Goal: Task Accomplishment & Management: Use online tool/utility

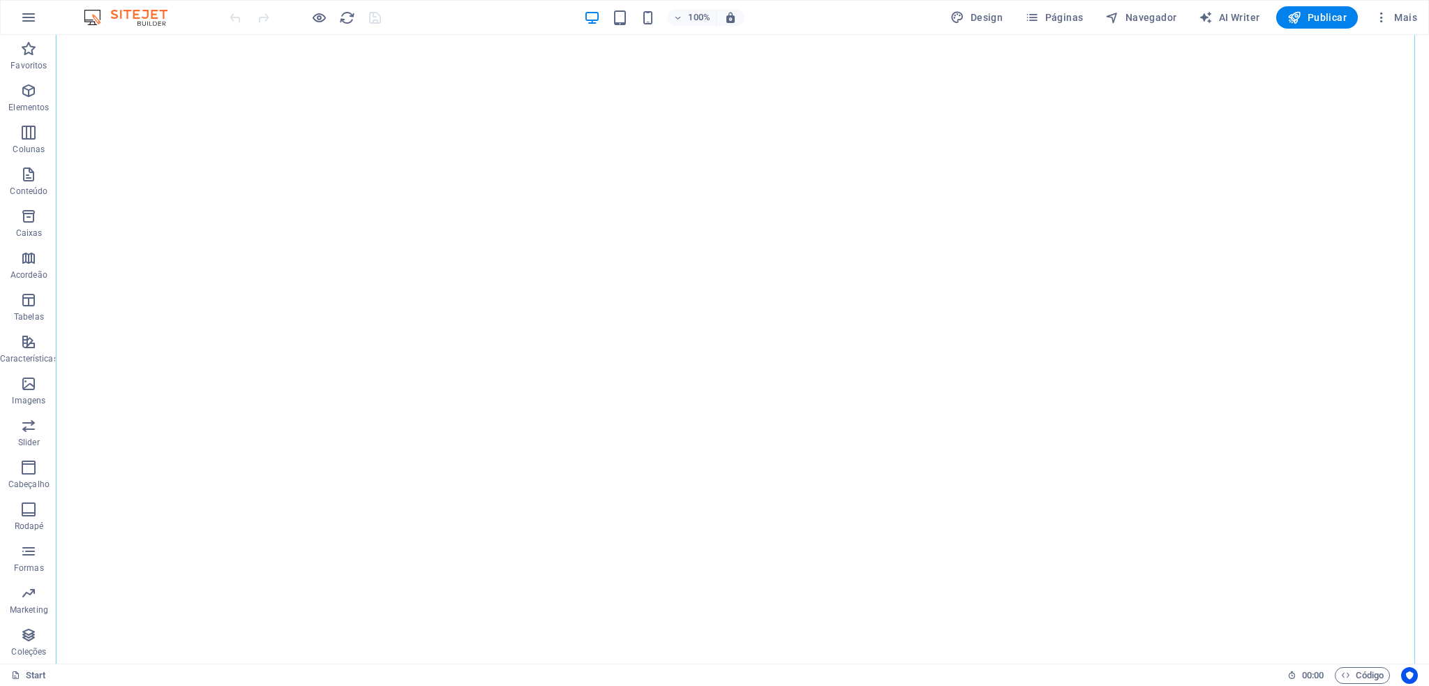
scroll to position [93, 0]
click at [1078, 25] on button "Páginas" at bounding box center [1054, 17] width 69 height 22
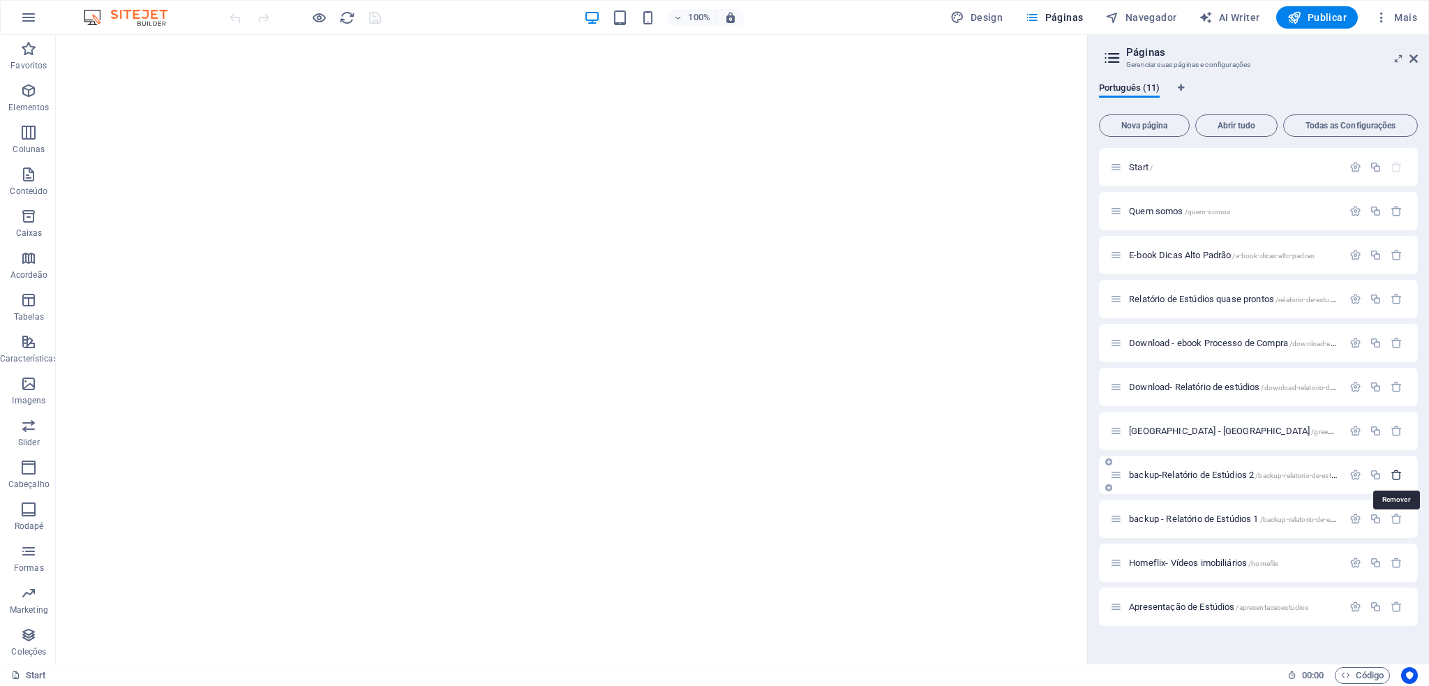
click at [1339, 476] on icon "button" at bounding box center [1397, 475] width 12 height 12
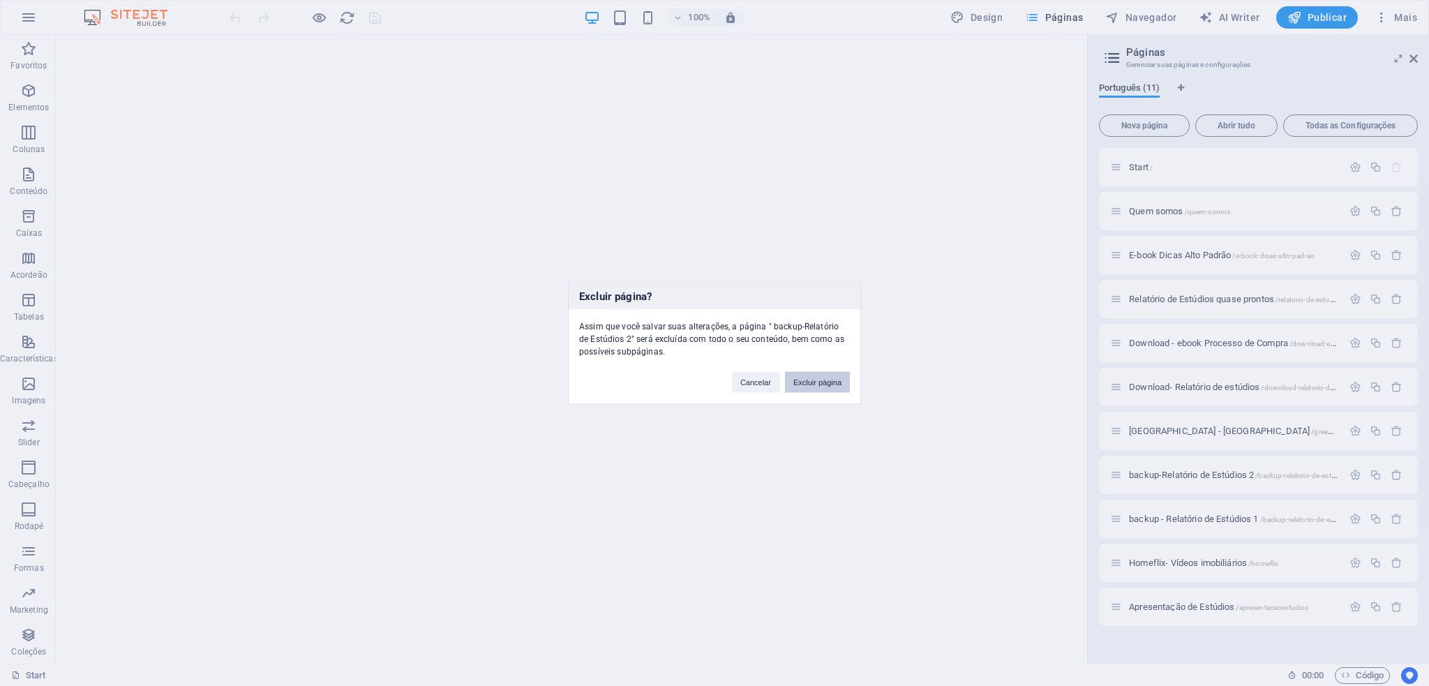
click at [836, 375] on button "Excluir página" at bounding box center [817, 381] width 65 height 21
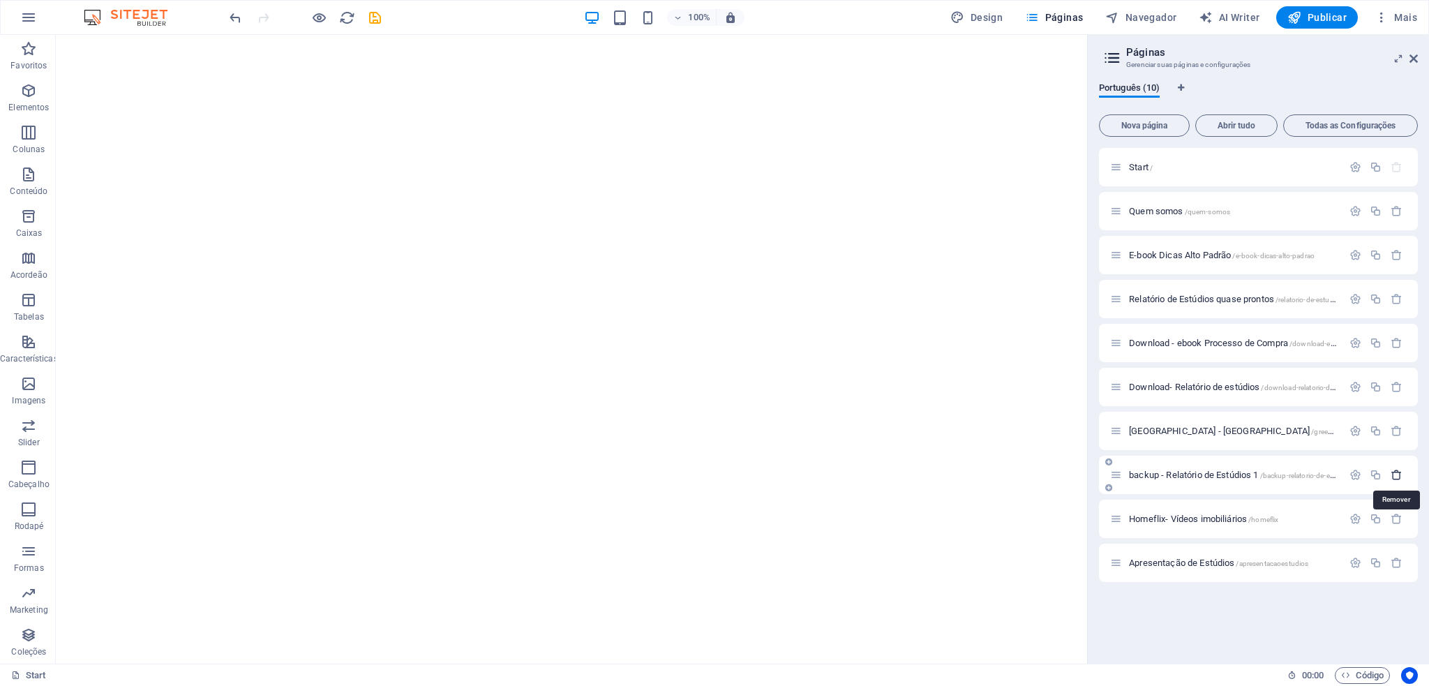
click at [1339, 472] on icon "button" at bounding box center [1397, 475] width 12 height 12
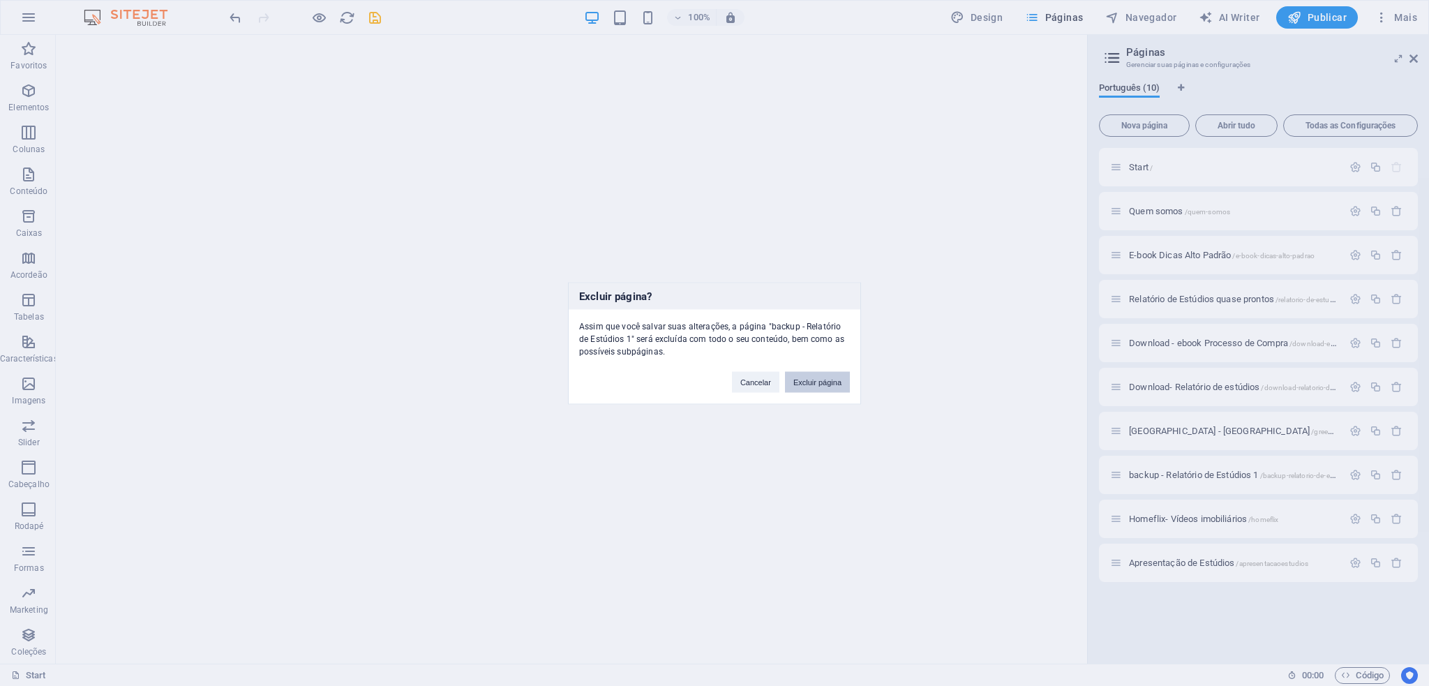
click at [824, 384] on button "Excluir página" at bounding box center [817, 381] width 65 height 21
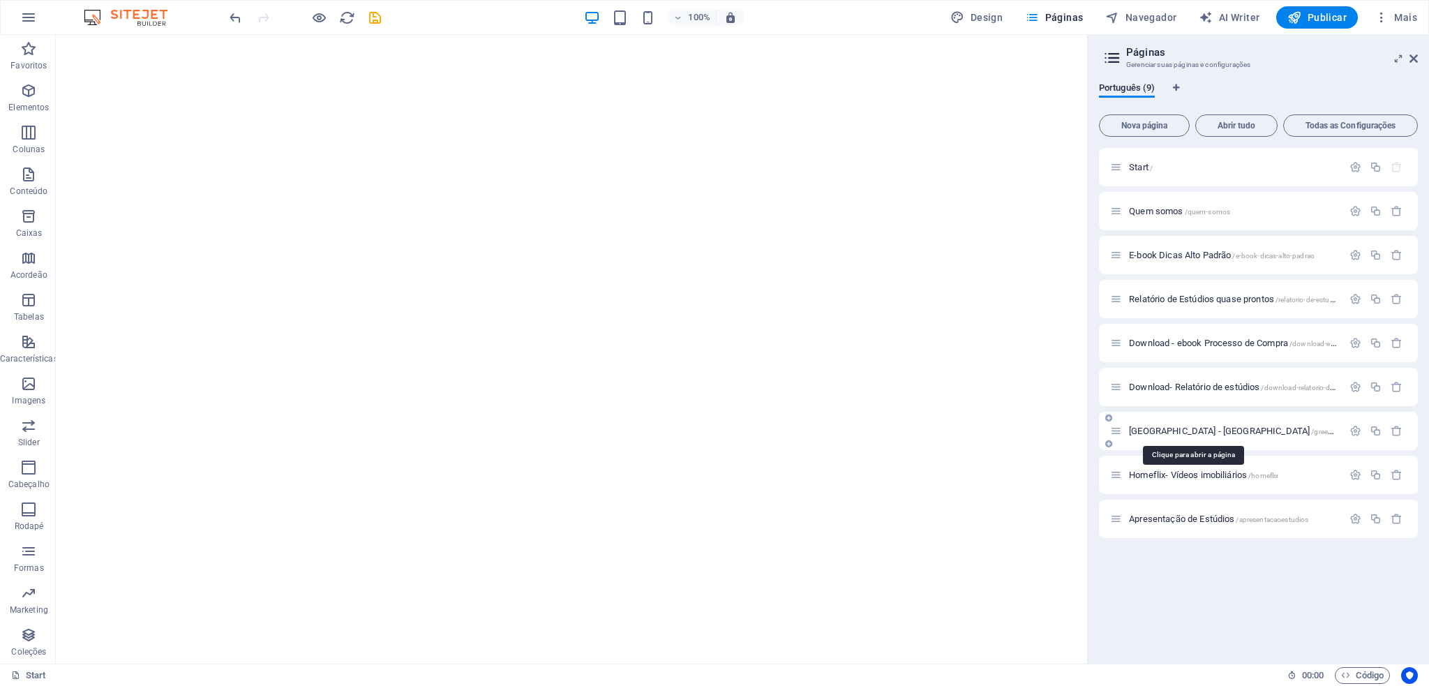
click at [1311, 433] on span "/greenpark-[GEOGRAPHIC_DATA]" at bounding box center [1365, 432] width 108 height 8
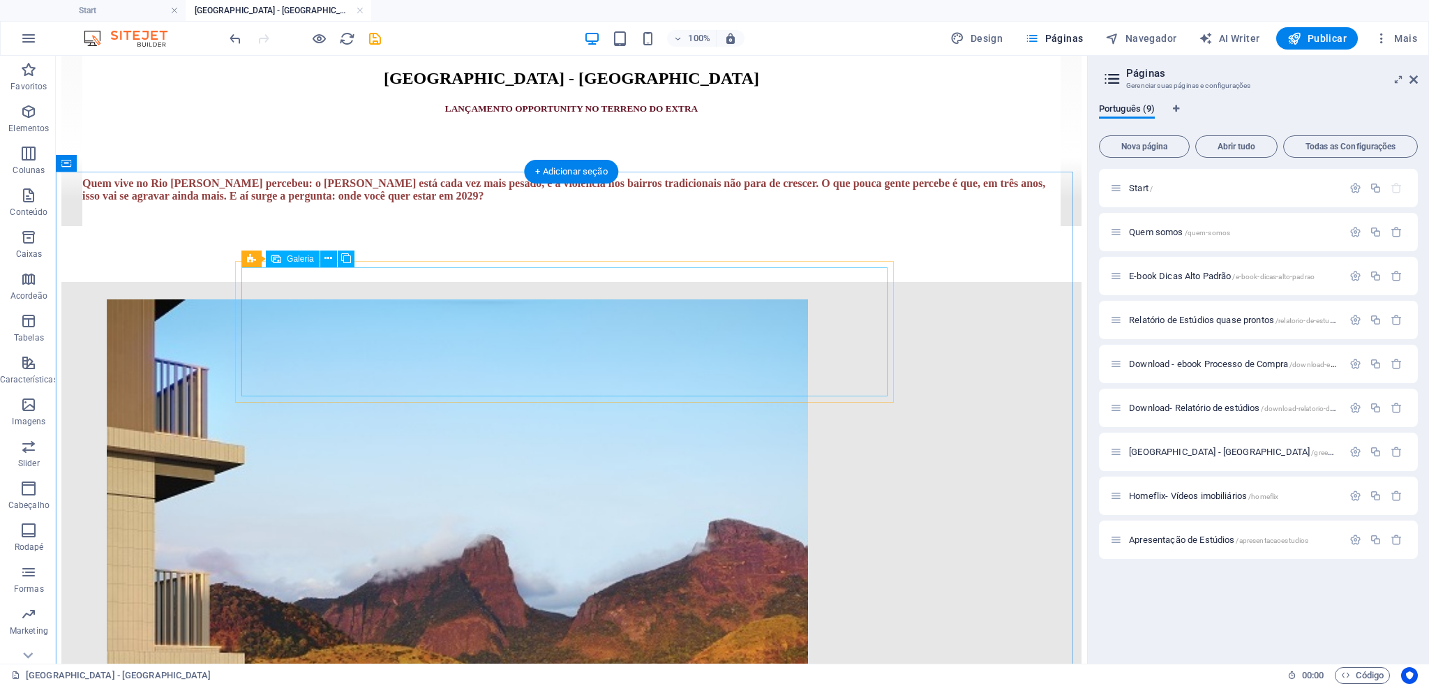
scroll to position [651, 0]
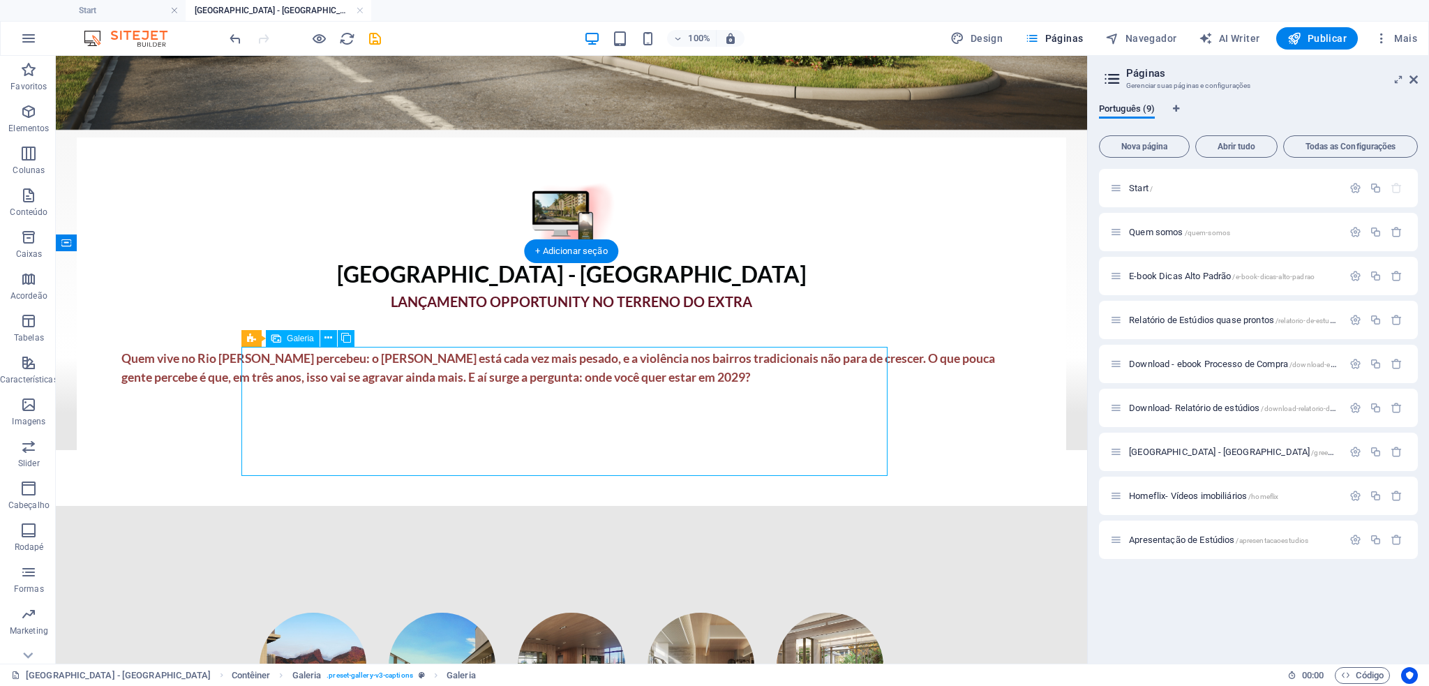
click at [503, 602] on div at bounding box center [571, 666] width 646 height 129
select select "4"
select select "px"
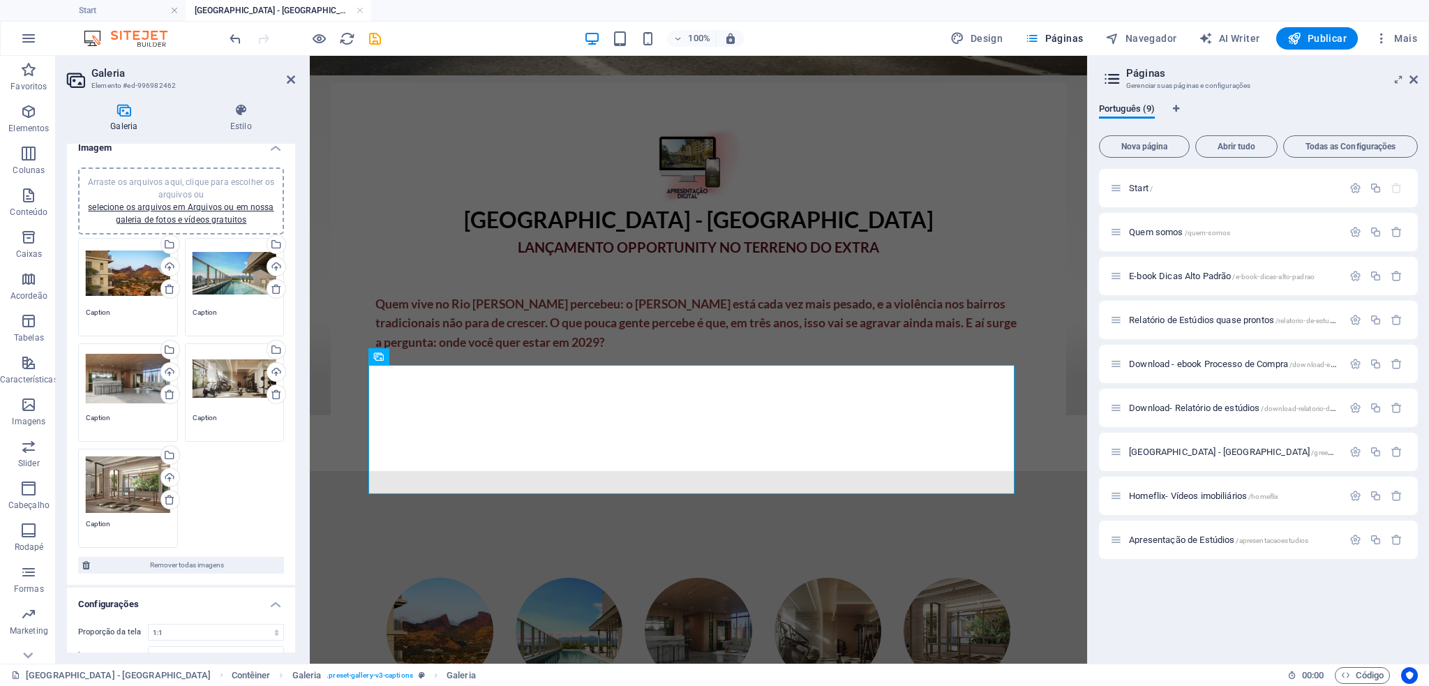
scroll to position [0, 0]
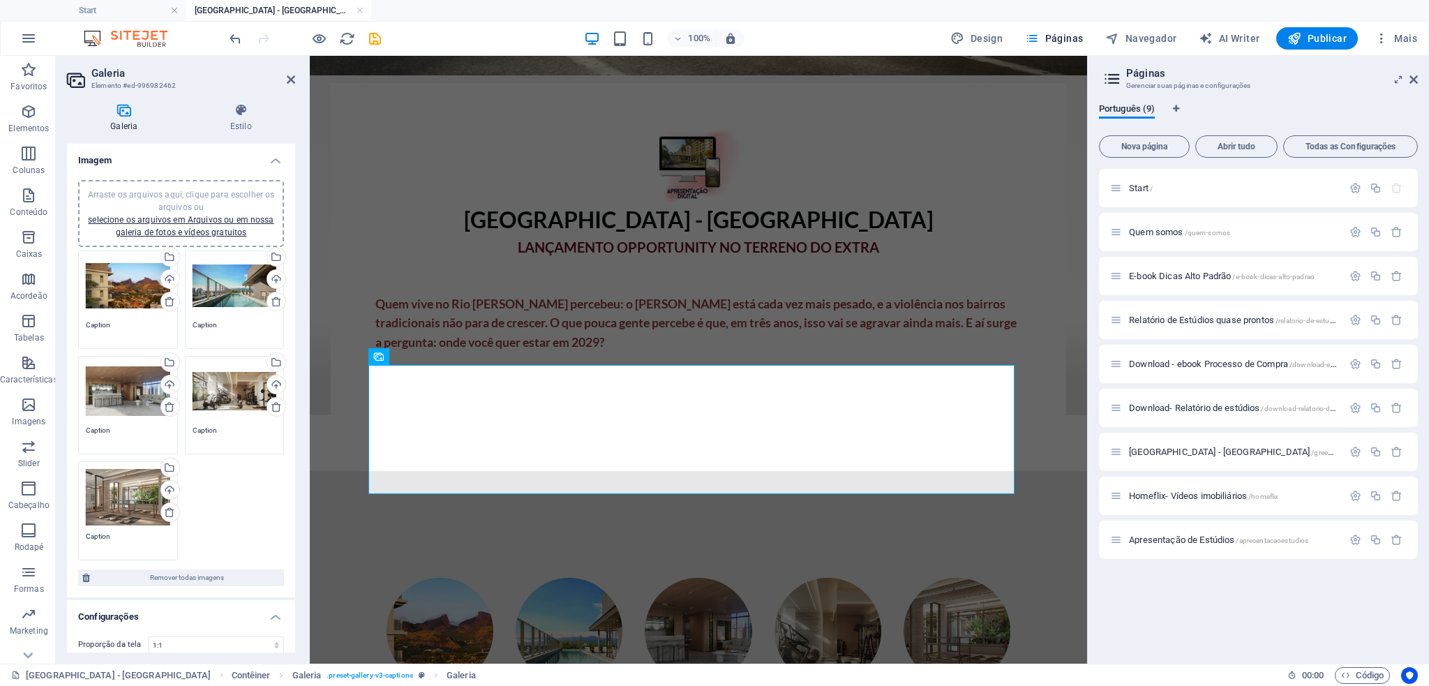
click at [188, 206] on span "Arraste os arquivos aqui, clique para escolher os arquivos ou selecione os arqu…" at bounding box center [181, 213] width 187 height 47
drag, startPoint x: 115, startPoint y: 539, endPoint x: 84, endPoint y: 538, distance: 30.7
click at [84, 538] on div "Arraste os arquivos aqui, clique para escolher os arquivos ou selecione os arqu…" at bounding box center [128, 516] width 107 height 117
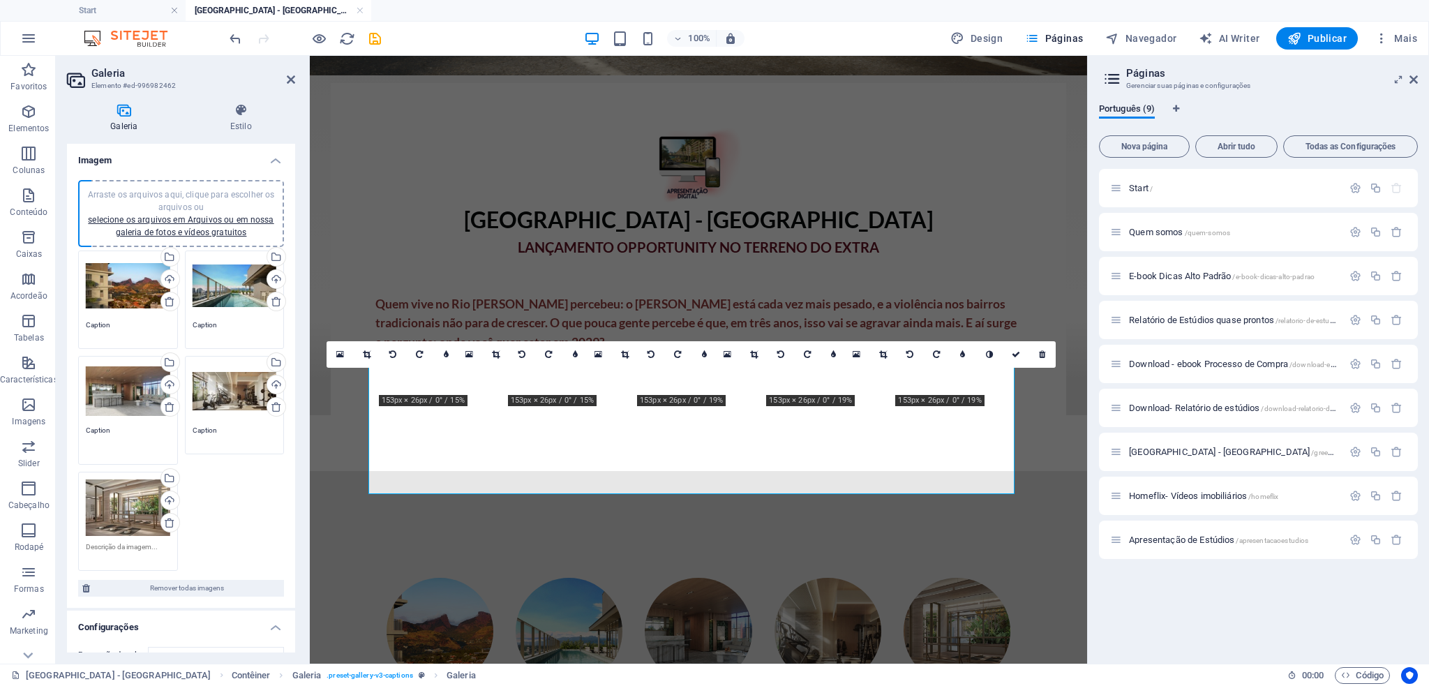
drag, startPoint x: 112, startPoint y: 426, endPoint x: 80, endPoint y: 426, distance: 32.8
click at [80, 426] on div "Arraste os arquivos aqui, clique para escolher os arquivos ou selecione os arqu…" at bounding box center [128, 410] width 107 height 116
drag, startPoint x: 230, startPoint y: 424, endPoint x: 190, endPoint y: 425, distance: 40.5
click at [190, 425] on div "Arraste os arquivos aqui, clique para escolher os arquivos ou selecione os arqu…" at bounding box center [234, 410] width 107 height 116
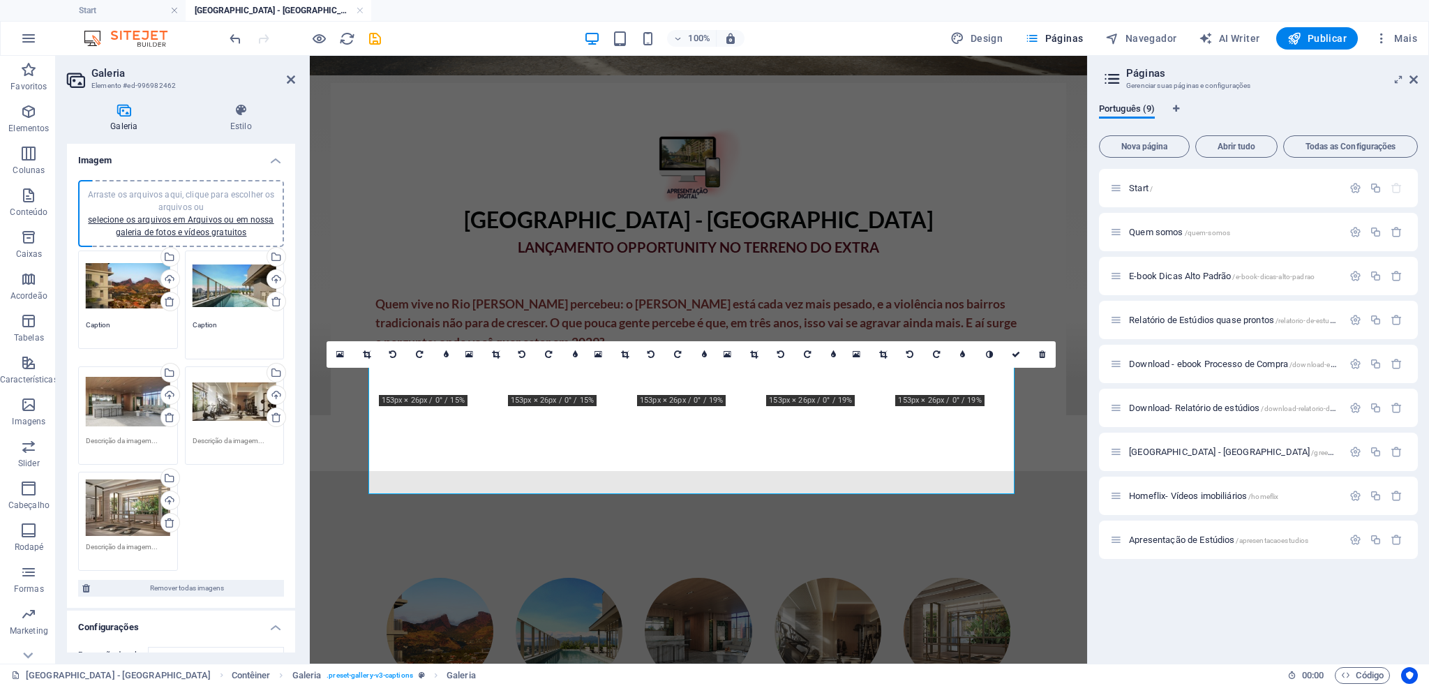
drag, startPoint x: 209, startPoint y: 322, endPoint x: 191, endPoint y: 319, distance: 18.4
click at [193, 320] on textarea "Caption" at bounding box center [235, 335] width 84 height 31
drag, startPoint x: 115, startPoint y: 322, endPoint x: 86, endPoint y: 322, distance: 29.3
click at [86, 322] on textarea "Caption" at bounding box center [128, 335] width 84 height 31
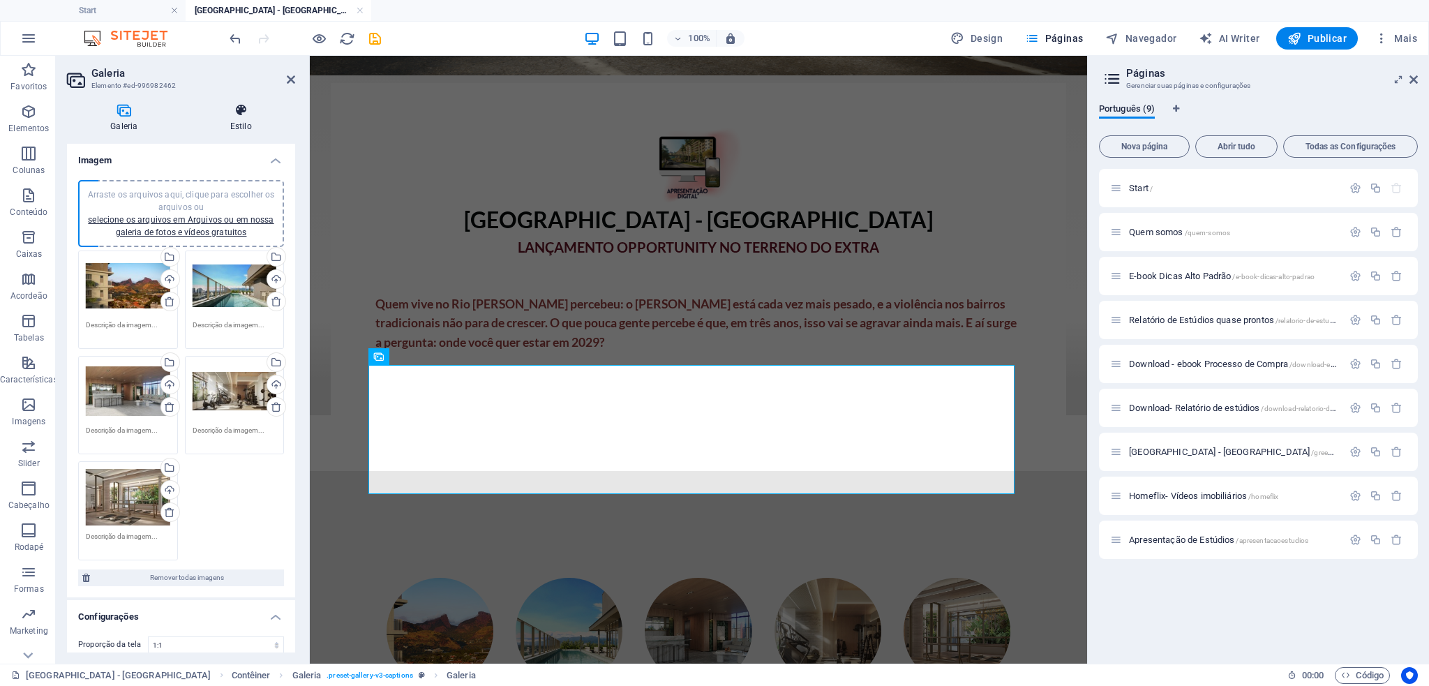
click at [239, 121] on h4 "Estilo" at bounding box center [241, 117] width 108 height 29
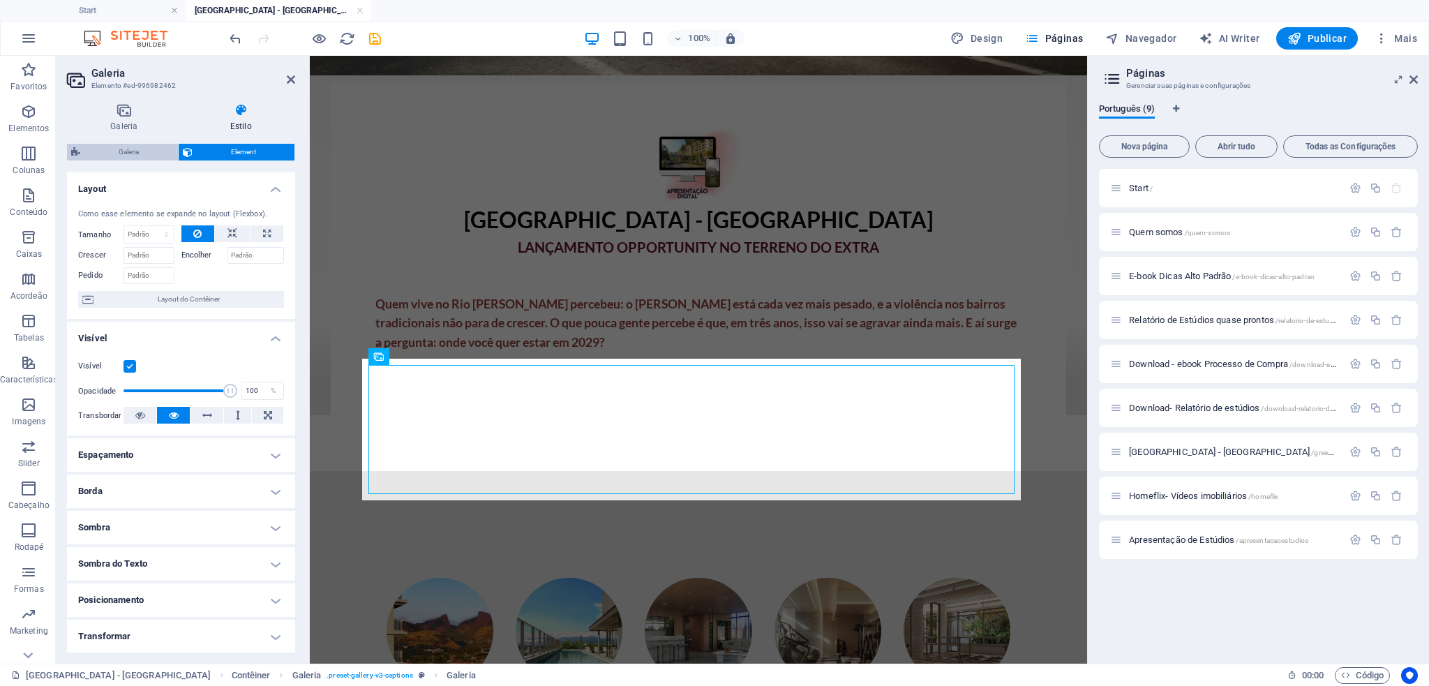
click at [123, 147] on span "Galeria" at bounding box center [128, 152] width 89 height 17
select select "rem"
select select "preset-gallery-v3-captions"
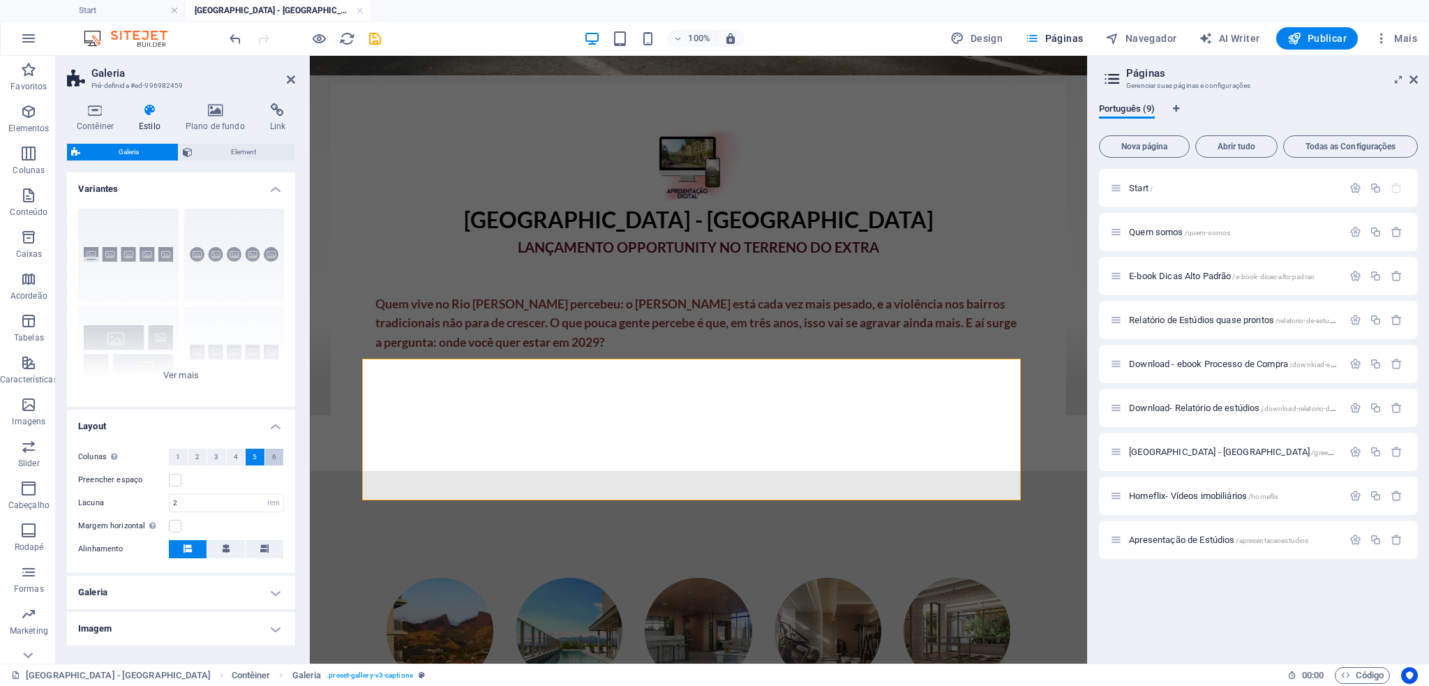
click at [273, 460] on span "6" at bounding box center [274, 457] width 4 height 17
click at [222, 550] on icon at bounding box center [226, 548] width 8 height 8
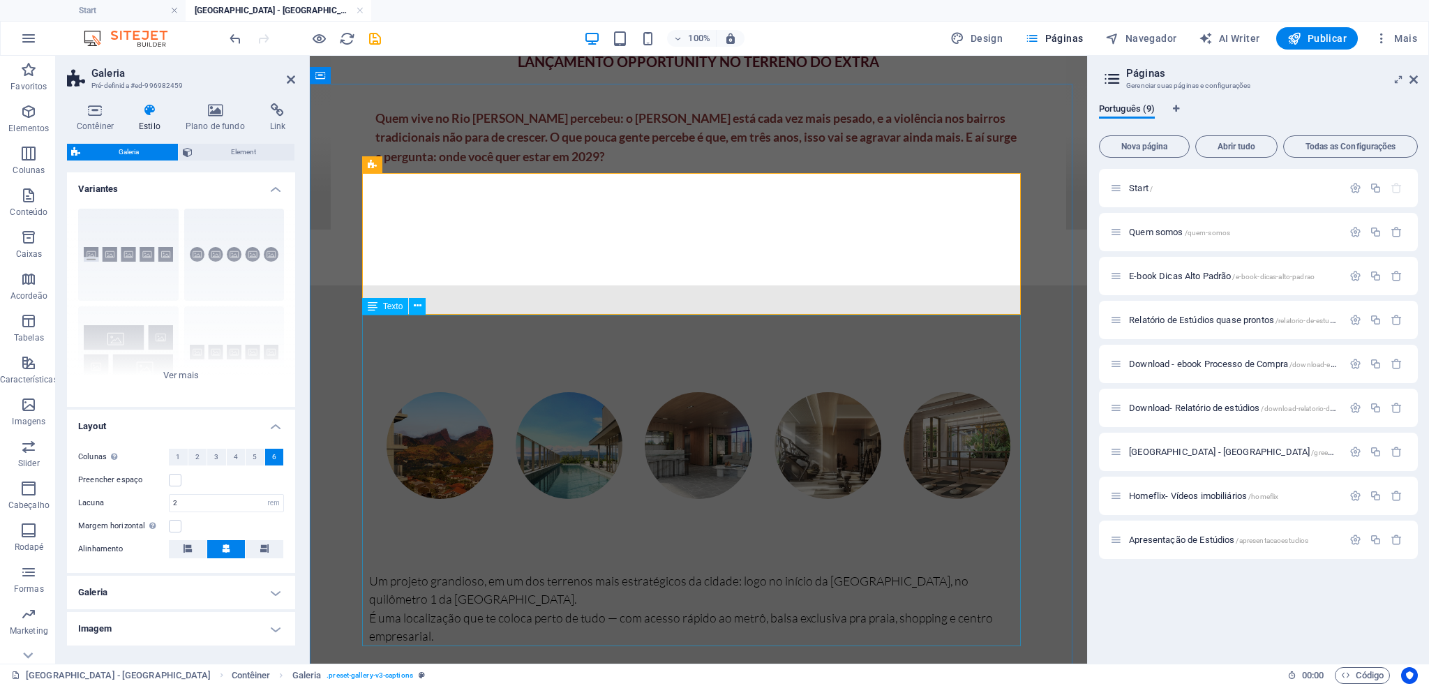
scroll to position [985, 0]
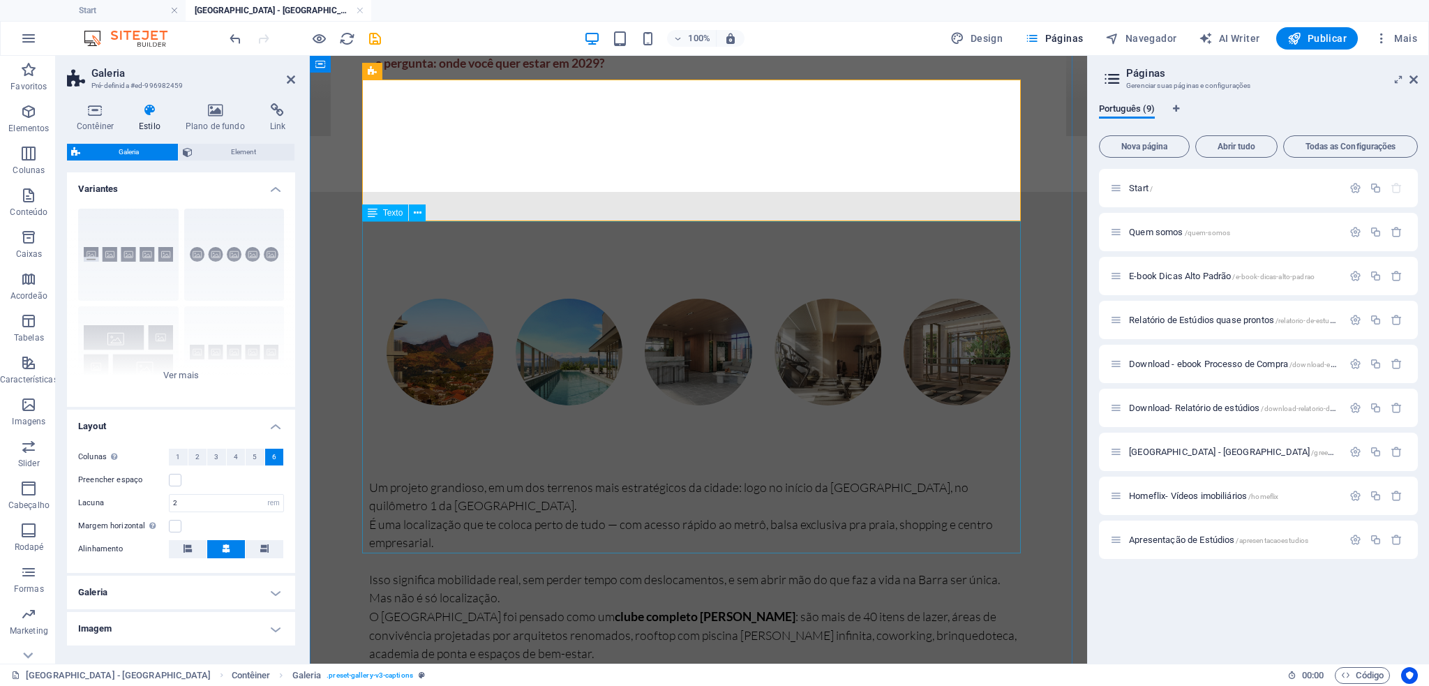
click at [520, 423] on div "Um projeto grandioso, em um dos terrenos mais estratégicos da cidade: logo no i…" at bounding box center [698, 589] width 659 height 332
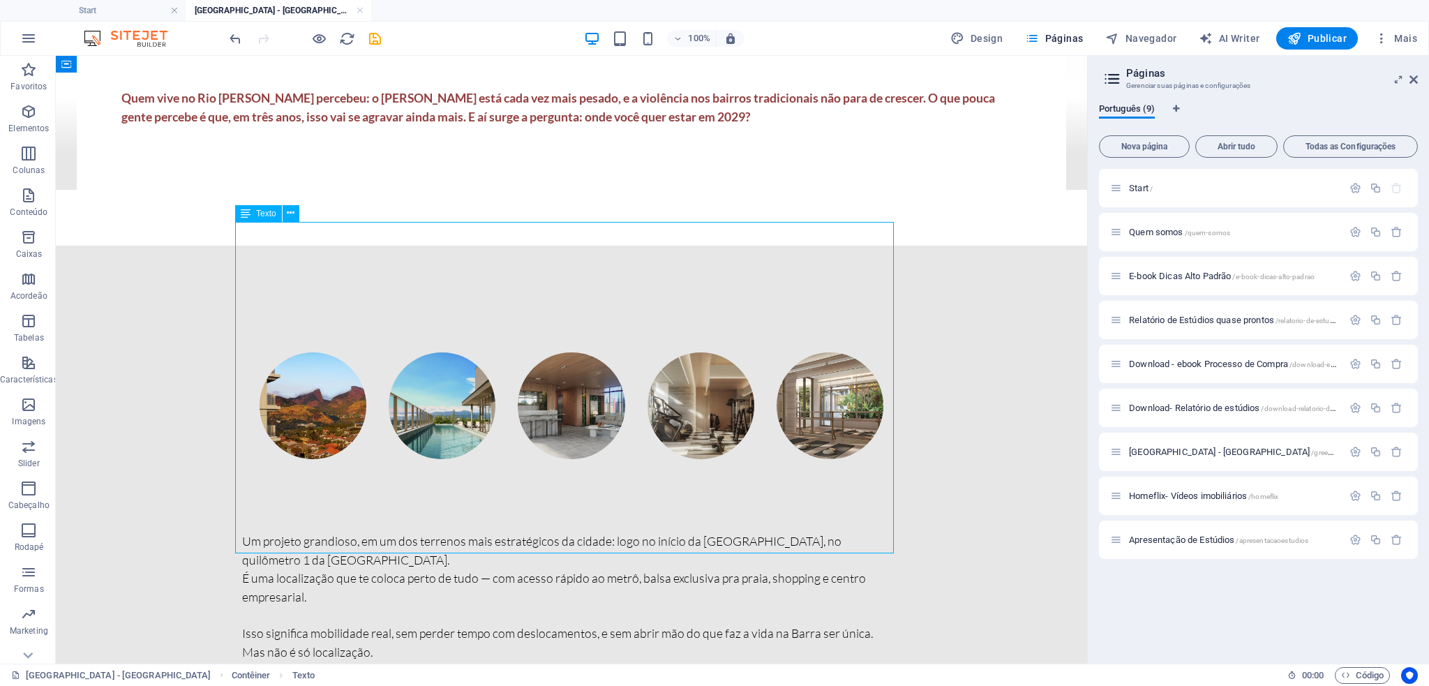
click at [377, 477] on div "Um projeto grandioso, em um dos terrenos mais estratégicos da cidade: logo no i…" at bounding box center [571, 643] width 659 height 332
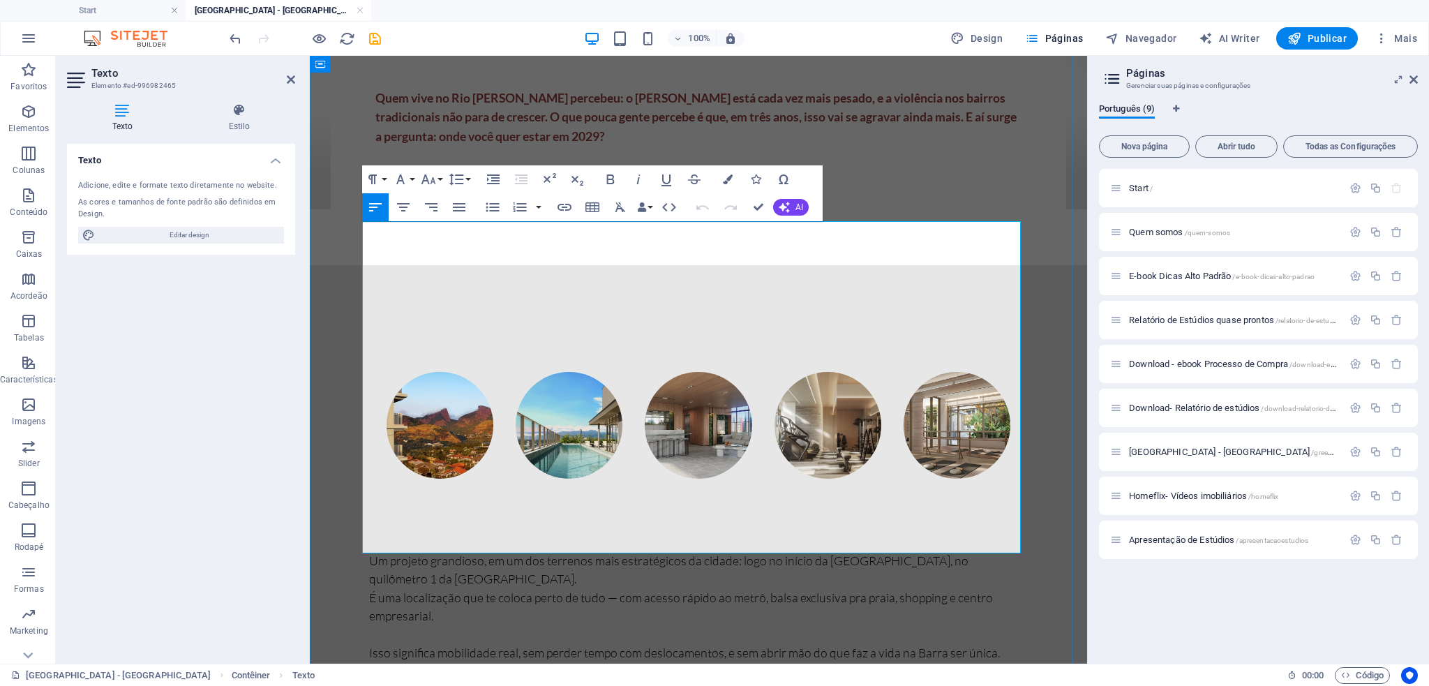
scroll to position [985, 0]
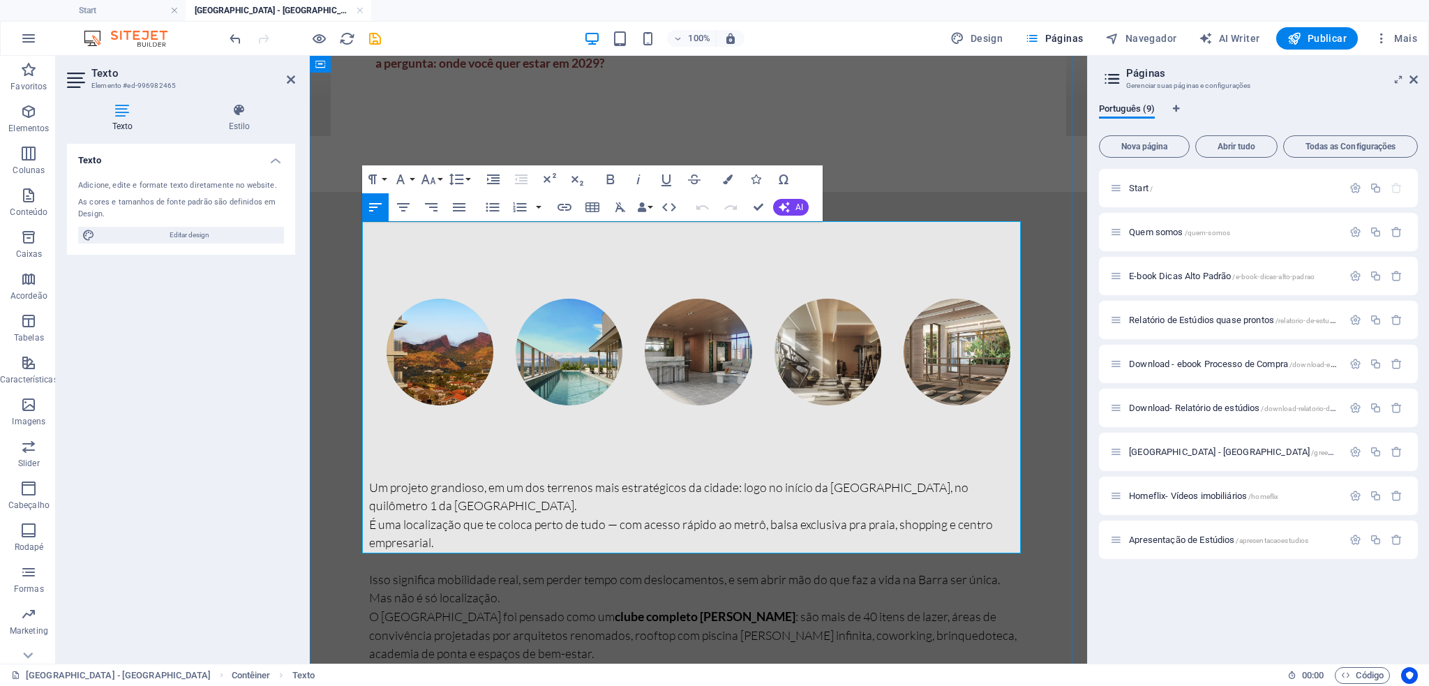
click at [545, 588] on p "Mas não é só localização. O [GEOGRAPHIC_DATA] foi pensado como um clube complet…" at bounding box center [698, 625] width 659 height 75
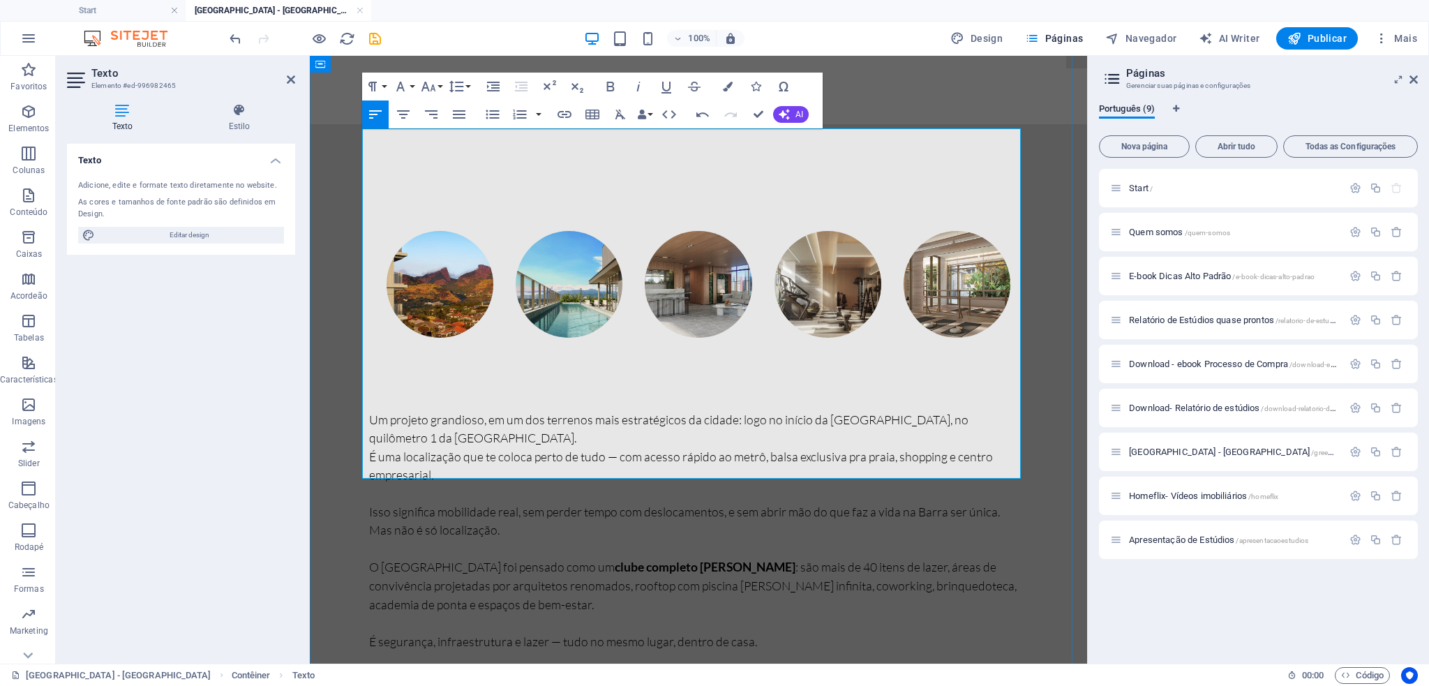
scroll to position [1078, 0]
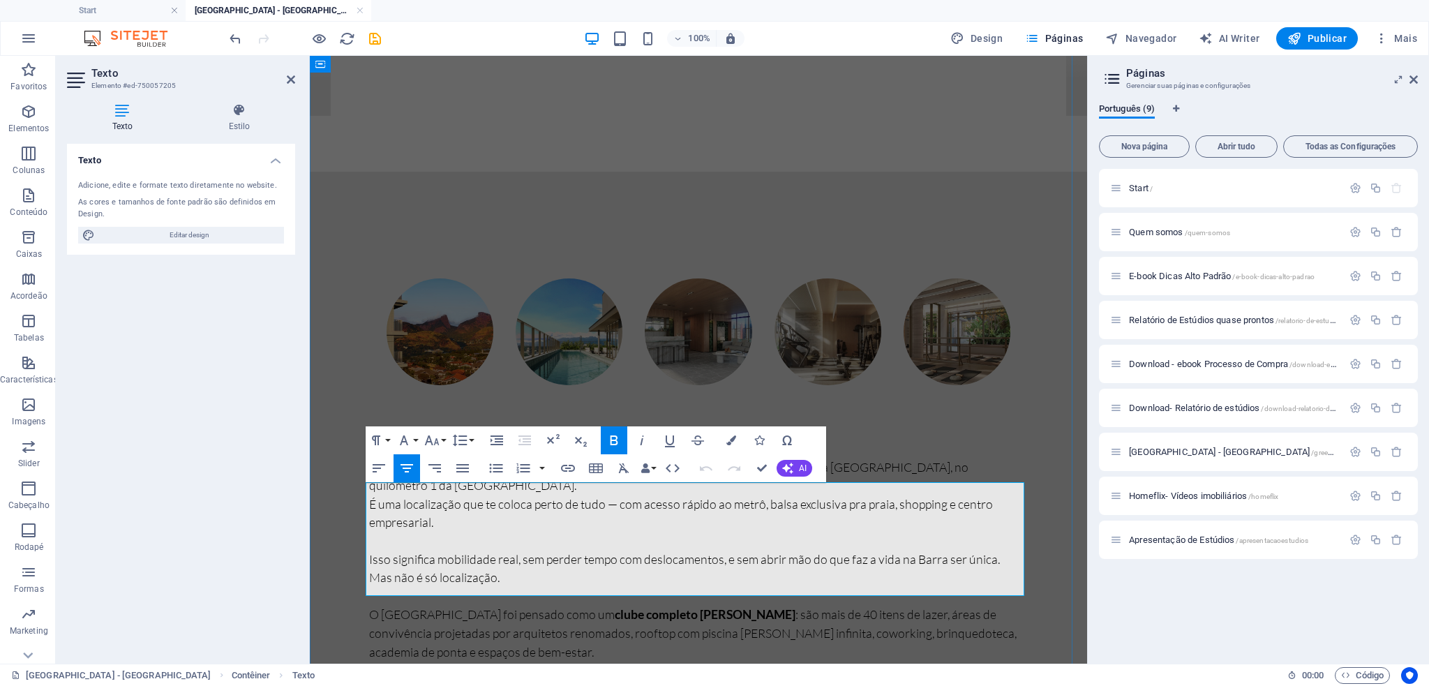
scroll to position [1078, 0]
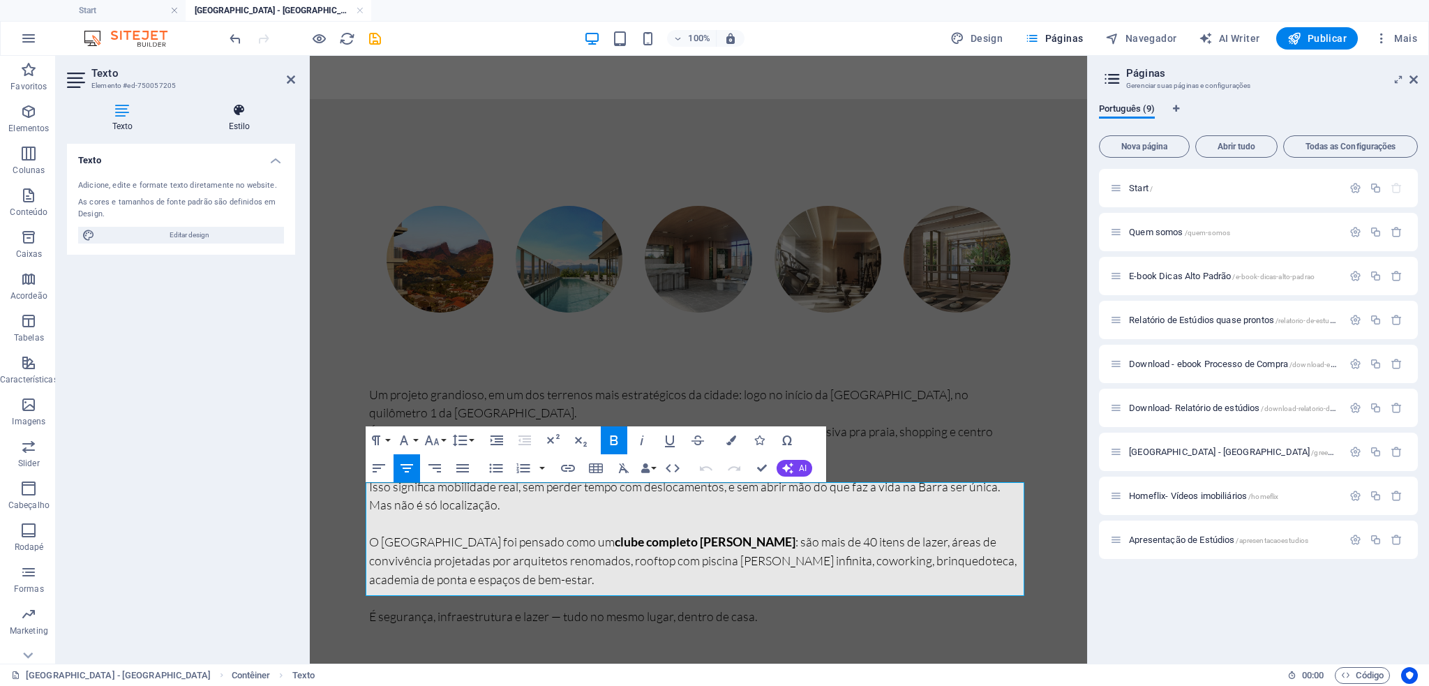
click at [238, 114] on icon at bounding box center [240, 110] width 112 height 14
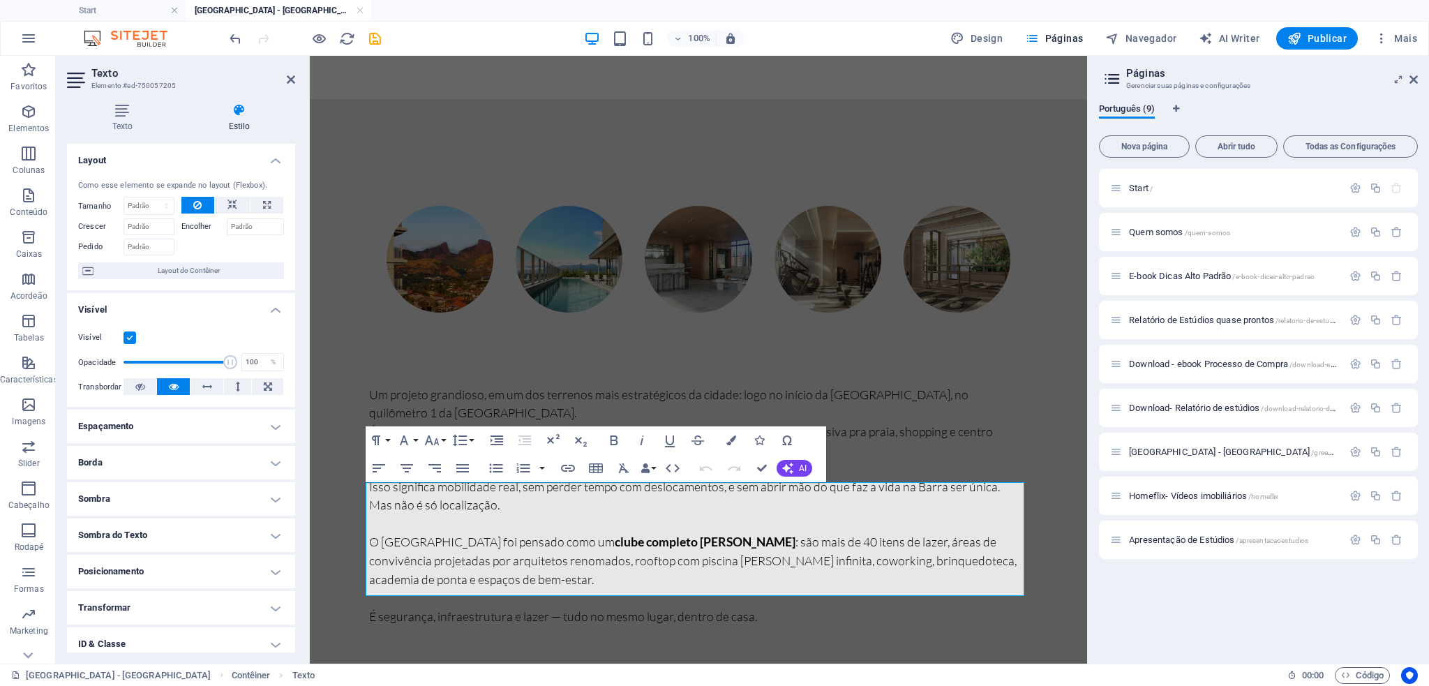
click at [162, 428] on h4 "Espaçamento" at bounding box center [181, 426] width 228 height 33
drag, startPoint x: 105, startPoint y: 516, endPoint x: 88, endPoint y: 517, distance: 17.5
click at [88, 517] on div "0 px rem % vh vw" at bounding box center [111, 514] width 66 height 18
type input "3"
drag, startPoint x: 244, startPoint y: 517, endPoint x: 228, endPoint y: 517, distance: 16.1
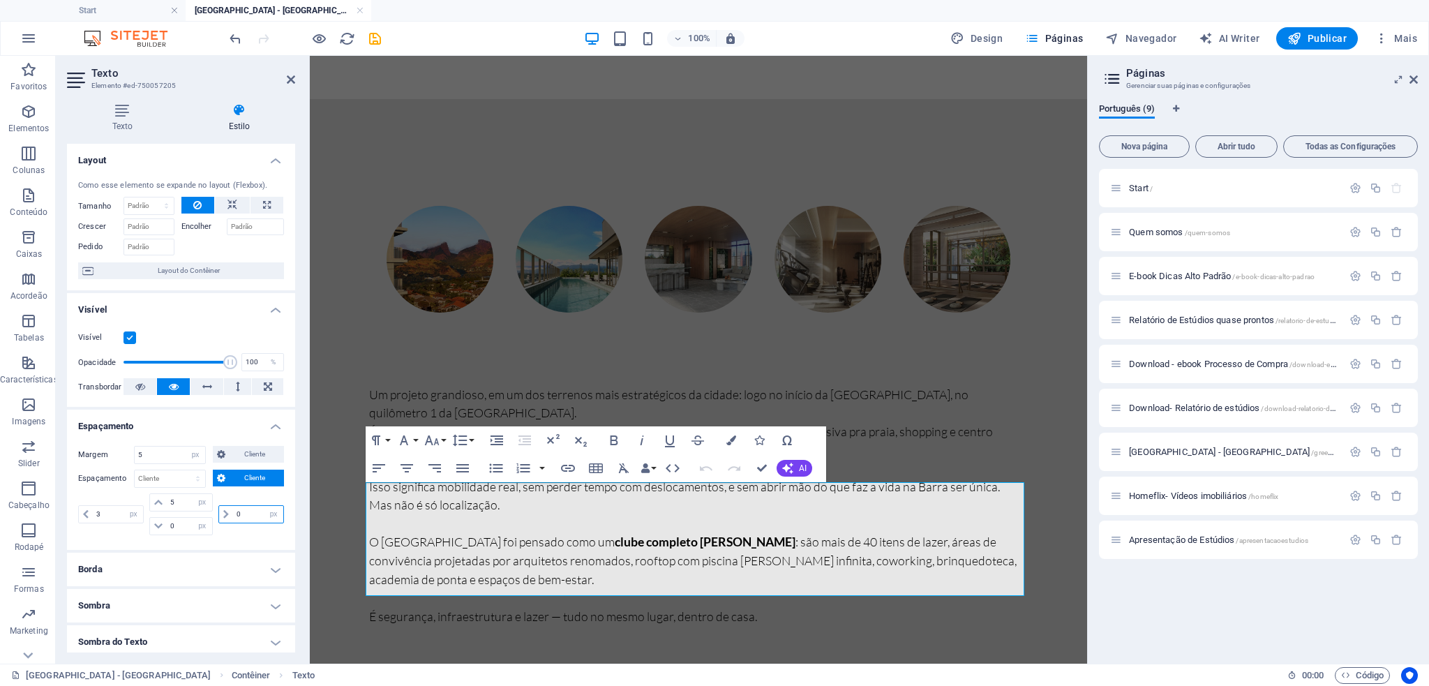
click at [228, 517] on div "0 px rem % vh vw" at bounding box center [251, 514] width 66 height 18
type input "3"
click at [255, 529] on div "3 px rem % vh vw" at bounding box center [250, 514] width 68 height 42
drag, startPoint x: 356, startPoint y: 518, endPoint x: 610, endPoint y: 516, distance: 254.0
click at [610, 516] on div "Um projeto grandioso, em um dos terrenos mais estratégicos da cidade: logo no i…" at bounding box center [698, 517] width 777 height 837
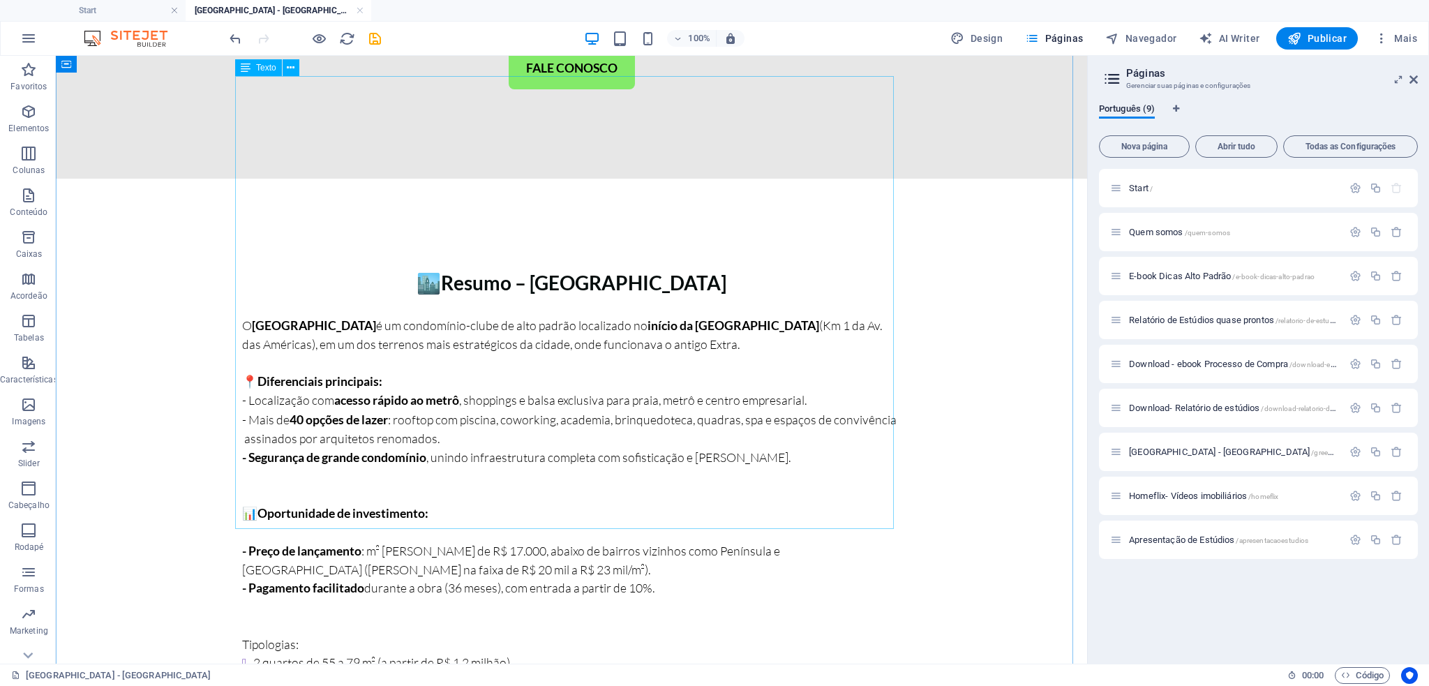
scroll to position [1842, 0]
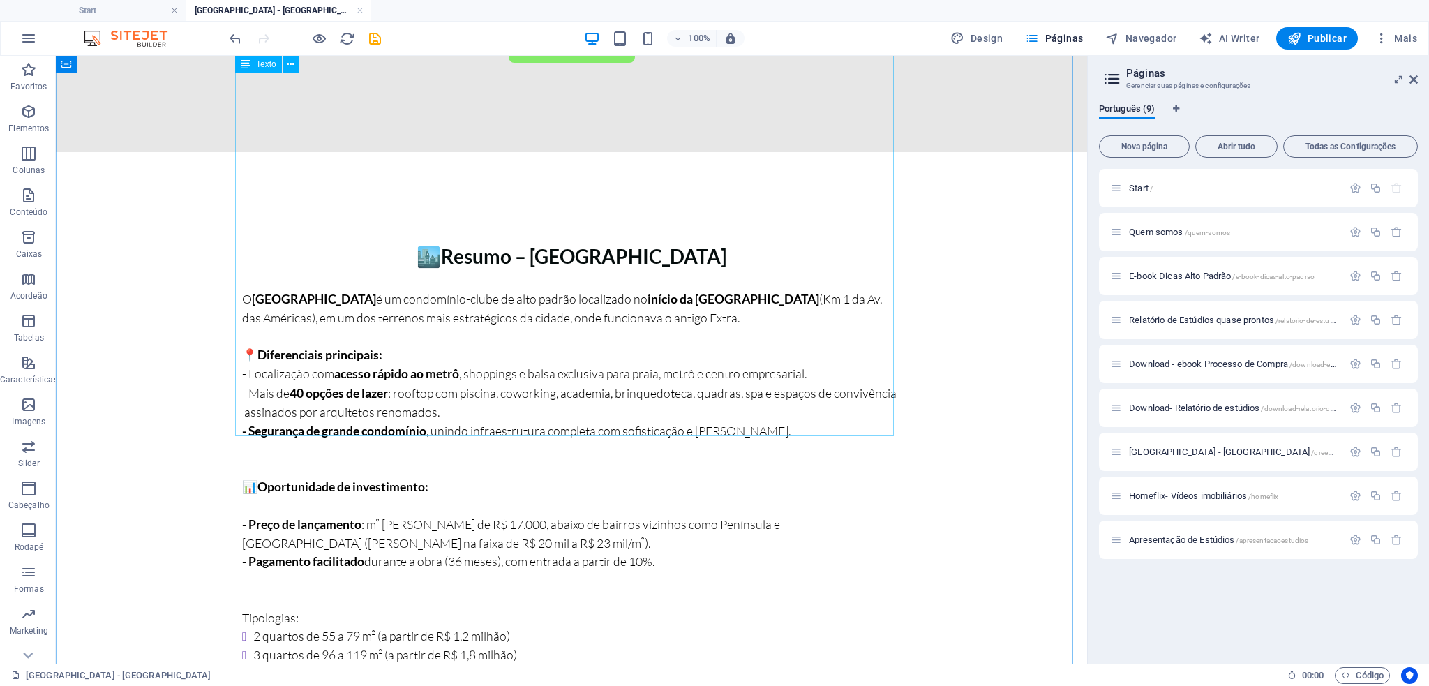
click at [282, 355] on div "🏙️ Resumo – [GEOGRAPHIC_DATA] [GEOGRAPHIC_DATA] é um condomínio-clube de alto p…" at bounding box center [571, 471] width 659 height 461
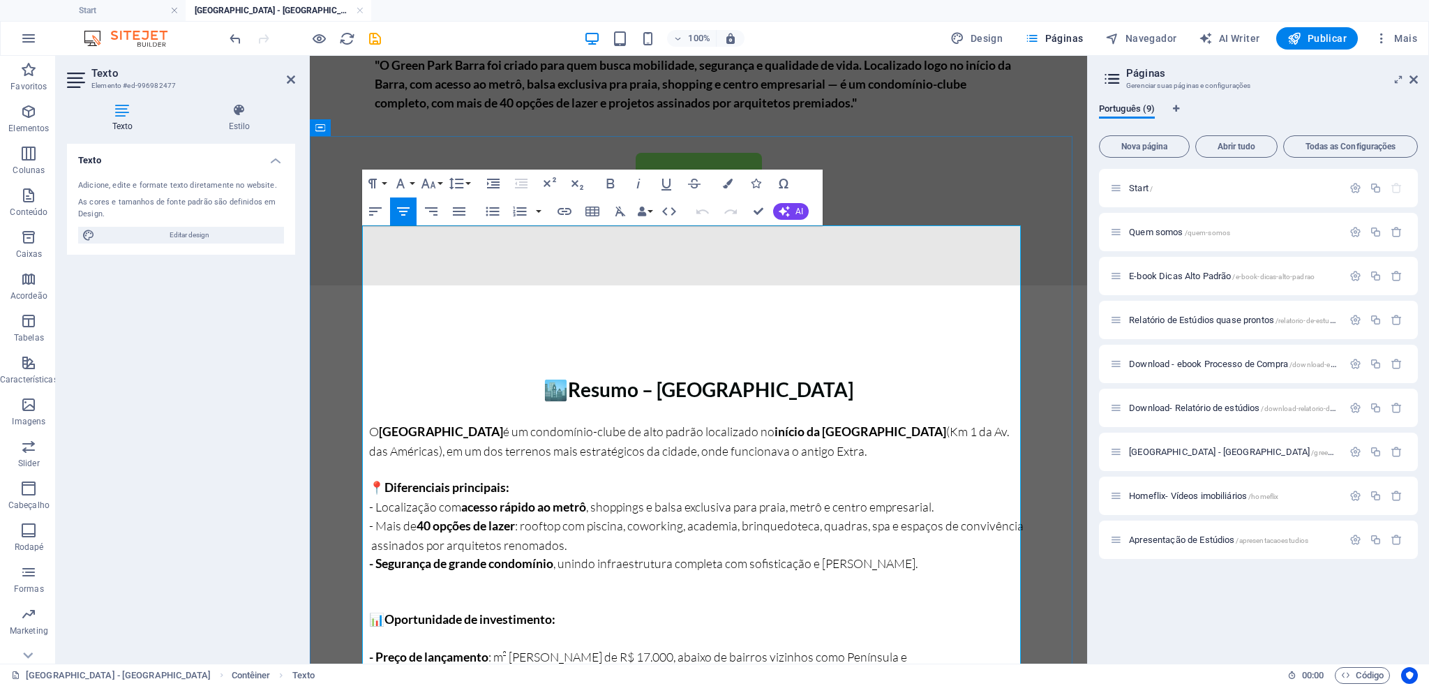
scroll to position [1817, 0]
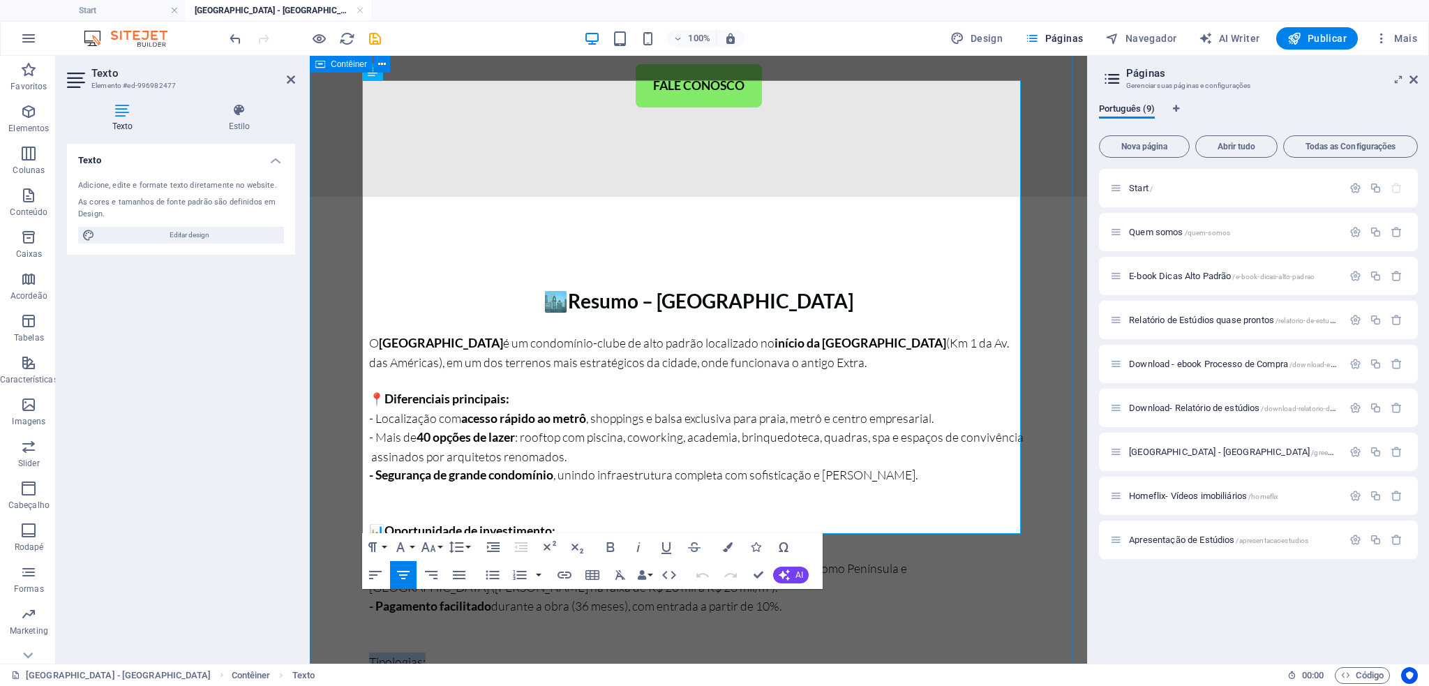
drag, startPoint x: 428, startPoint y: 451, endPoint x: 360, endPoint y: 454, distance: 67.8
click at [609, 543] on icon "button" at bounding box center [610, 547] width 8 height 10
click at [630, 643] on p "Tipologias:" at bounding box center [698, 662] width 659 height 19
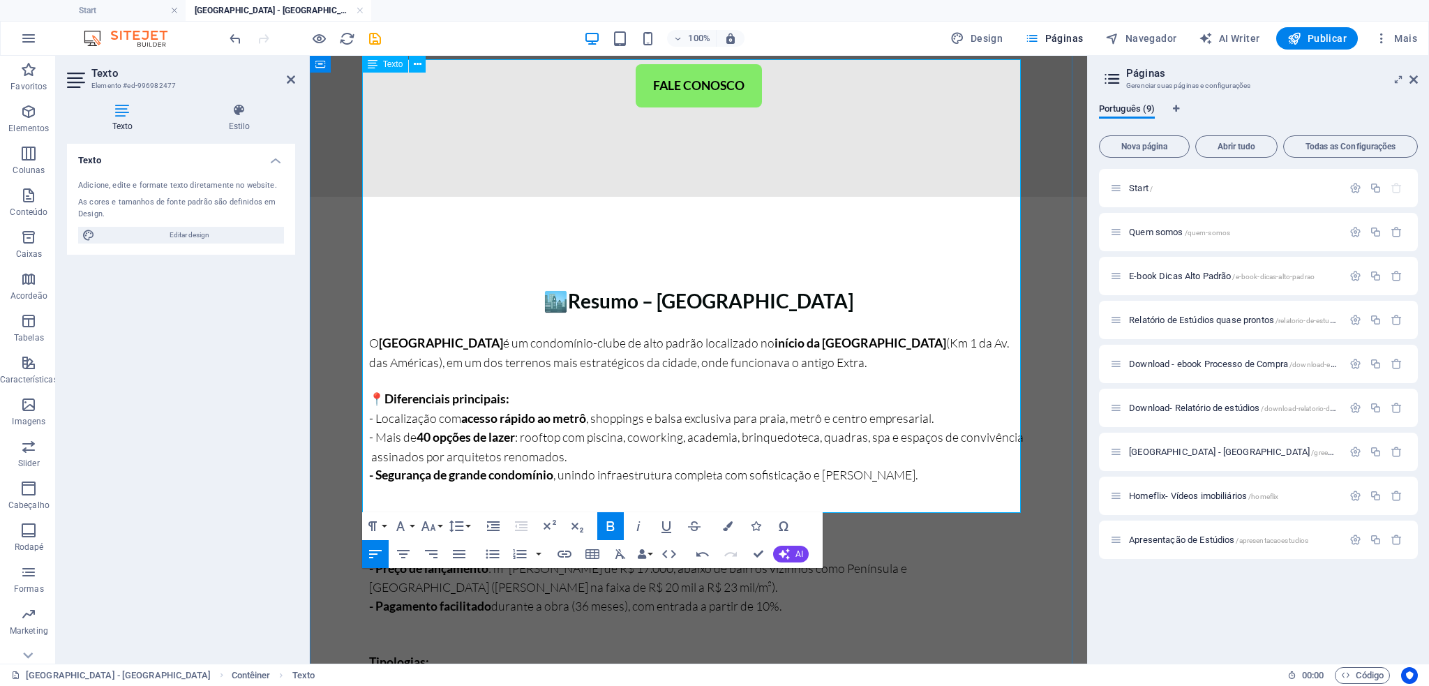
scroll to position [1725, 0]
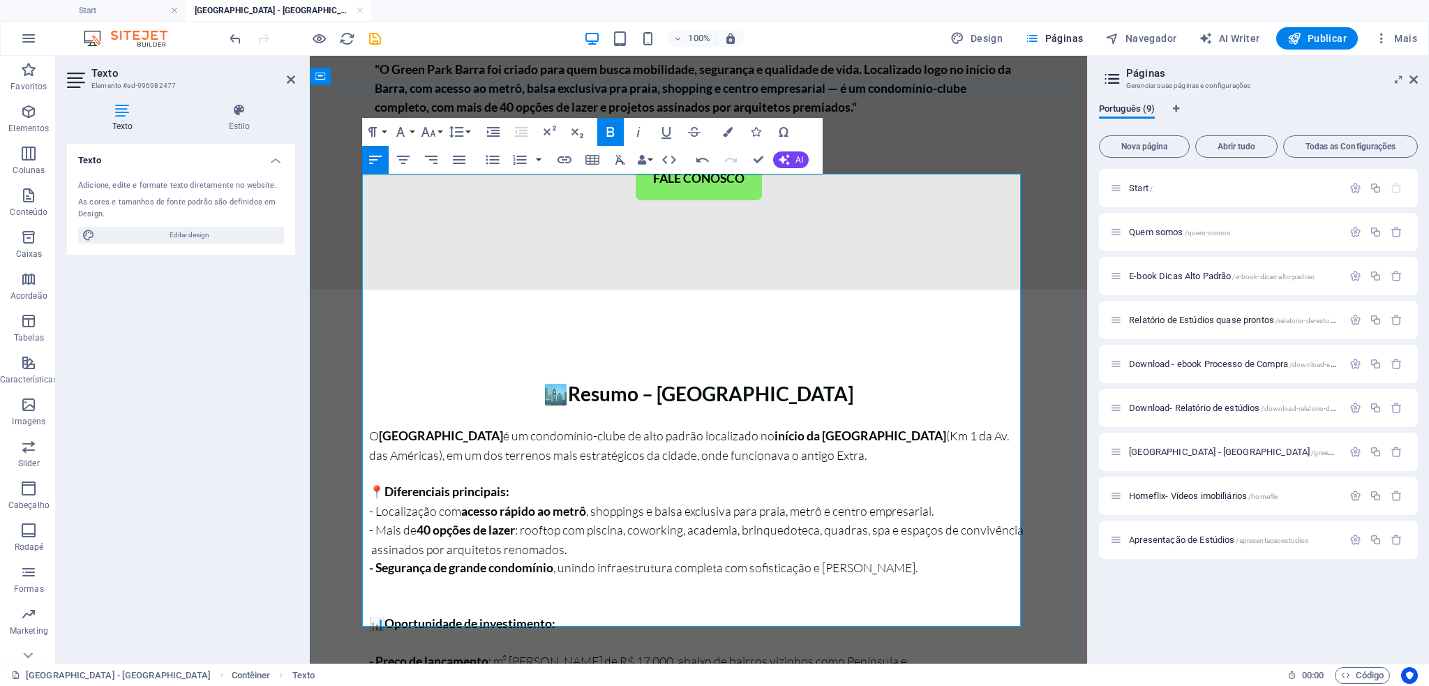
click at [507, 482] on p "📍 Diferenciais principais:" at bounding box center [698, 491] width 659 height 19
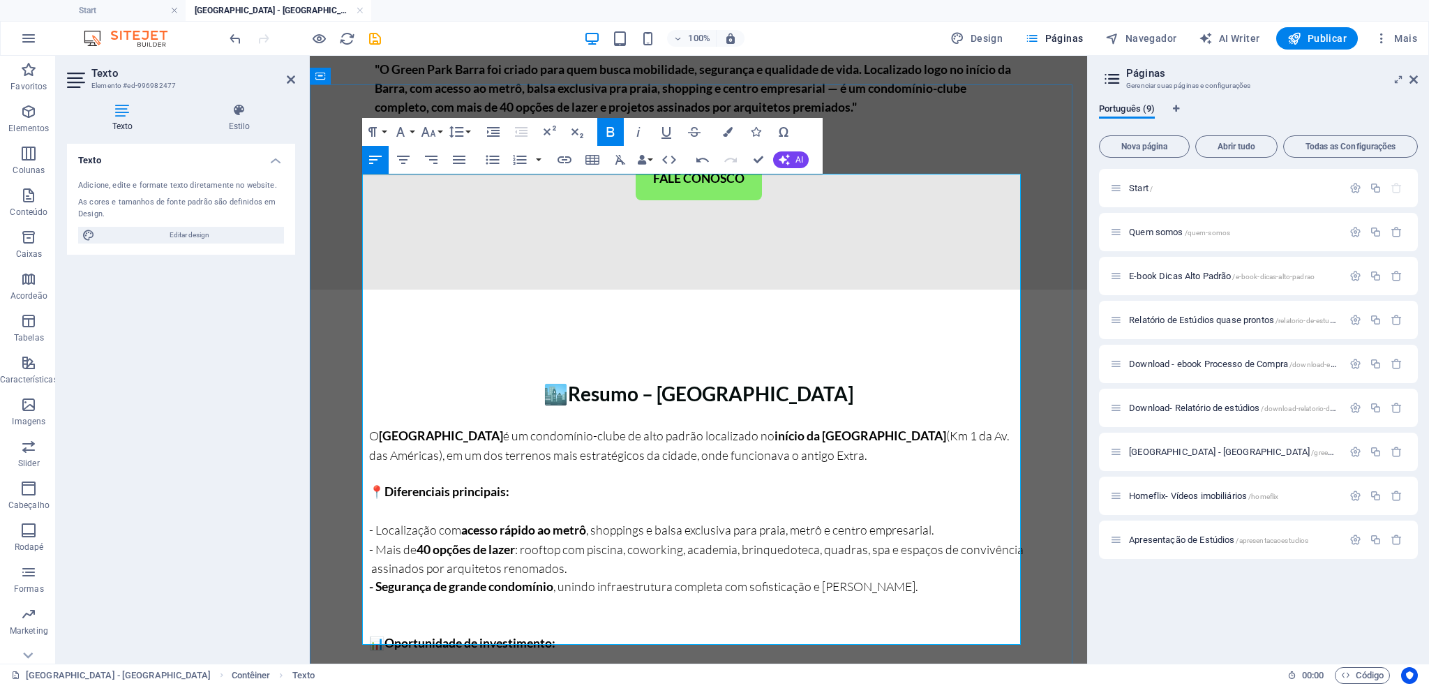
click at [671, 521] on p "- Localização com acesso rápido ao metrô , shoppings e balsa exclusiva para pra…" at bounding box center [698, 530] width 659 height 19
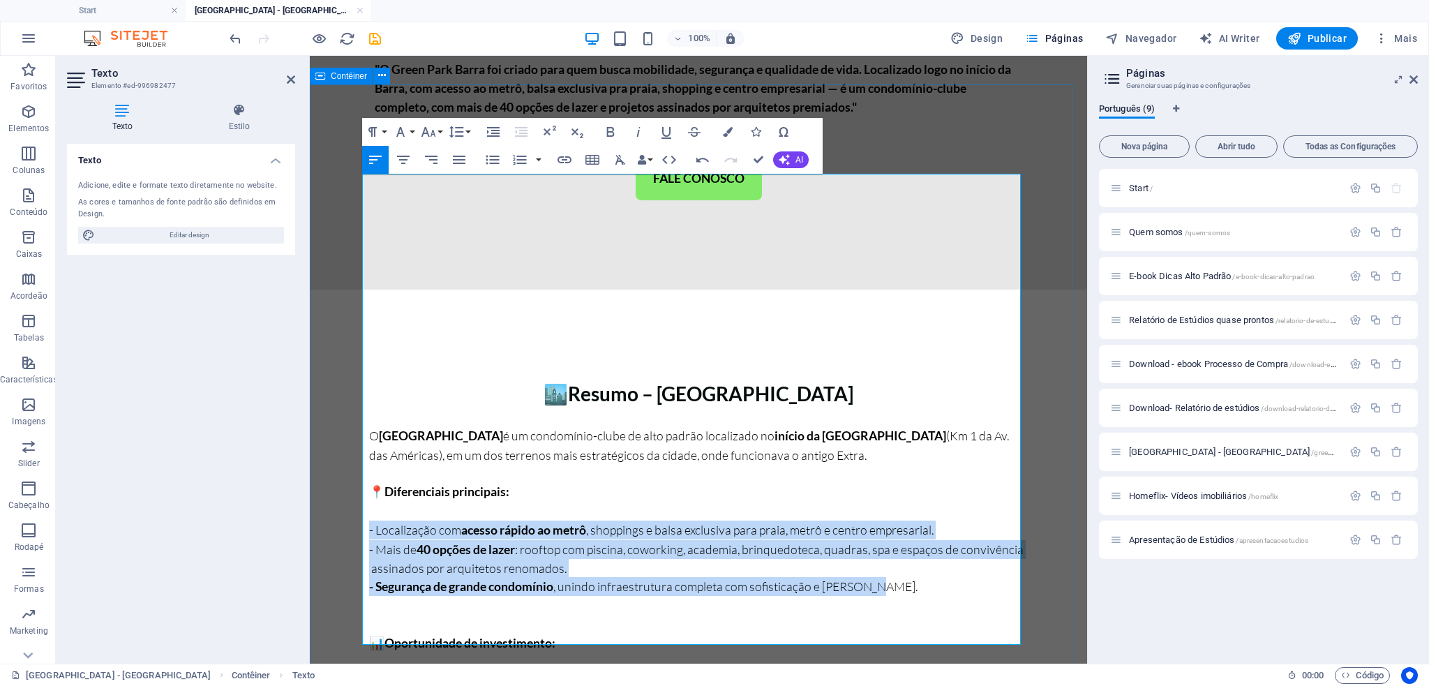
drag, startPoint x: 895, startPoint y: 379, endPoint x: 337, endPoint y: 322, distance: 560.6
click at [492, 161] on icon "button" at bounding box center [492, 159] width 17 height 17
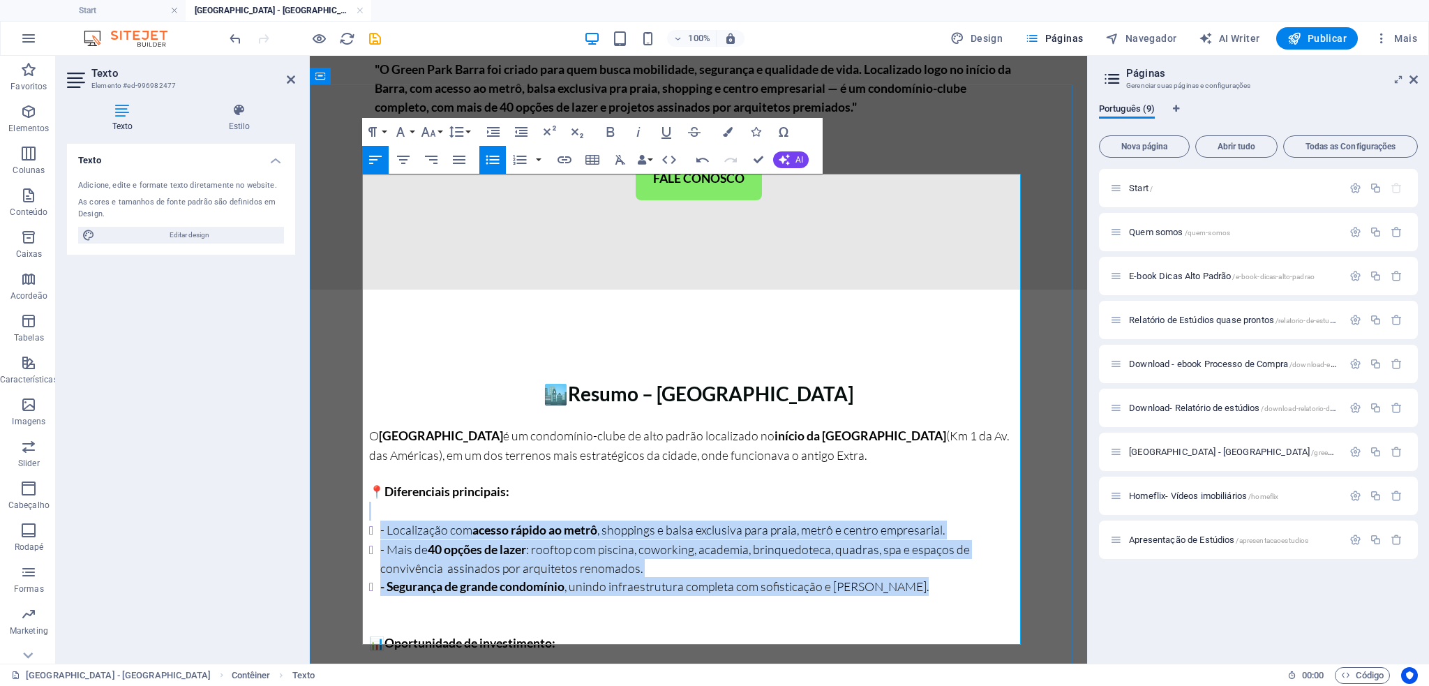
click at [385, 521] on li "- Localização com acesso rápido ao metrô , shoppings e balsa exclusiva para pra…" at bounding box center [704, 530] width 648 height 19
click at [384, 521] on li "- Localização com acesso rápido ao metrô , shoppings e balsa exclusiva para pra…" at bounding box center [704, 530] width 648 height 19
click at [410, 540] on li "- Mais de 40 opções de lazer : rooftop com piscina, coworking, academia, brinqu…" at bounding box center [704, 559] width 648 height 38
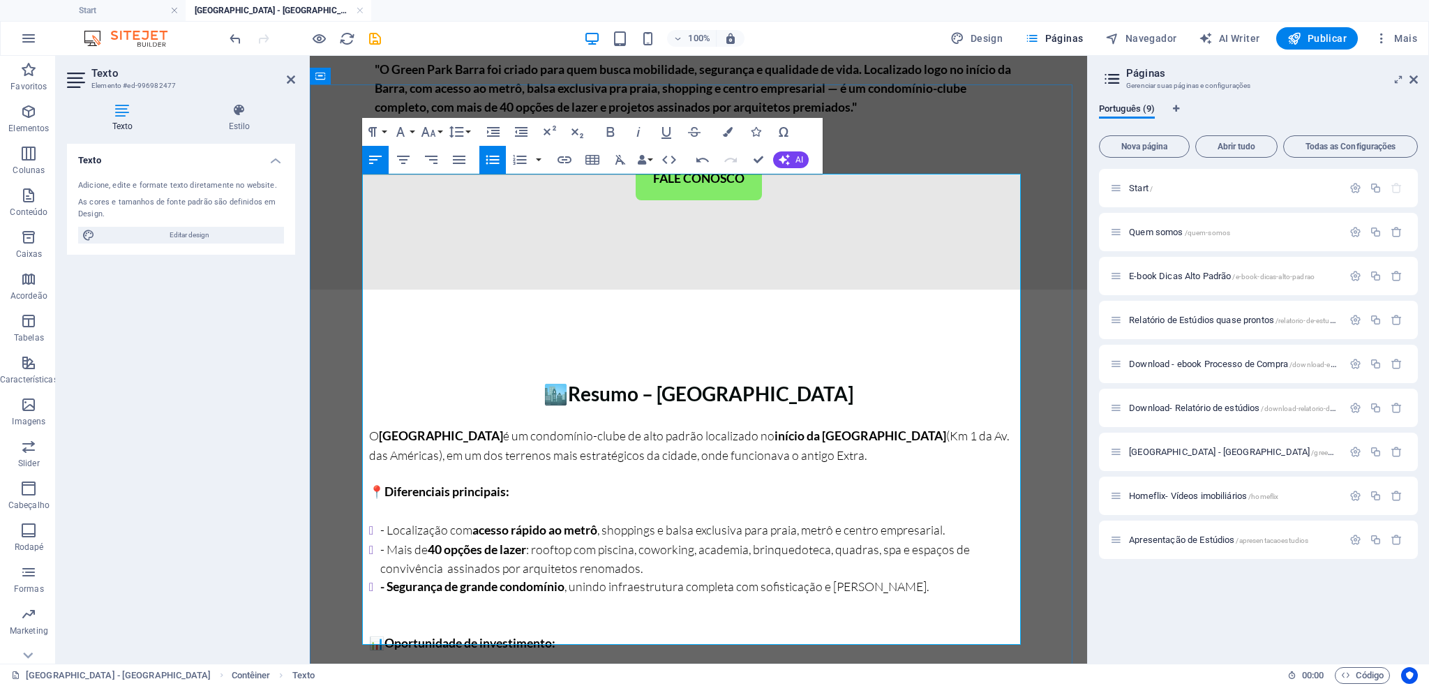
click at [381, 540] on li "- Mais de 40 opções de lazer : rooftop com piscina, coworking, academia, brinqu…" at bounding box center [704, 559] width 648 height 38
click at [380, 540] on li "- Mais de 40 opções de lazer : rooftop com piscina, coworking, academia, brinqu…" at bounding box center [704, 559] width 648 height 38
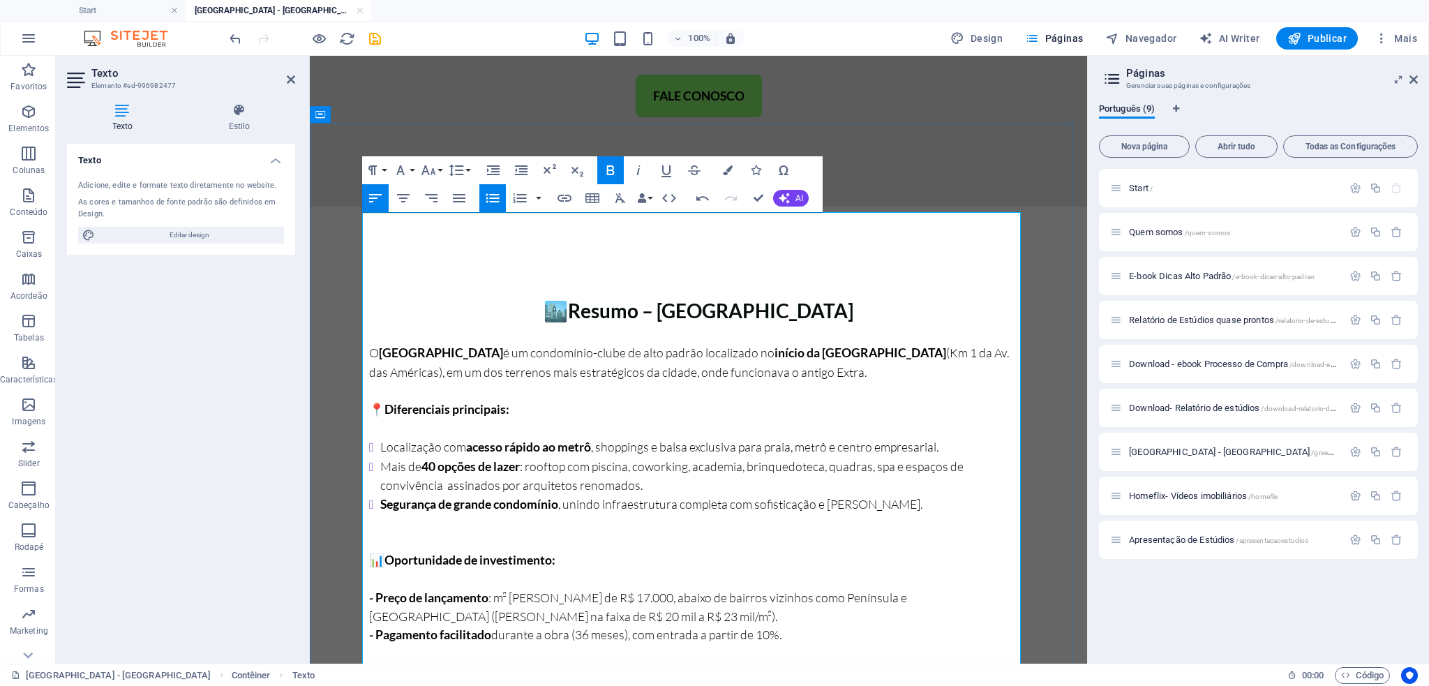
scroll to position [2094, 0]
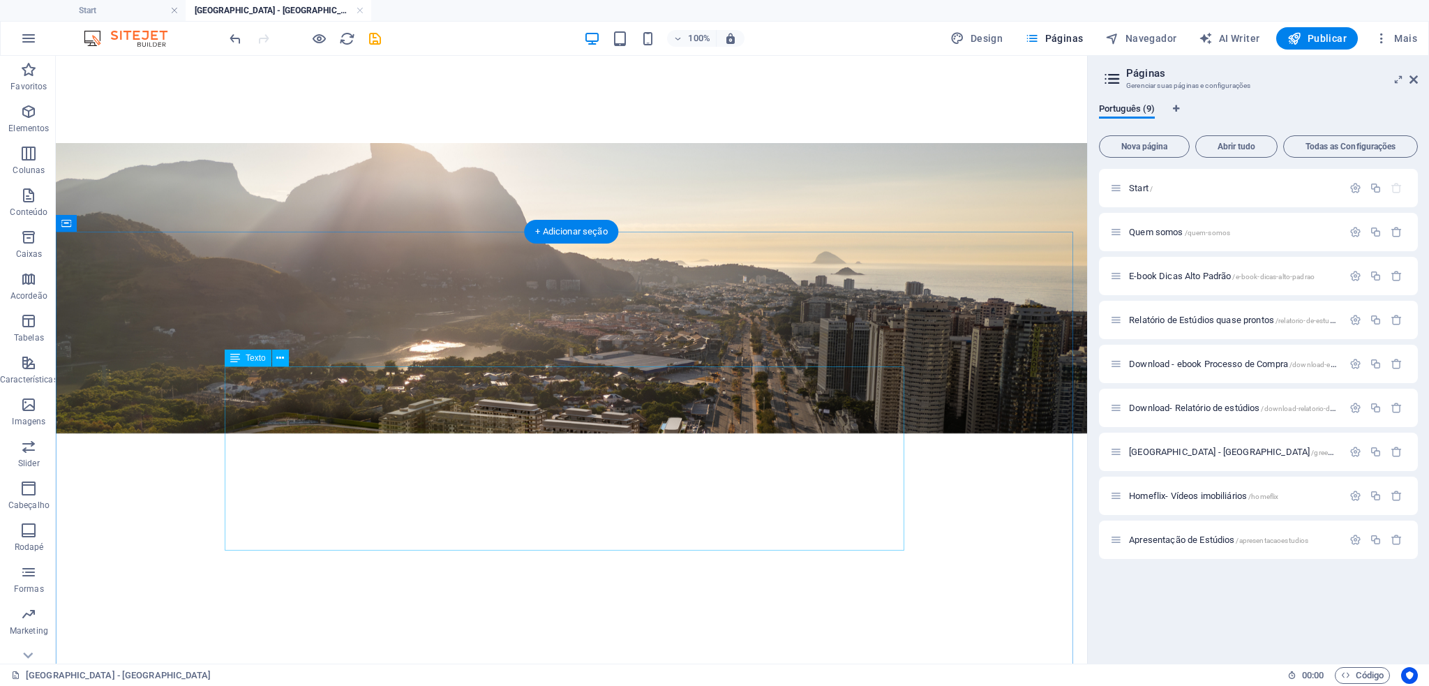
scroll to position [3324, 0]
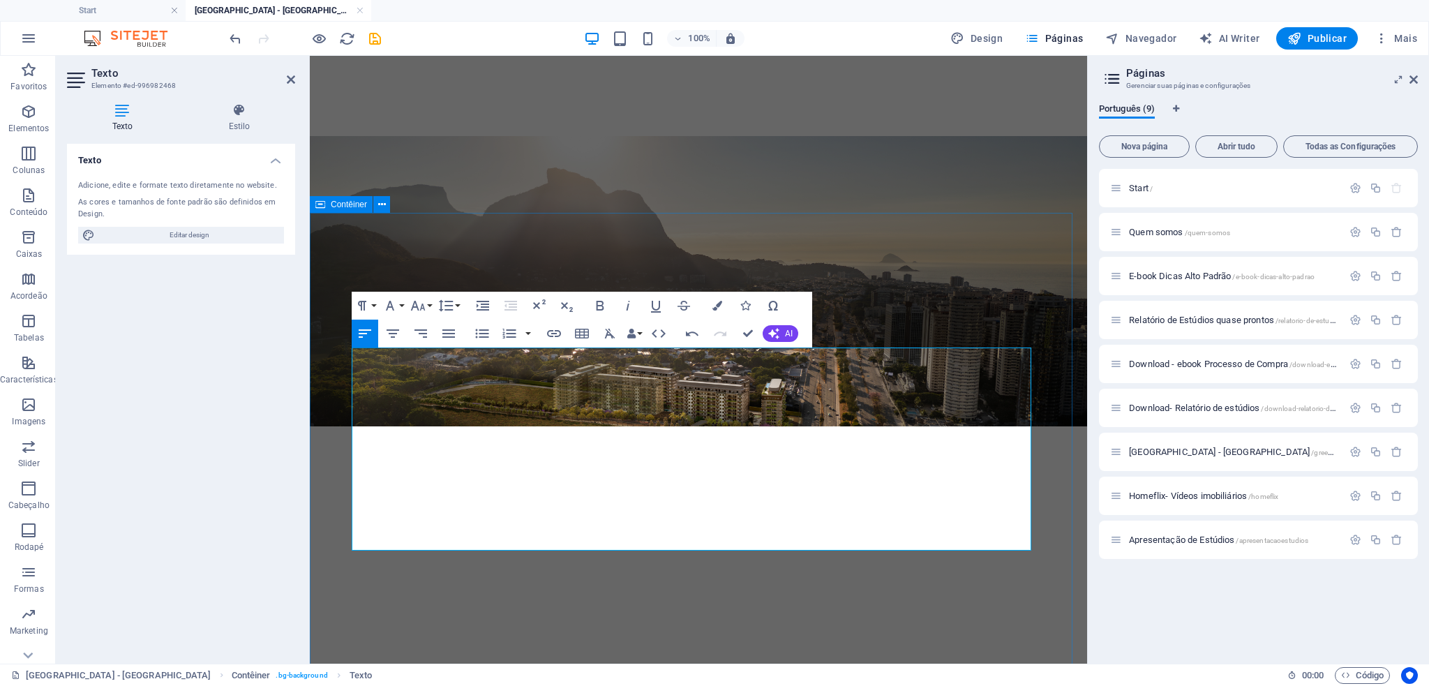
drag, startPoint x: 951, startPoint y: 546, endPoint x: 347, endPoint y: 349, distance: 635.0
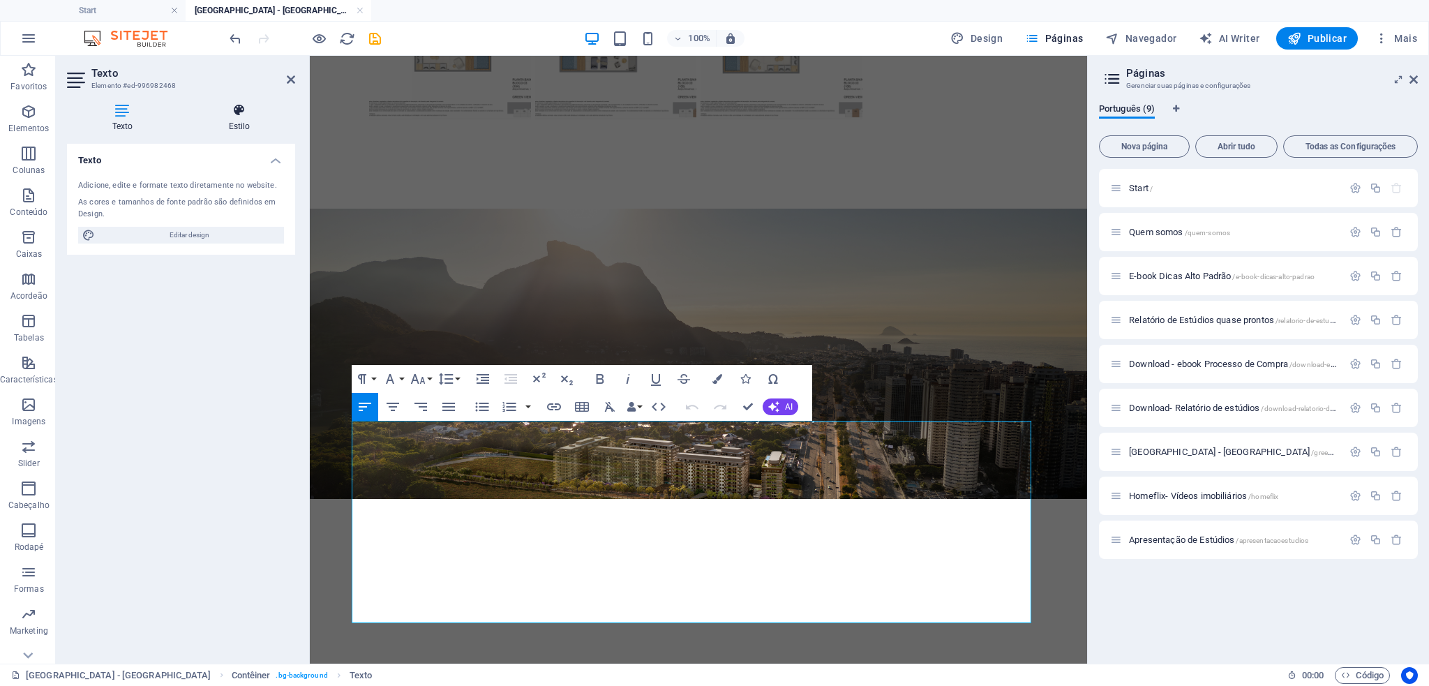
click at [238, 106] on icon at bounding box center [240, 110] width 112 height 14
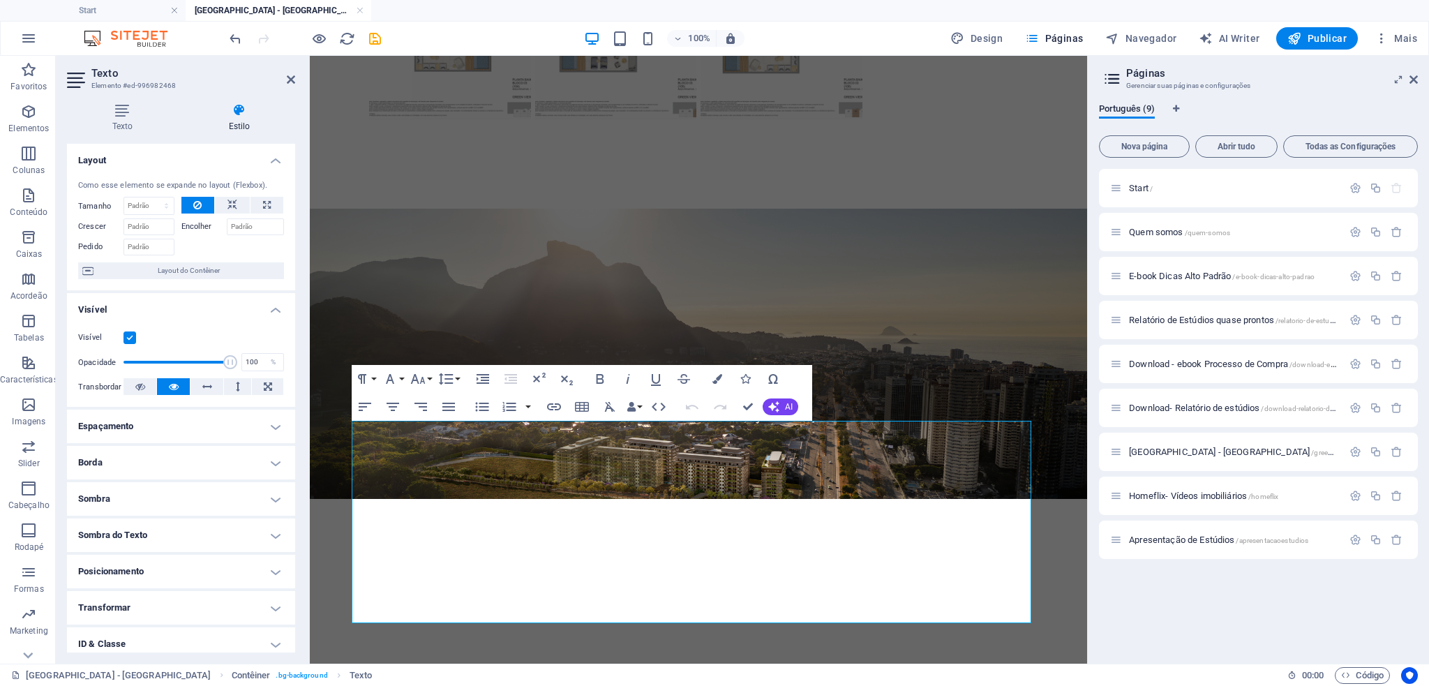
click at [152, 428] on h4 "Espaçamento" at bounding box center [181, 426] width 228 height 33
click at [165, 453] on select "Padrão automático px % rem vw vh Cliente" at bounding box center [170, 455] width 70 height 17
select select "px"
click at [184, 447] on select "Padrão automático px % rem vw vh Cliente" at bounding box center [170, 455] width 70 height 17
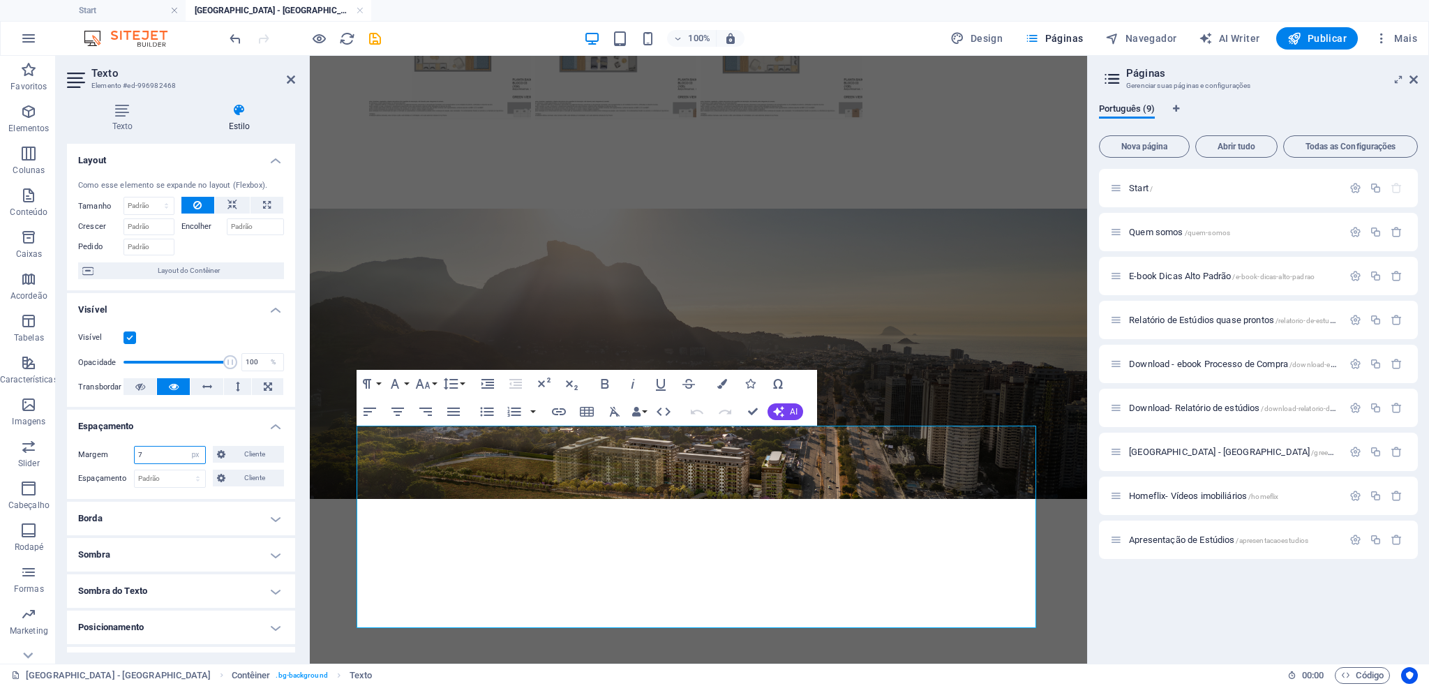
type input "7"
click at [161, 483] on select "Padrão px rem % vh vw Cliente" at bounding box center [170, 478] width 70 height 17
select select "px"
click at [184, 470] on select "Padrão px rem % vh vw Cliente" at bounding box center [170, 478] width 70 height 17
type input "2"
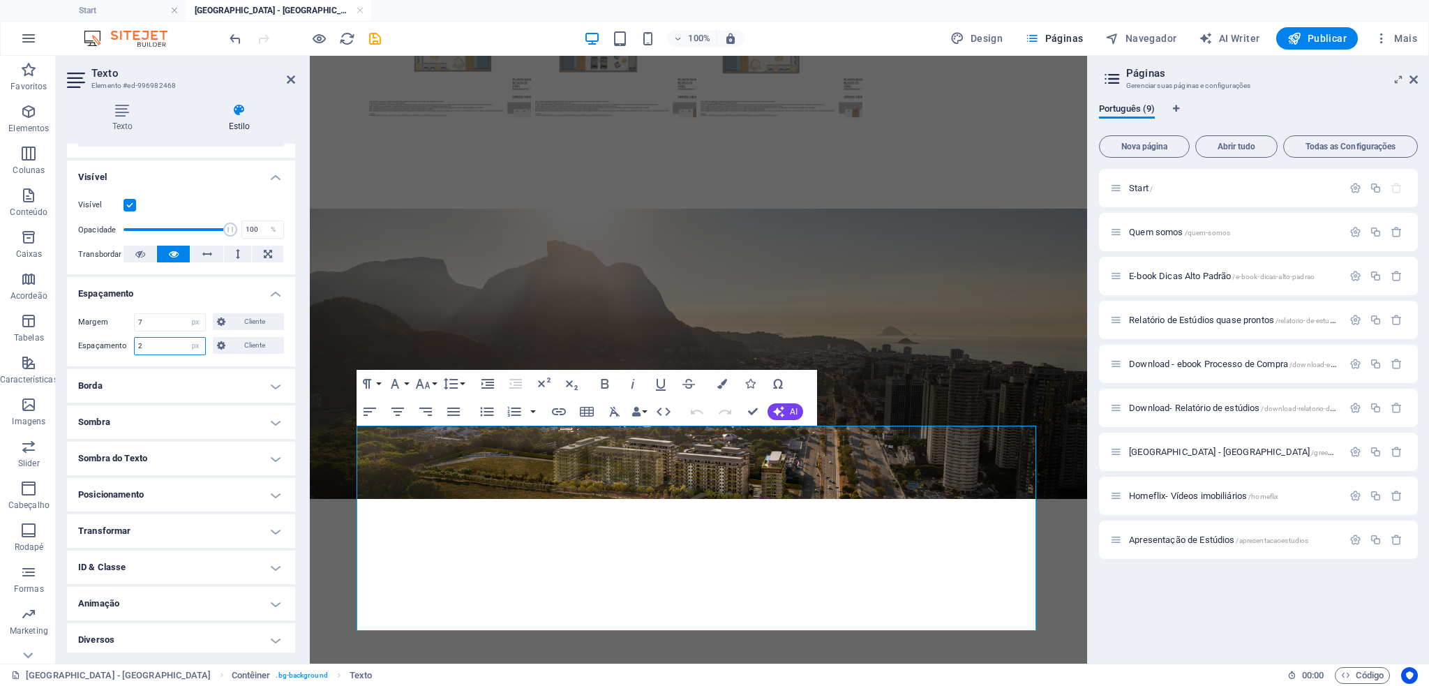
scroll to position [137, 0]
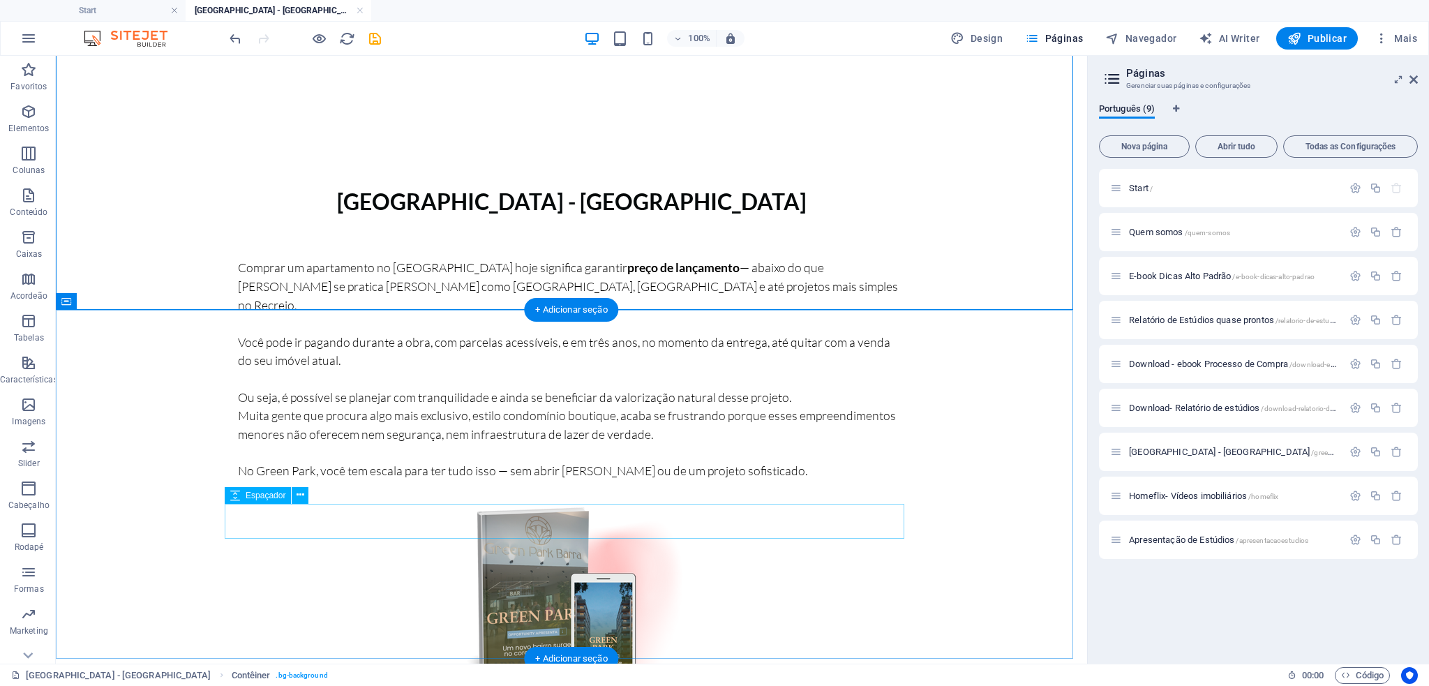
scroll to position [3995, 0]
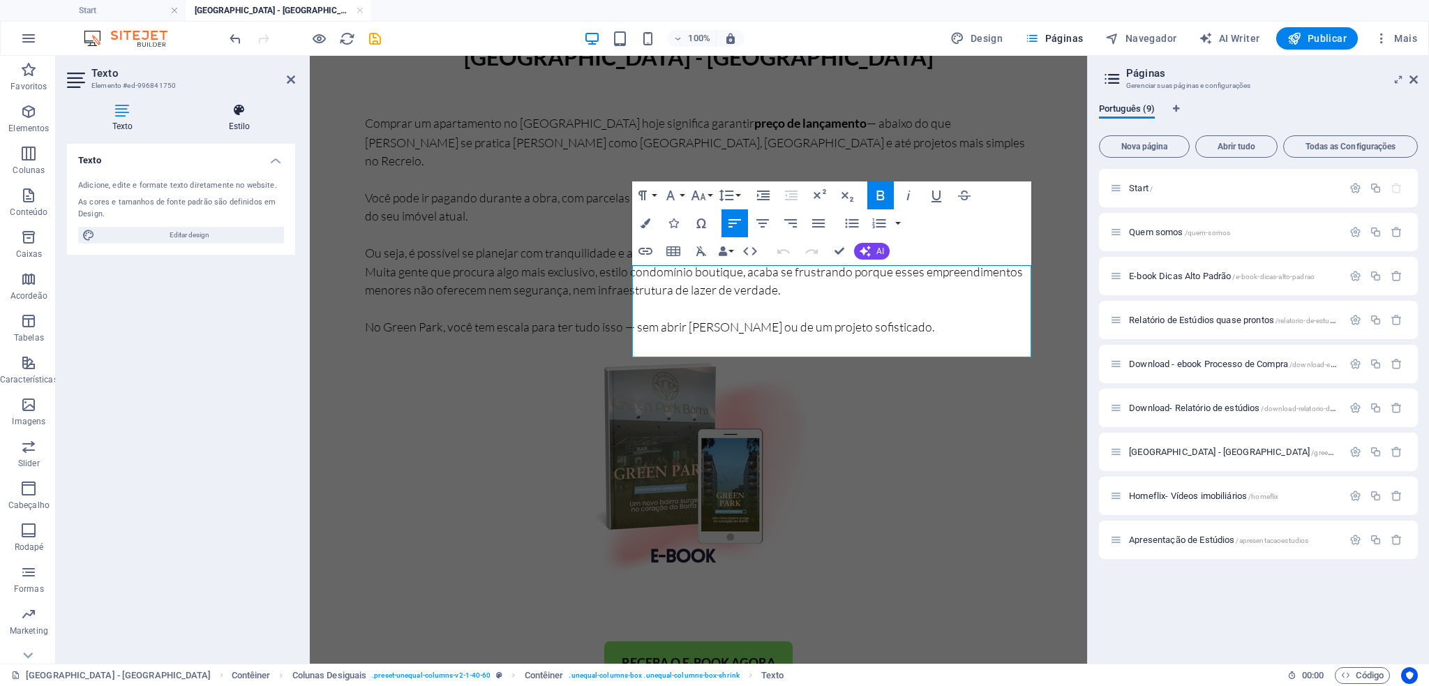
click at [221, 123] on h4 "Estilo" at bounding box center [240, 117] width 112 height 29
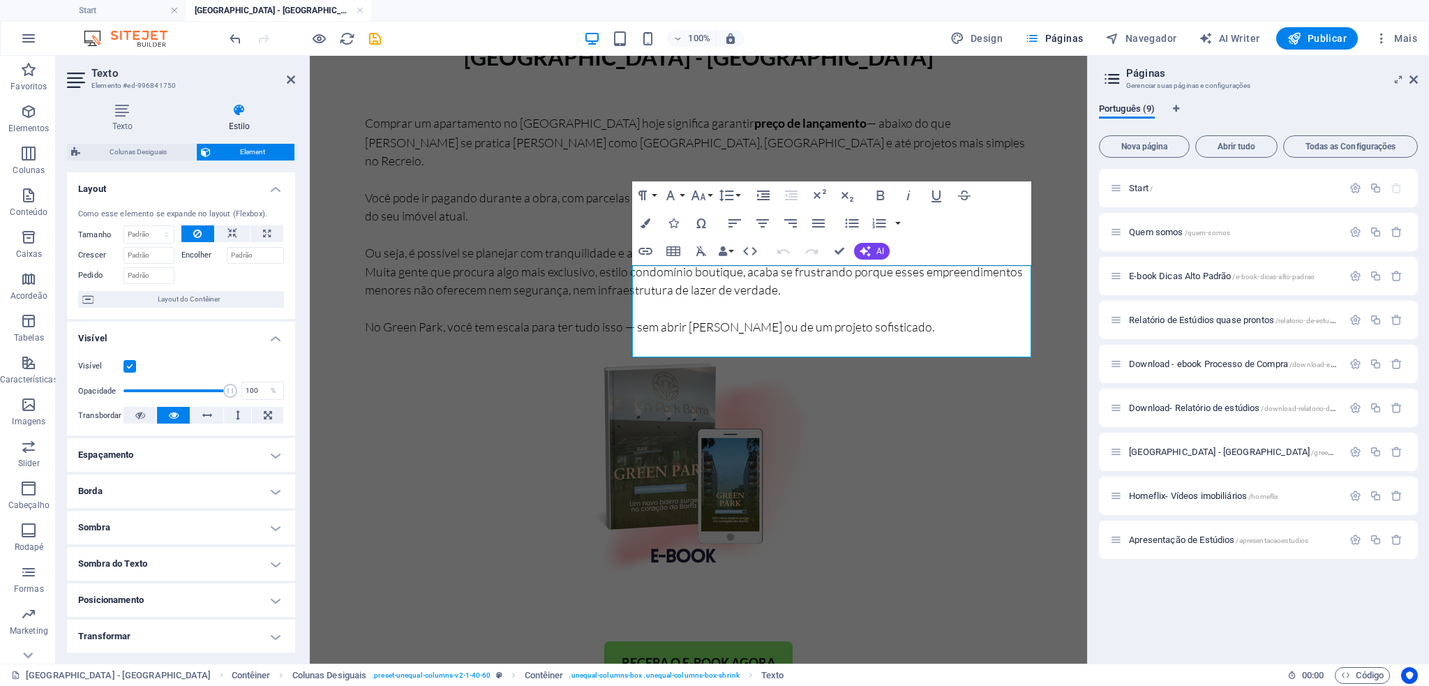
click at [124, 452] on h4 "Espaçamento" at bounding box center [181, 454] width 228 height 33
click at [173, 507] on select "Padrão px rem % vh vw Cliente" at bounding box center [170, 507] width 70 height 17
select select "px"
click at [184, 499] on select "Padrão px rem % vh vw Cliente" at bounding box center [170, 507] width 70 height 17
type input "7"
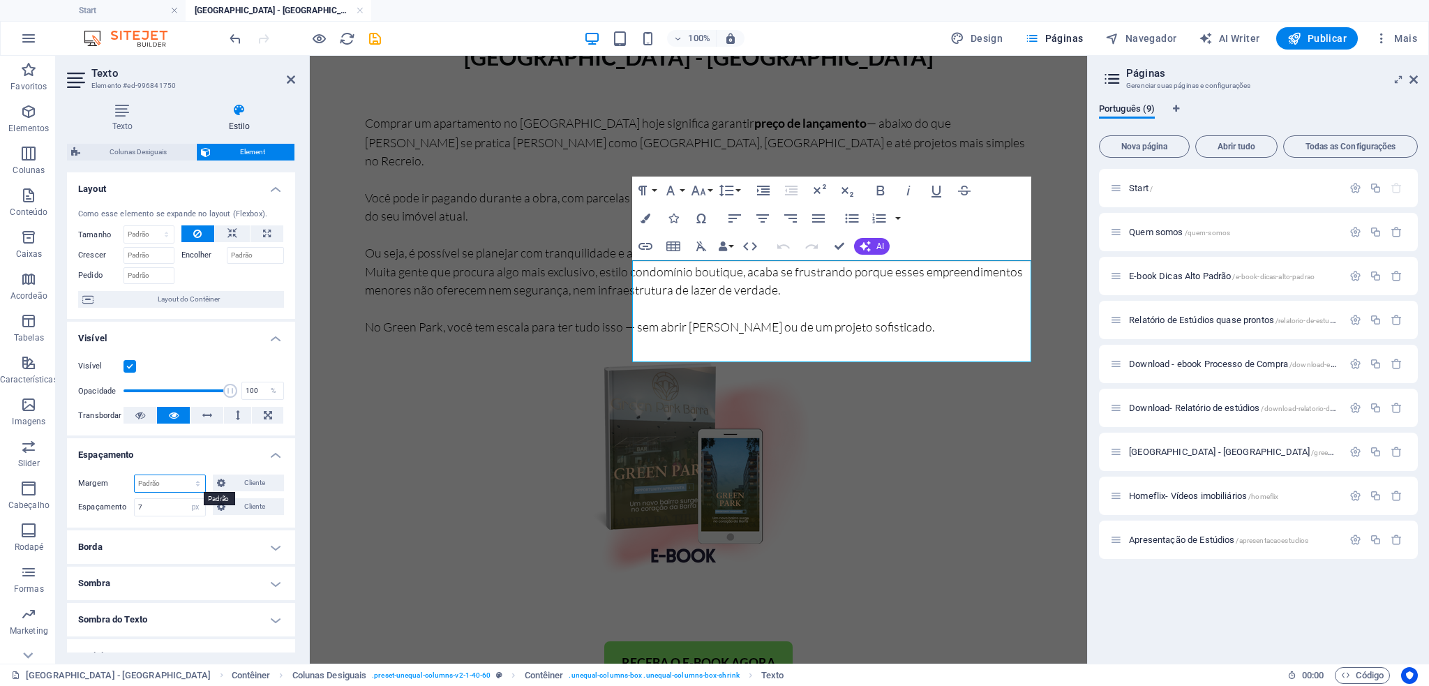
click at [164, 484] on select "Padrão automático px % rem vw vh Cliente" at bounding box center [170, 483] width 70 height 17
select select "px"
click at [184, 475] on select "Padrão automático px % rem vw vh Cliente" at bounding box center [170, 483] width 70 height 17
type input "2"
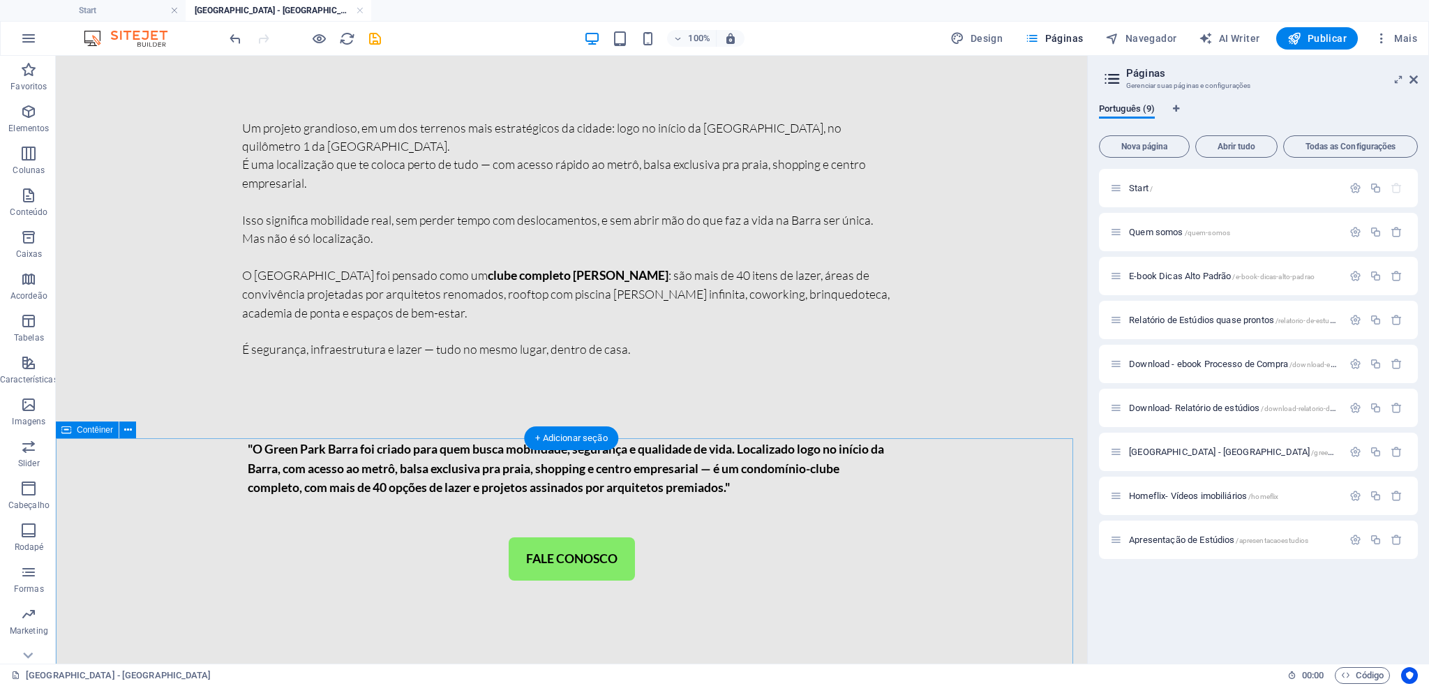
scroll to position [1483, 0]
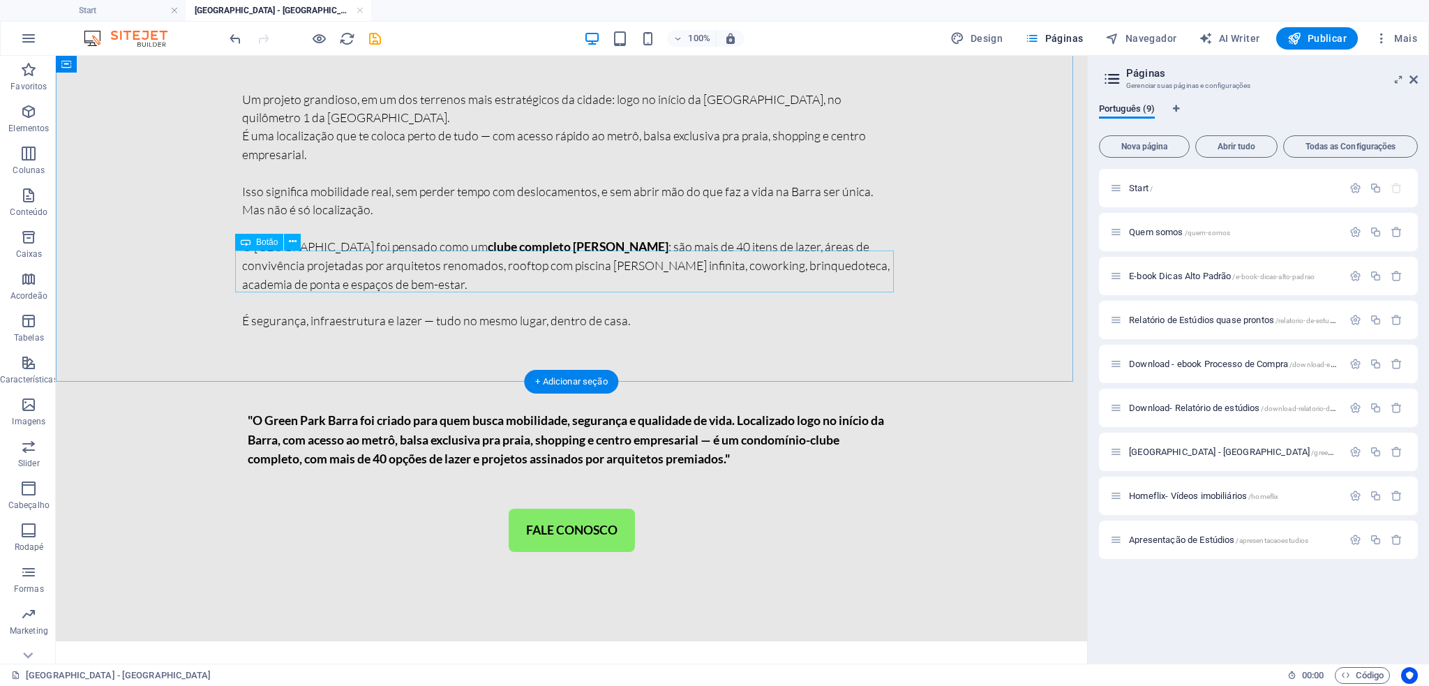
click at [586, 509] on div "FALE CONOSCO" at bounding box center [571, 530] width 659 height 43
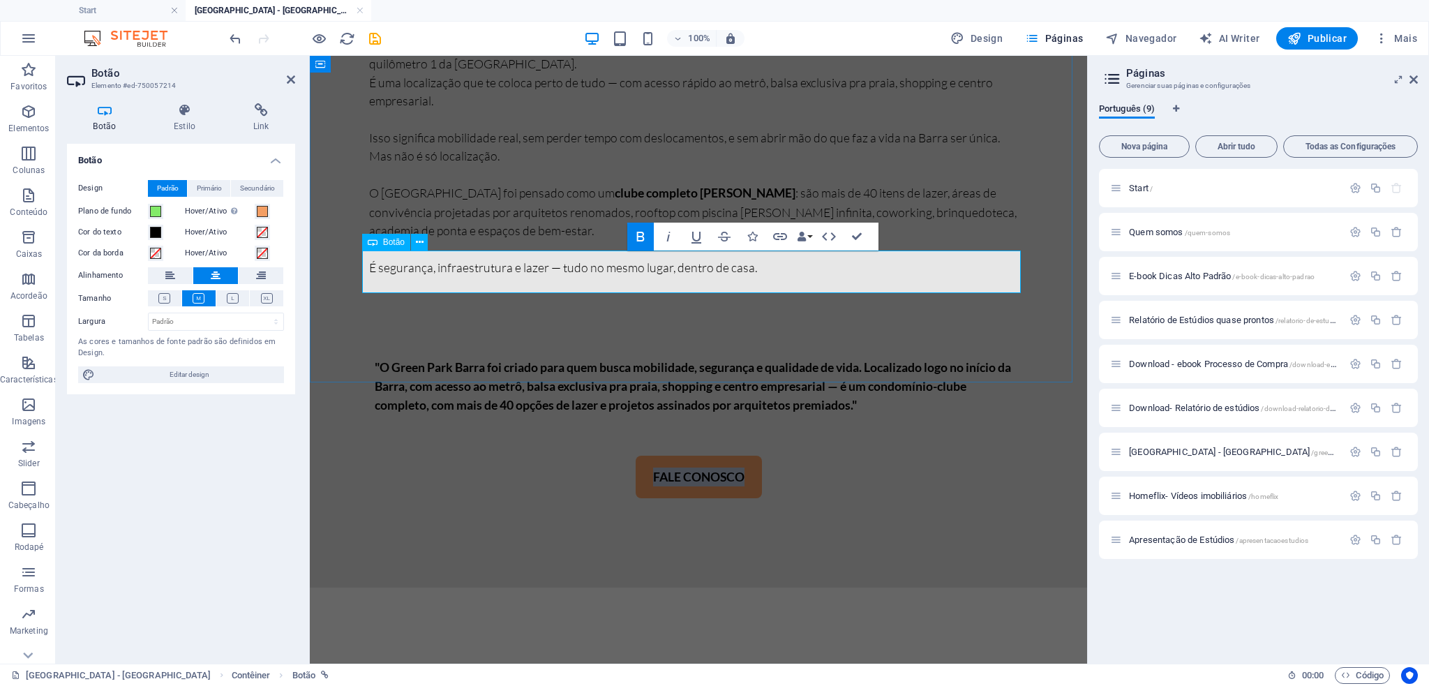
click at [653, 470] on strong "FALE CONOSCO" at bounding box center [698, 477] width 91 height 15
drag, startPoint x: 737, startPoint y: 268, endPoint x: 645, endPoint y: 272, distance: 92.2
click at [645, 456] on link "FALE CONOSCO" at bounding box center [699, 477] width 126 height 43
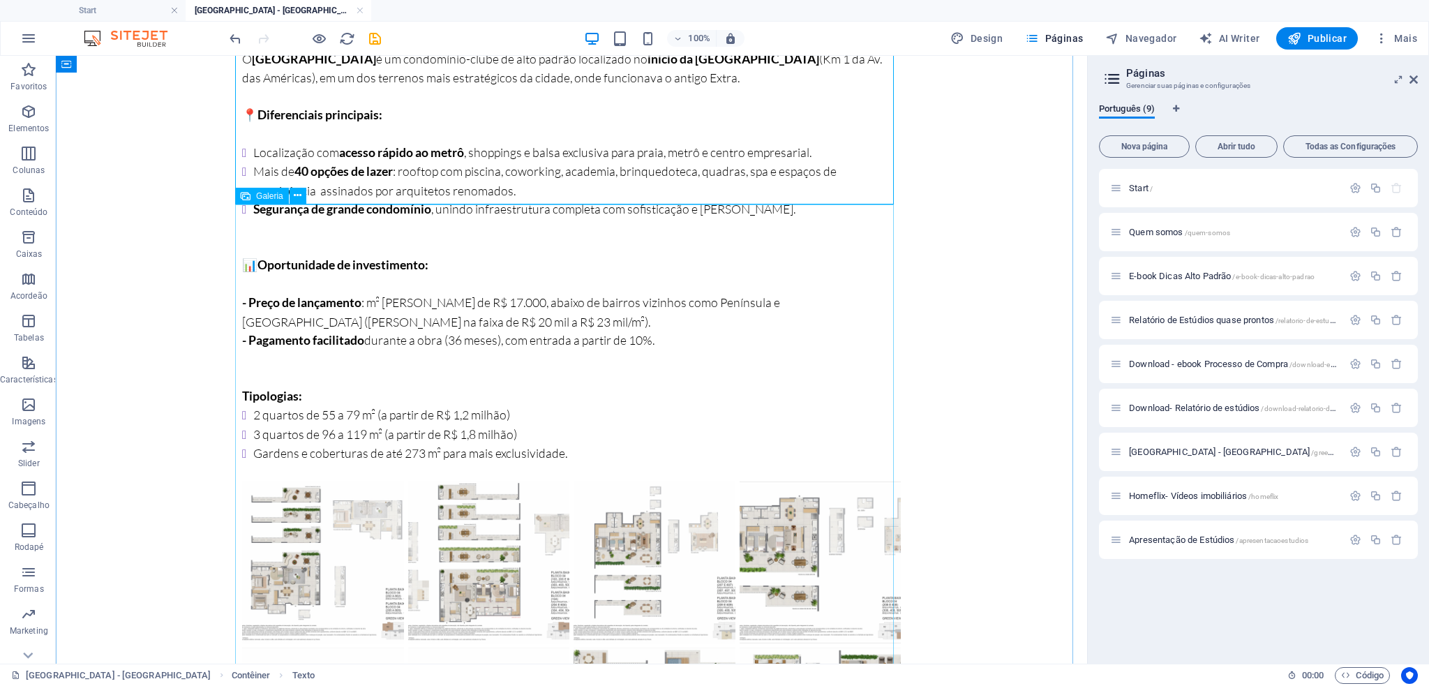
scroll to position [1669, 0]
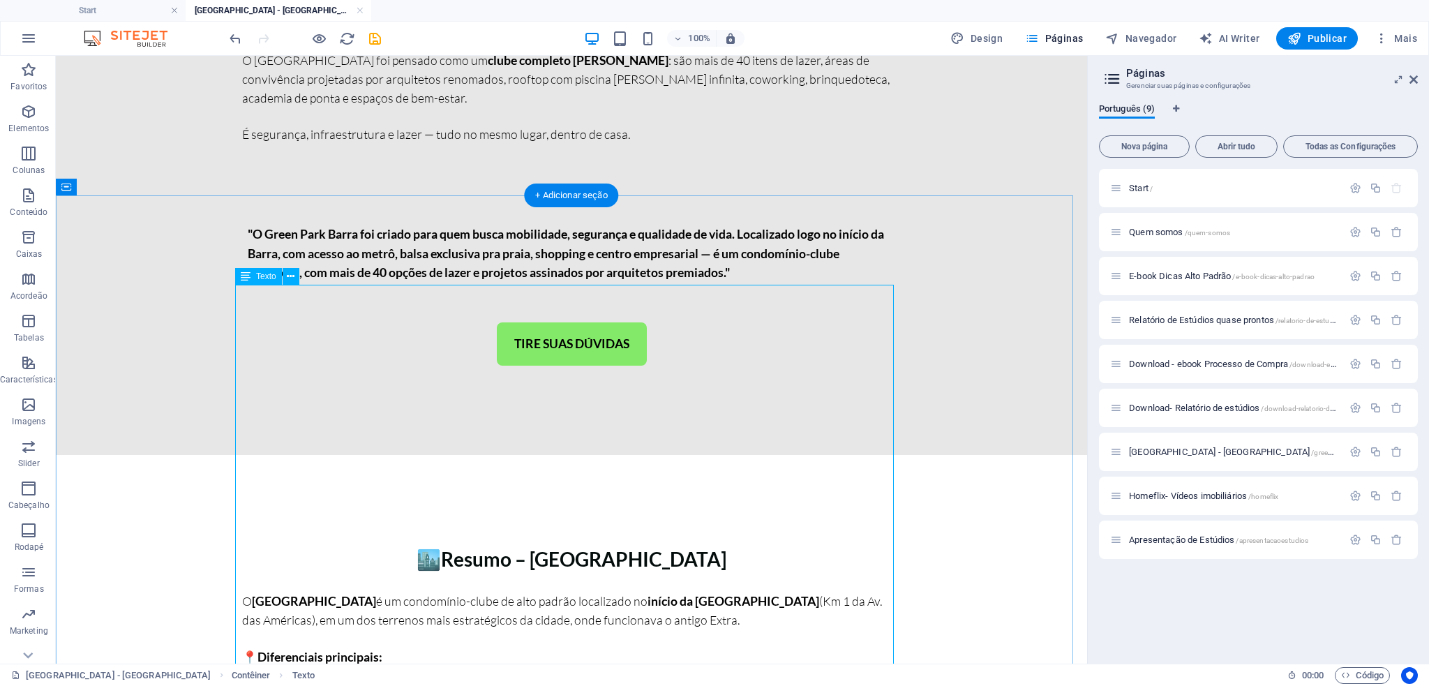
click at [290, 278] on icon at bounding box center [291, 276] width 8 height 15
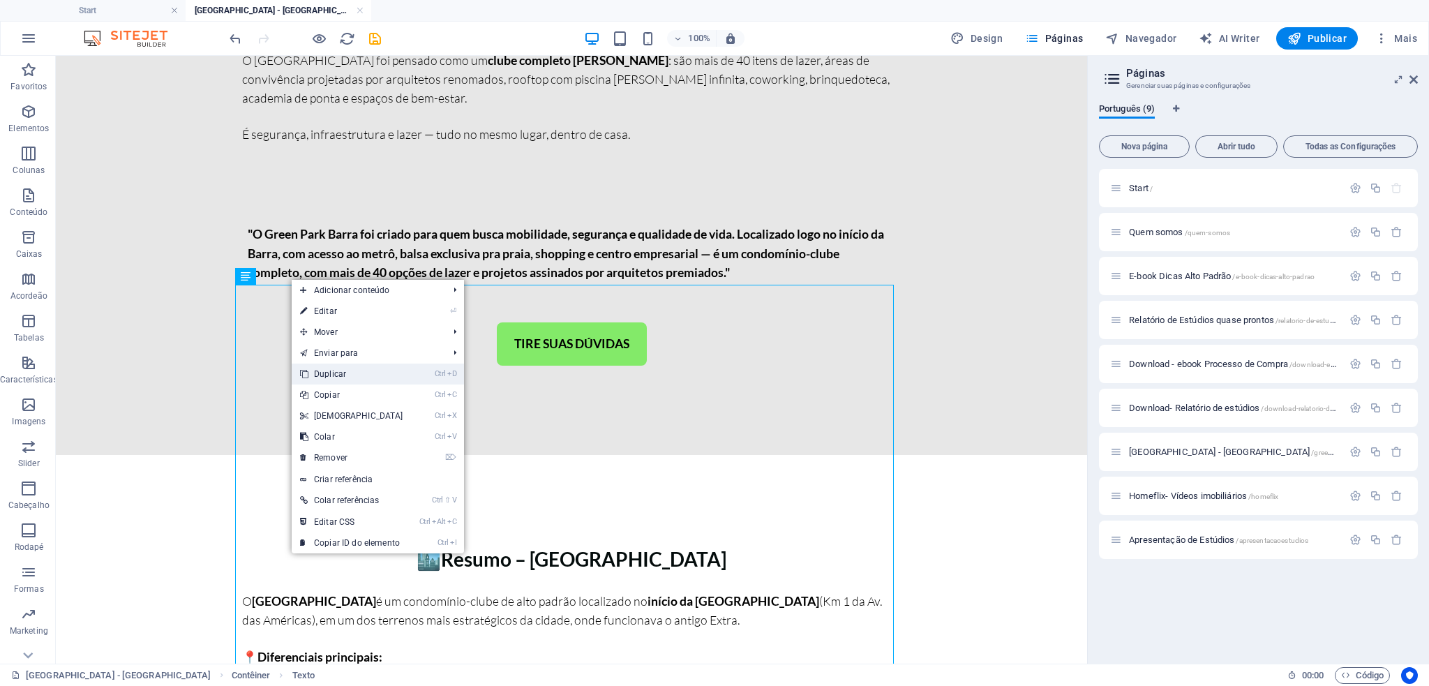
drag, startPoint x: 341, startPoint y: 368, endPoint x: 293, endPoint y: 322, distance: 67.1
click at [341, 368] on link "Ctrl D Duplicar" at bounding box center [352, 374] width 120 height 21
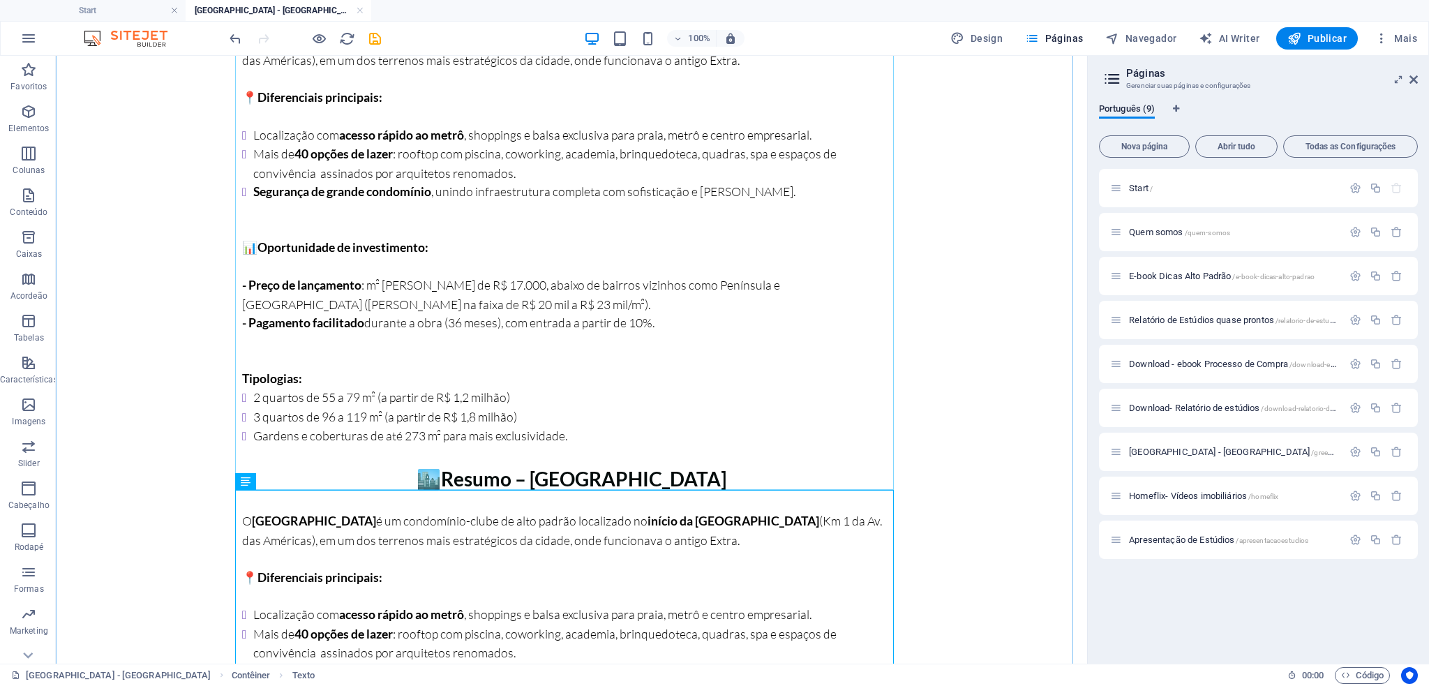
scroll to position [2302, 0]
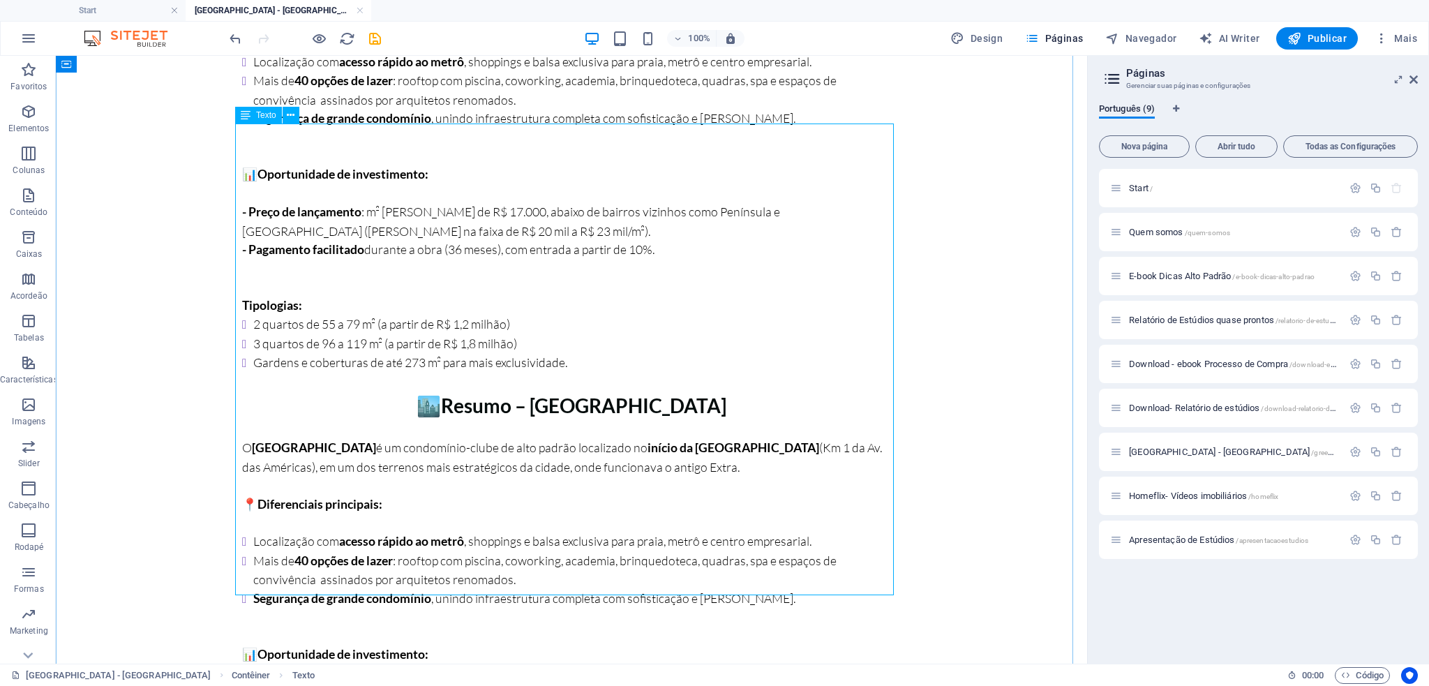
click at [450, 391] on div "🏙️ Resumo – [GEOGRAPHIC_DATA] [GEOGRAPHIC_DATA] é um condomínio-clube de alto p…" at bounding box center [571, 630] width 659 height 479
click at [586, 560] on div "🏙️ Resumo – [GEOGRAPHIC_DATA] [GEOGRAPHIC_DATA] é um condomínio-clube de alto p…" at bounding box center [571, 630] width 659 height 479
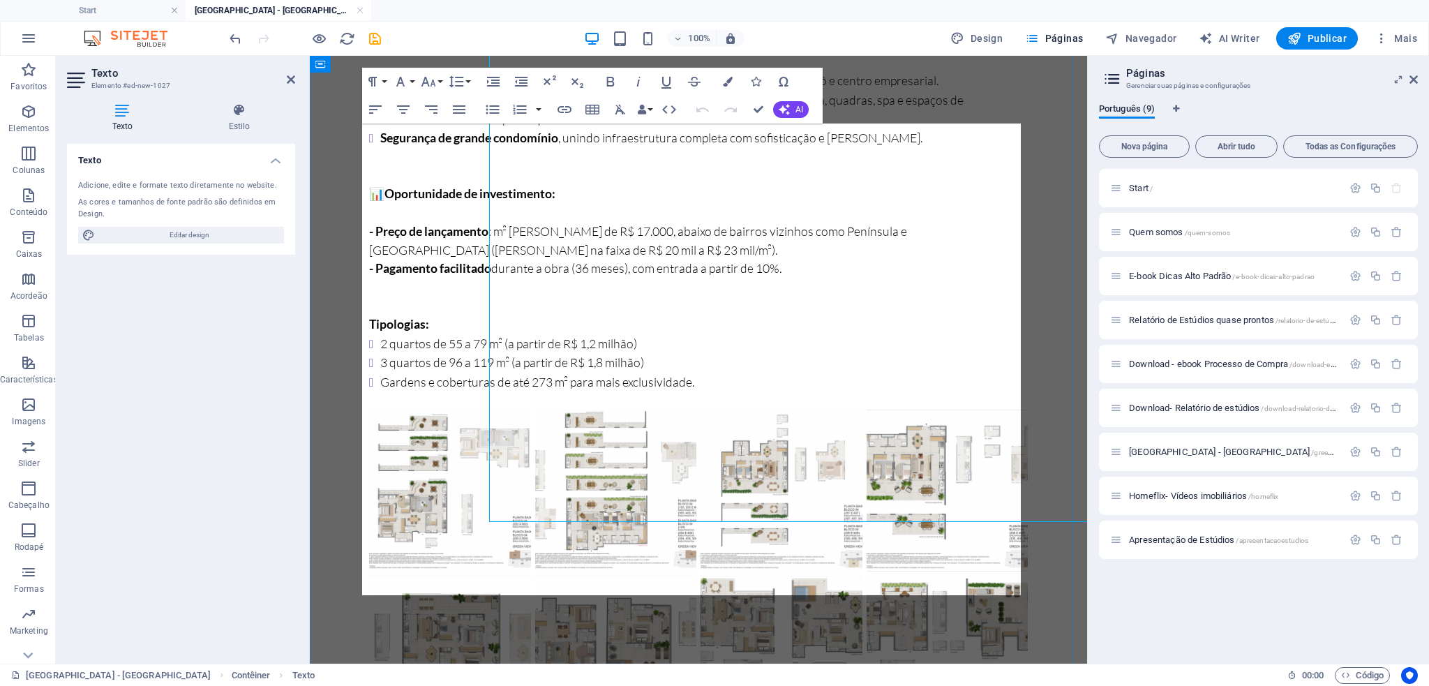
scroll to position [2375, 0]
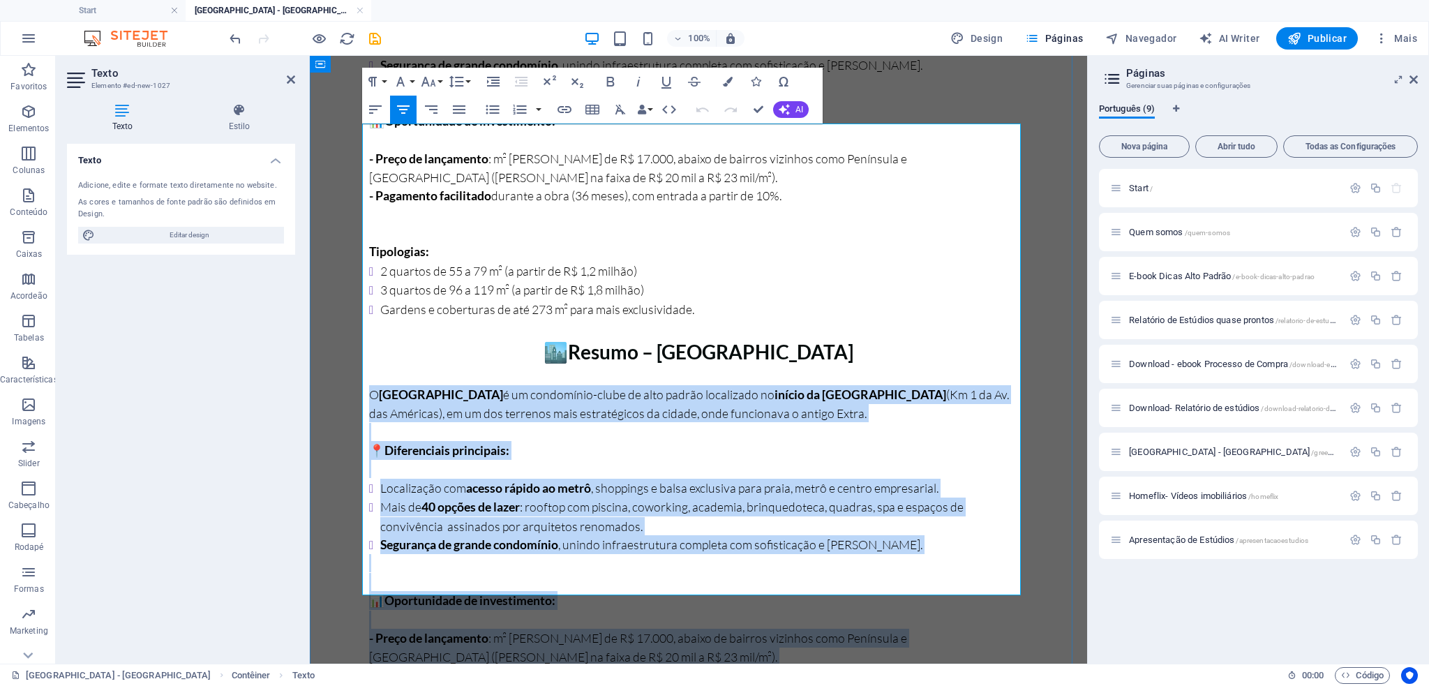
drag, startPoint x: 701, startPoint y: 565, endPoint x: 364, endPoint y: 172, distance: 518.2
click at [369, 337] on div "🏙️ Resumo – [GEOGRAPHIC_DATA] [GEOGRAPHIC_DATA] é um condomínio-clube de alto p…" at bounding box center [698, 576] width 659 height 479
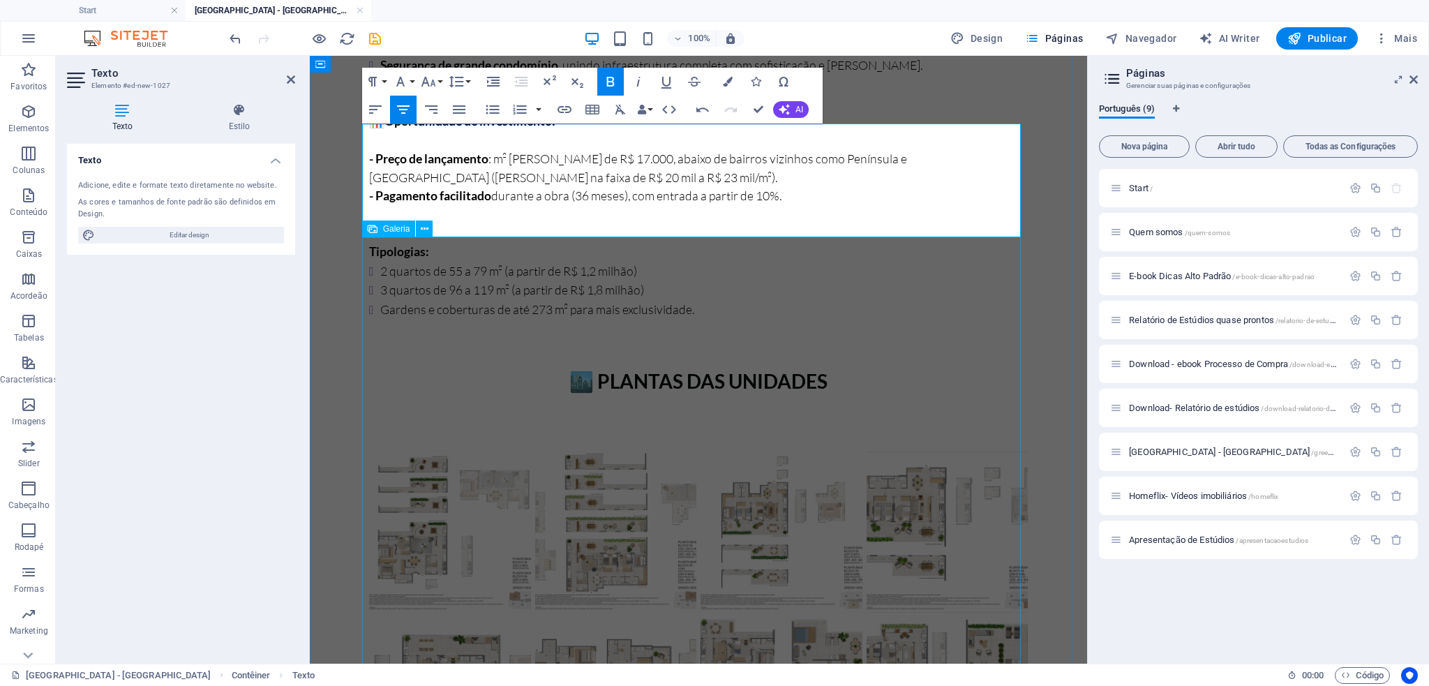
click at [548, 615] on li at bounding box center [616, 698] width 166 height 166
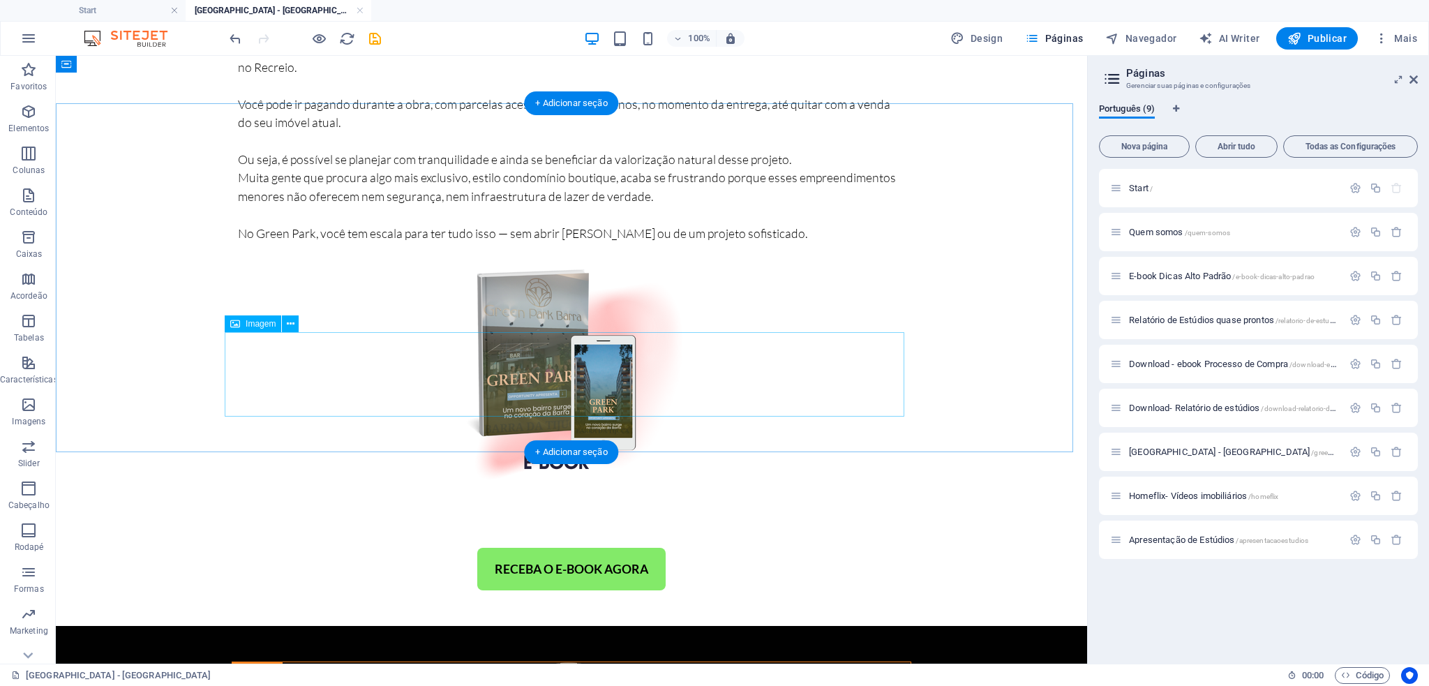
scroll to position [4070, 0]
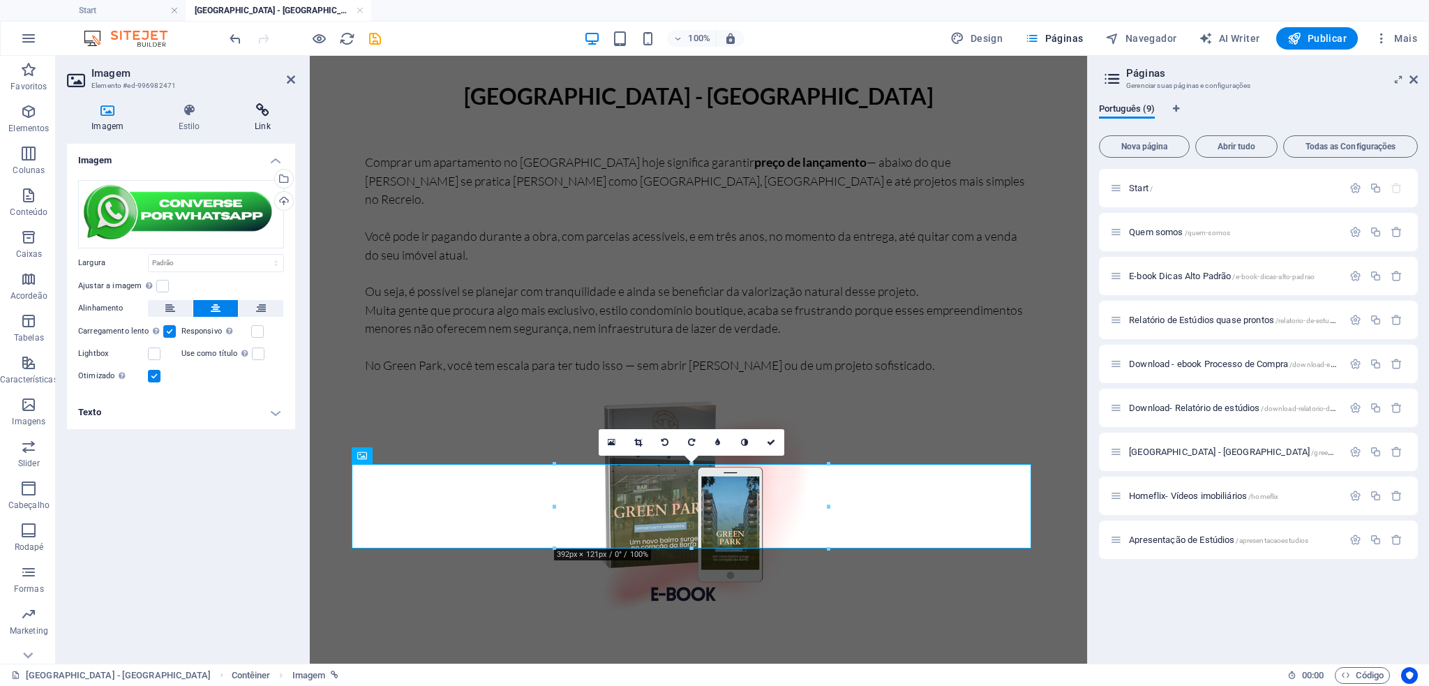
click at [271, 107] on icon at bounding box center [262, 110] width 65 height 14
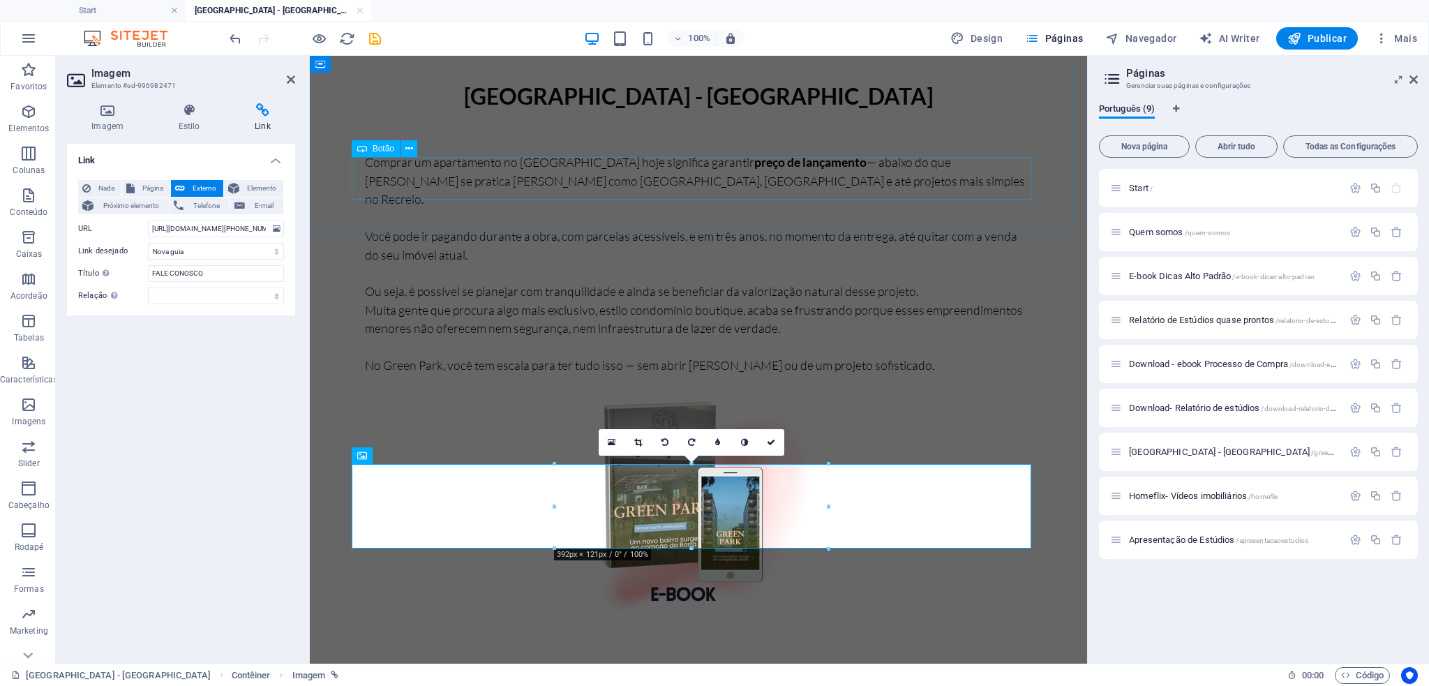
drag, startPoint x: 367, startPoint y: 173, endPoint x: 371, endPoint y: 205, distance: 32.4
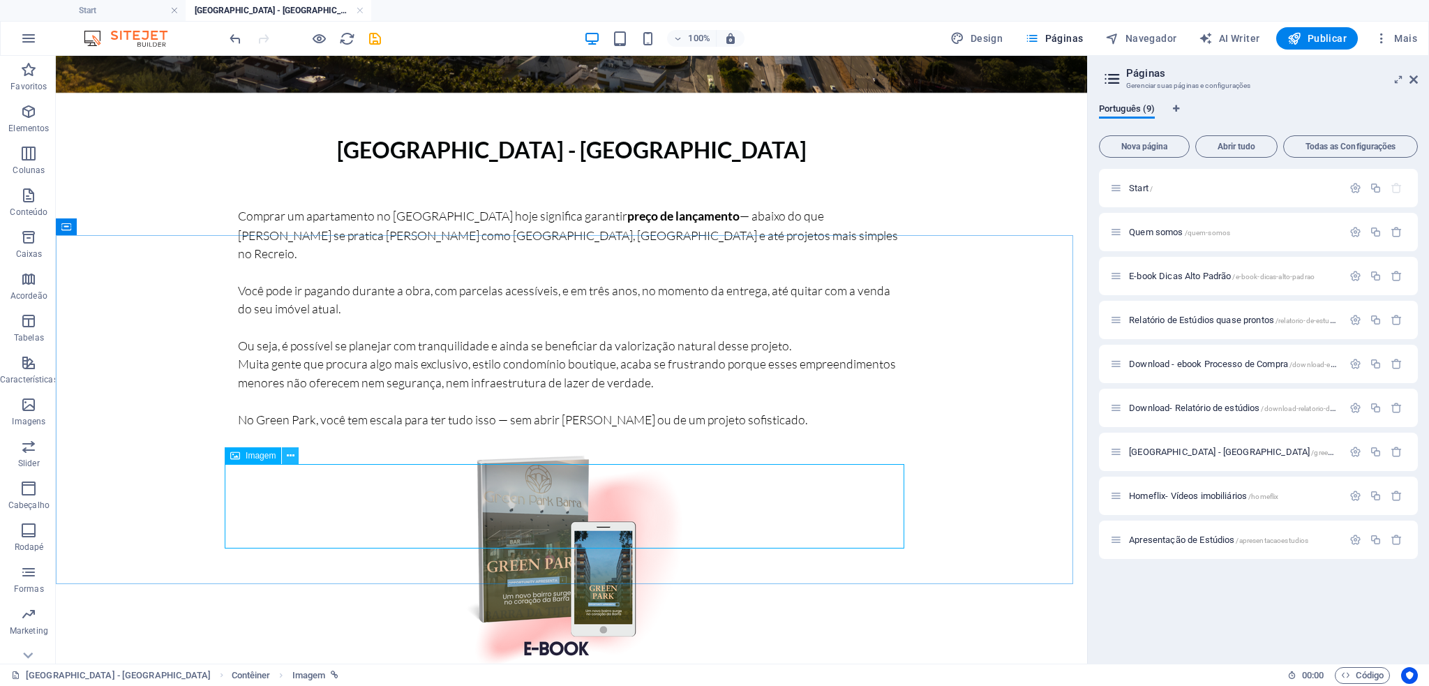
click at [292, 453] on icon at bounding box center [291, 456] width 8 height 15
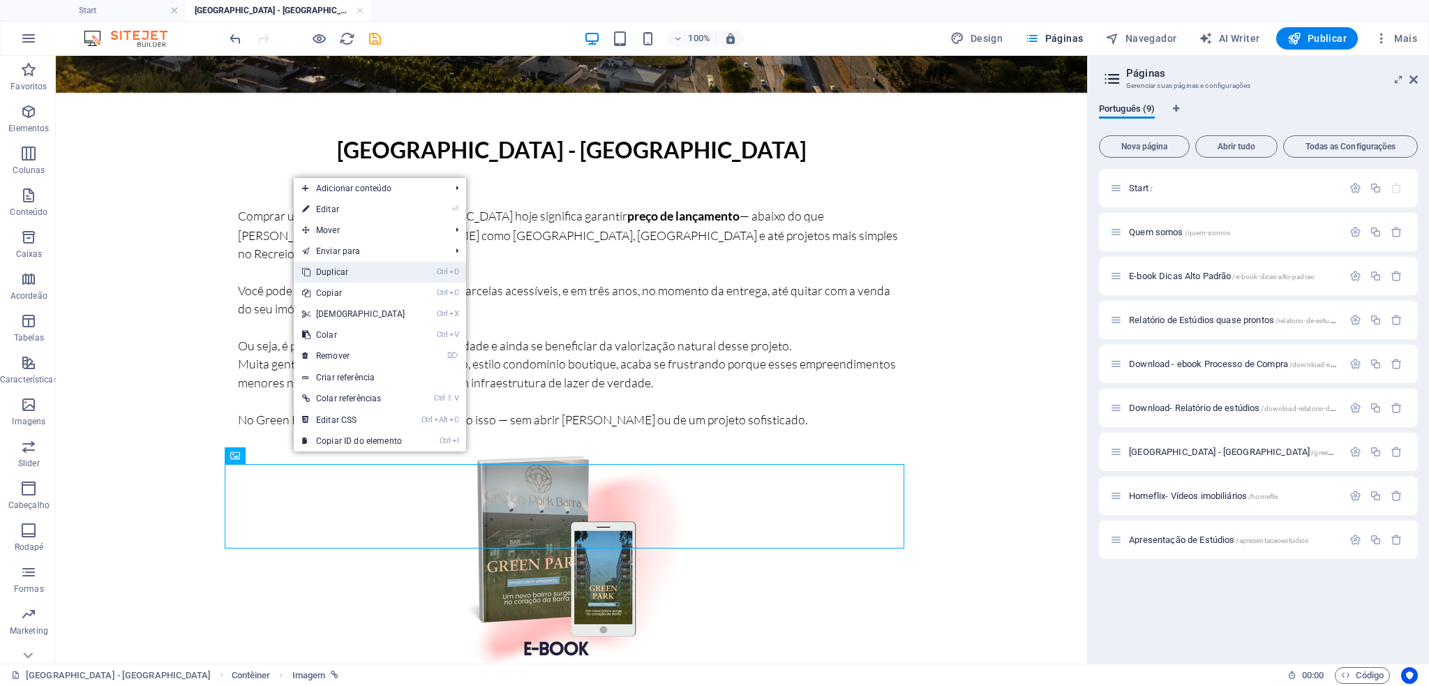
drag, startPoint x: 362, startPoint y: 277, endPoint x: 311, endPoint y: 245, distance: 59.6
click at [362, 277] on link "Ctrl D Duplicar" at bounding box center [354, 272] width 120 height 21
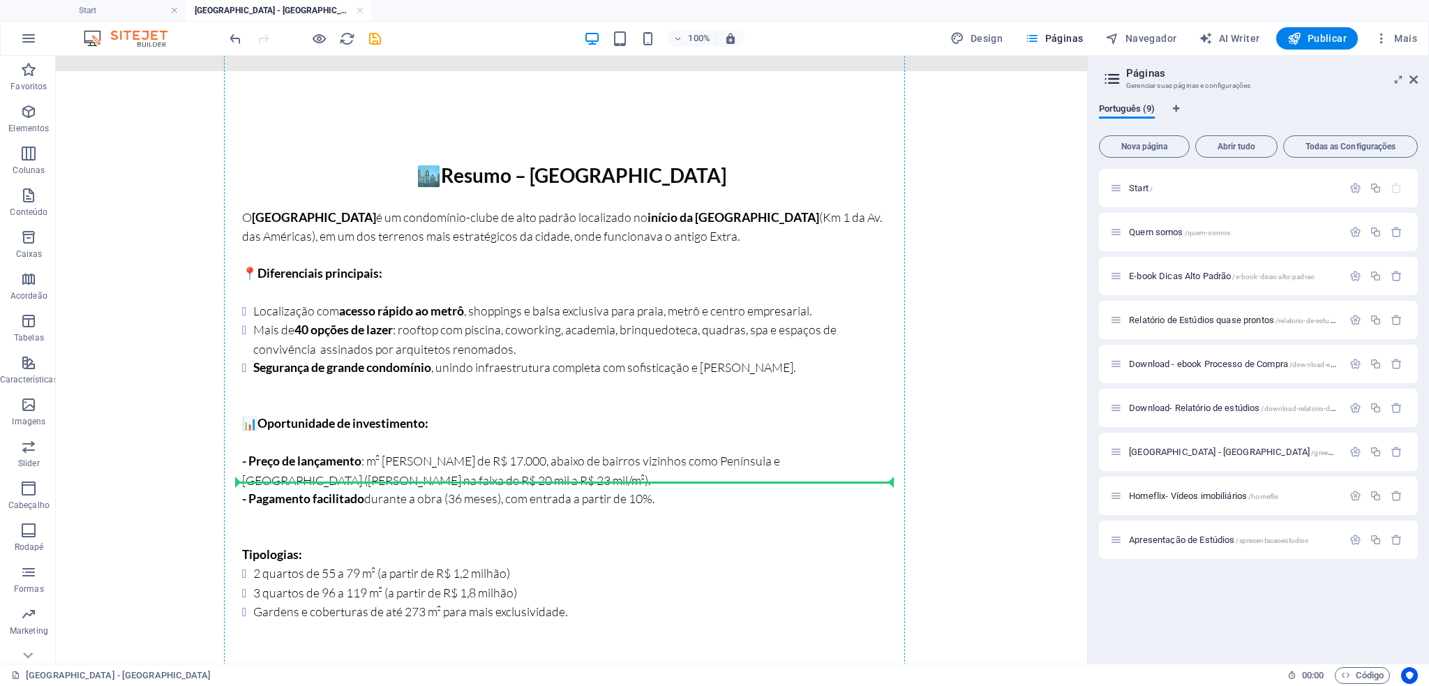
scroll to position [2057, 0]
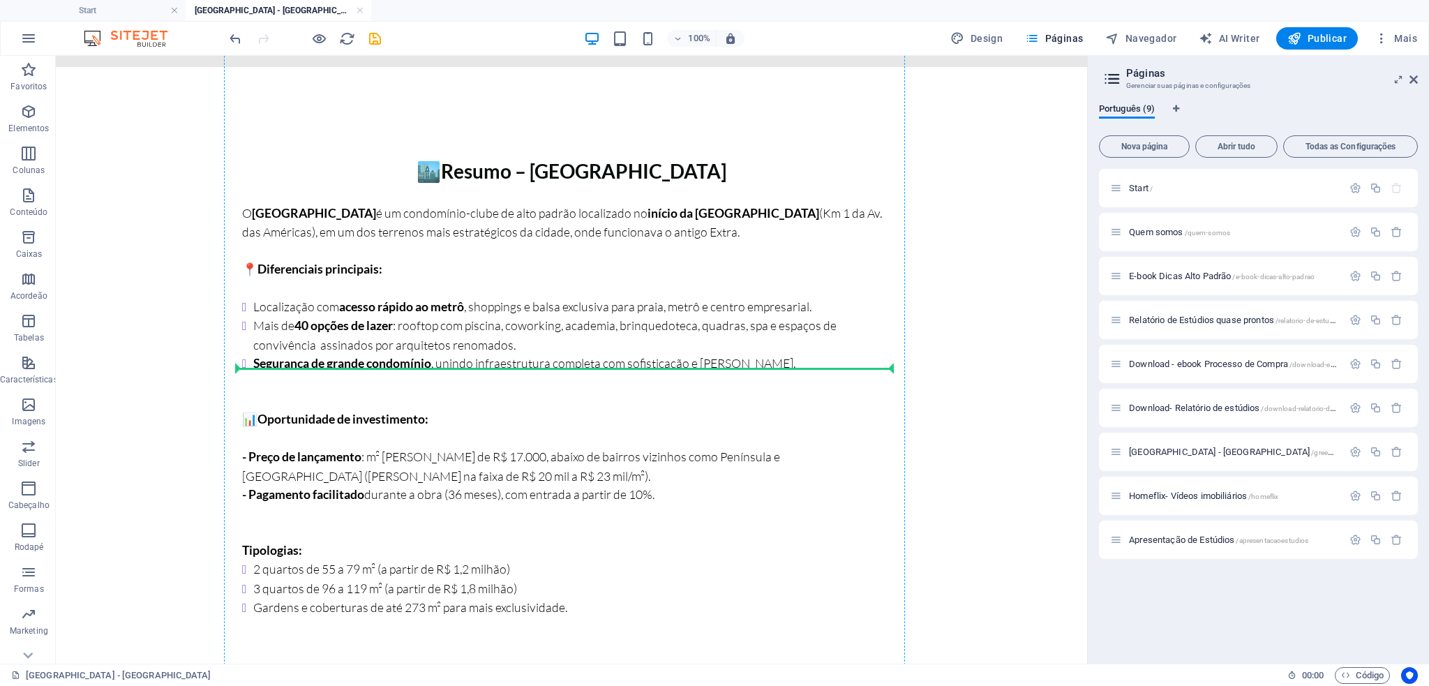
drag, startPoint x: 715, startPoint y: 591, endPoint x: 668, endPoint y: 381, distance: 215.4
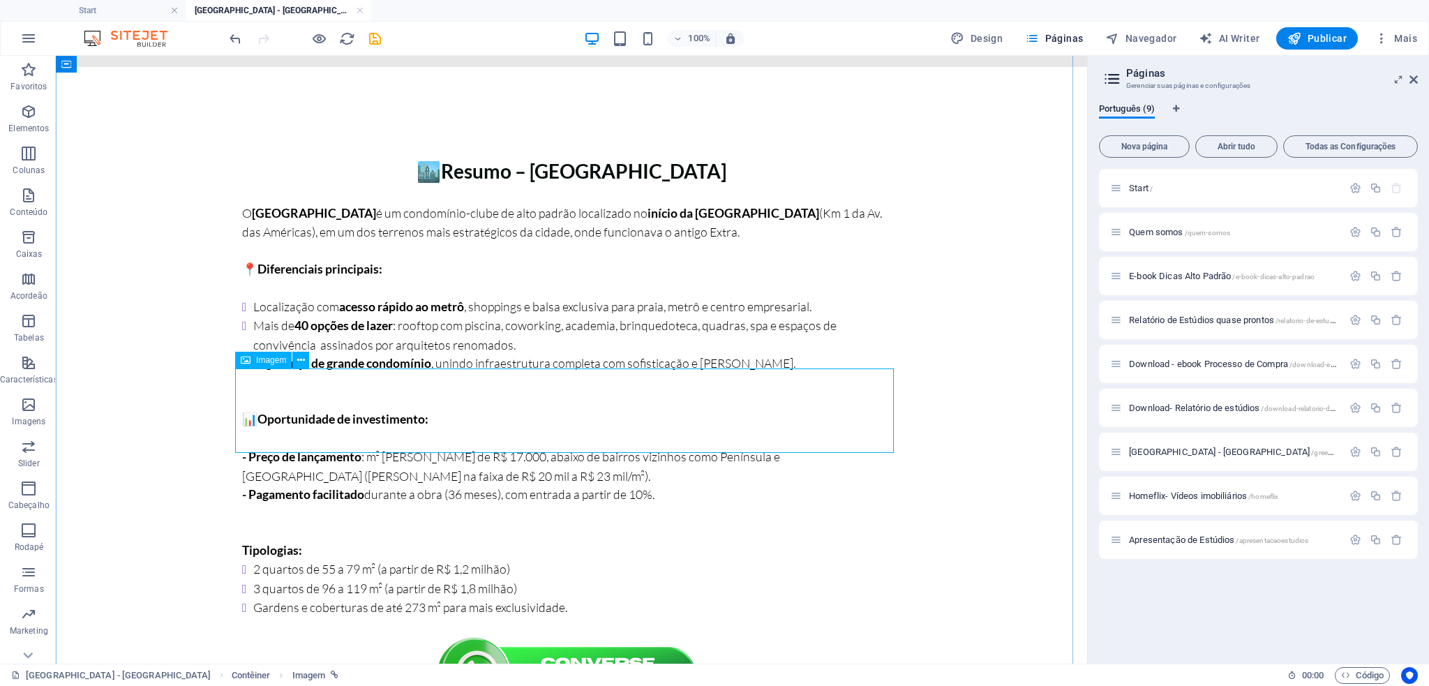
click at [641, 636] on figure at bounding box center [571, 678] width 659 height 84
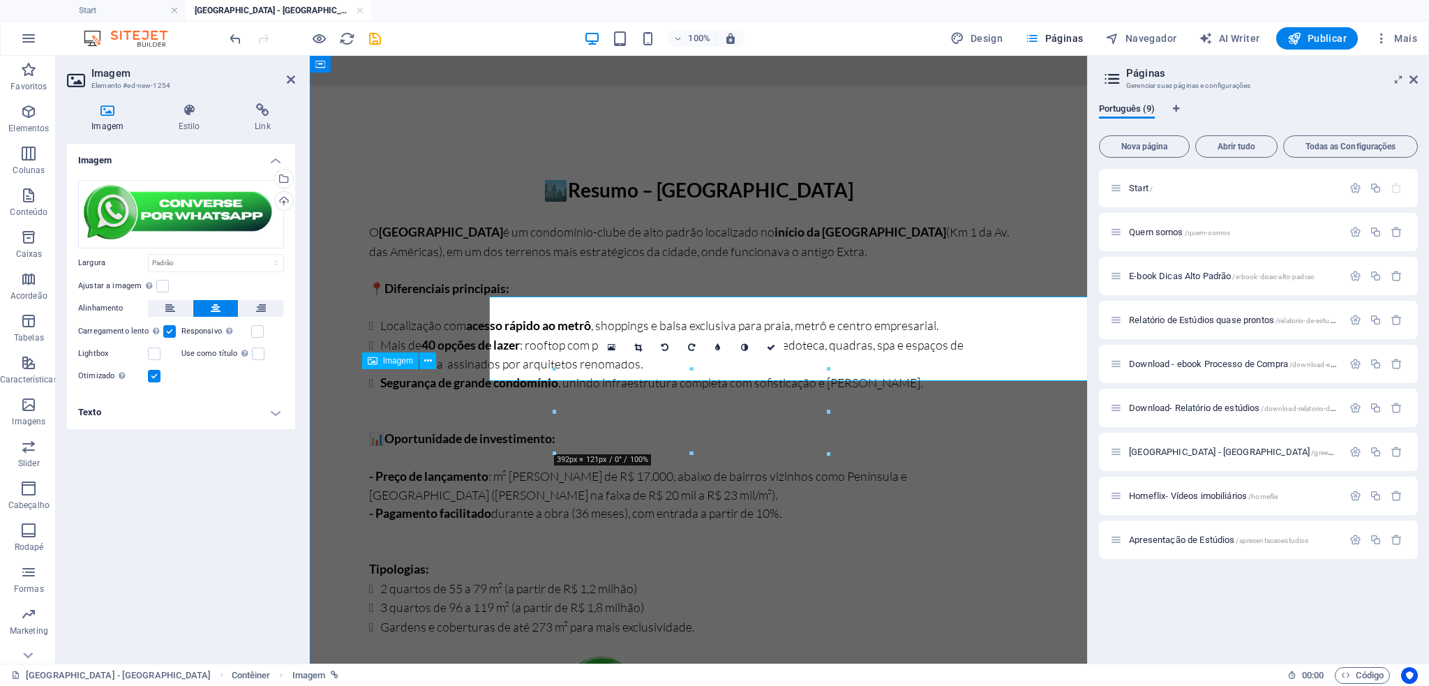
scroll to position [2129, 0]
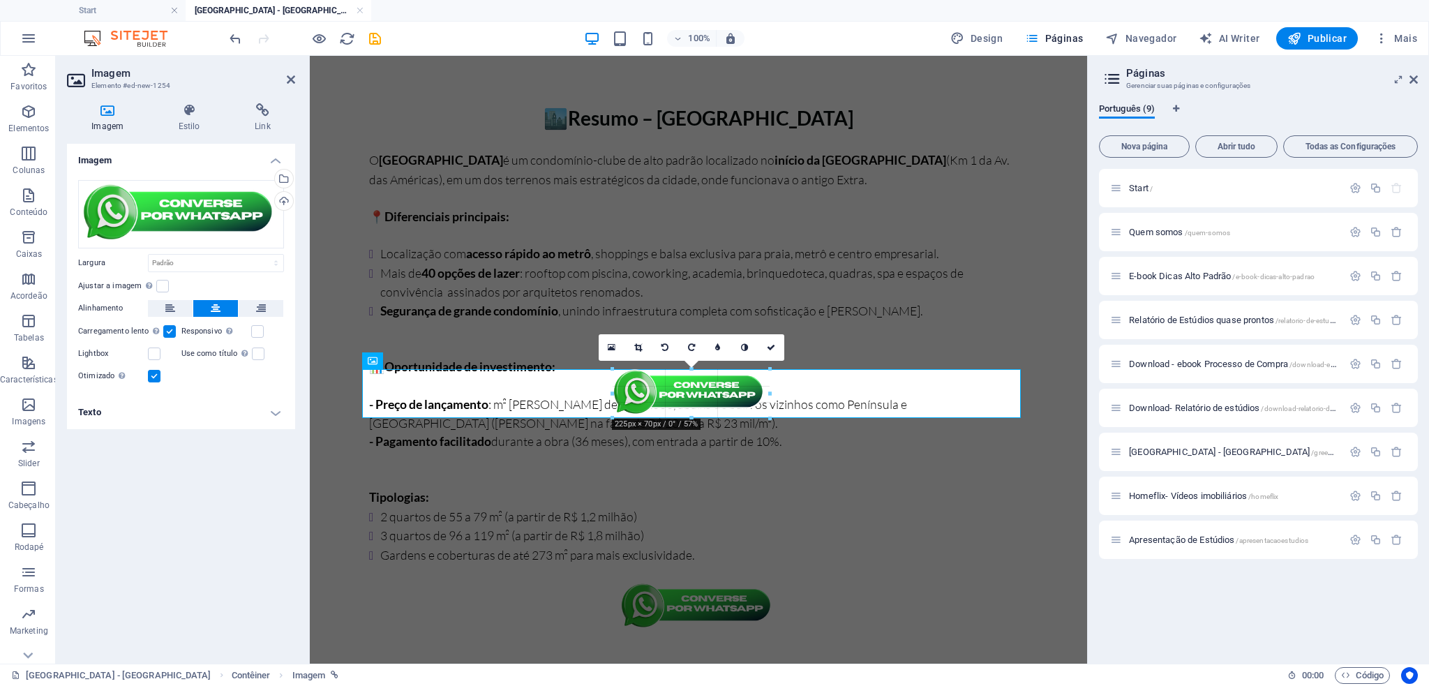
drag, startPoint x: 828, startPoint y: 457, endPoint x: 403, endPoint y: 344, distance: 440.5
type input "225"
select select "px"
click at [892, 631] on div "🏙️ PLANTAS DAS UNIDADES" at bounding box center [698, 688] width 659 height 114
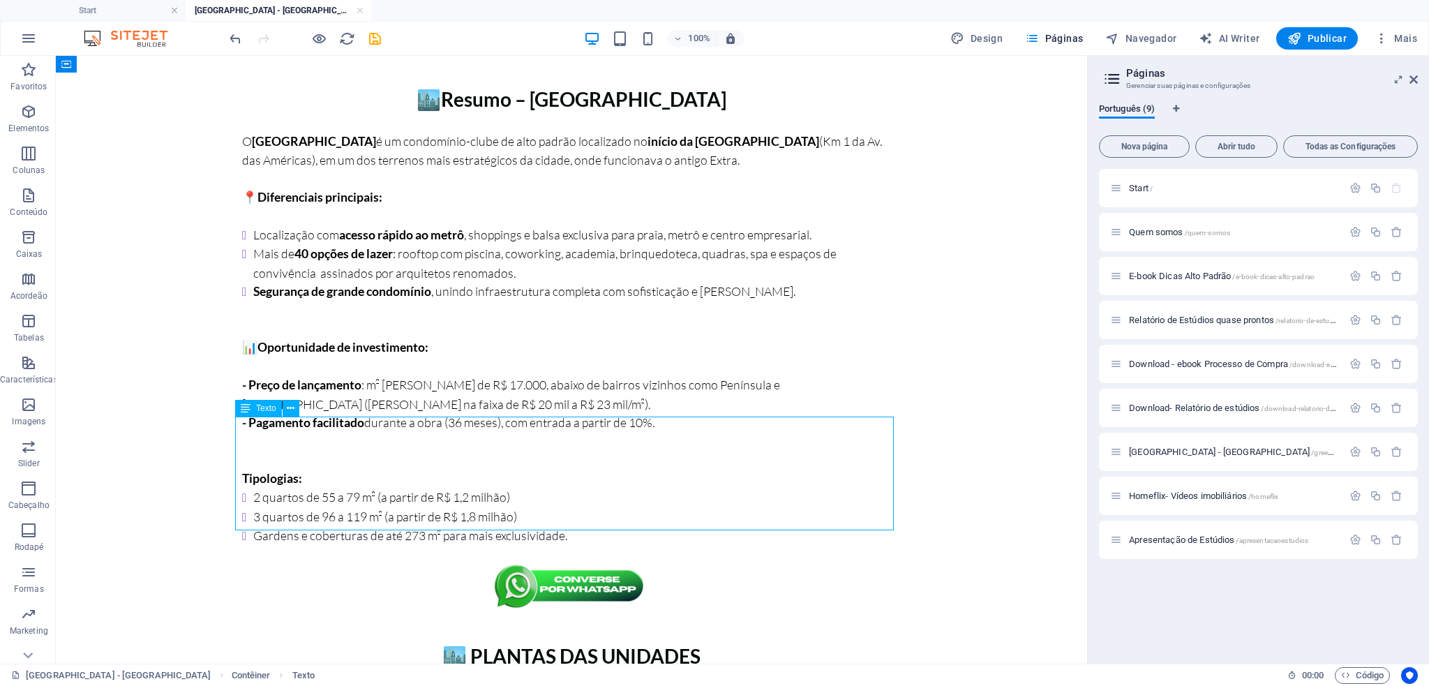
scroll to position [2057, 0]
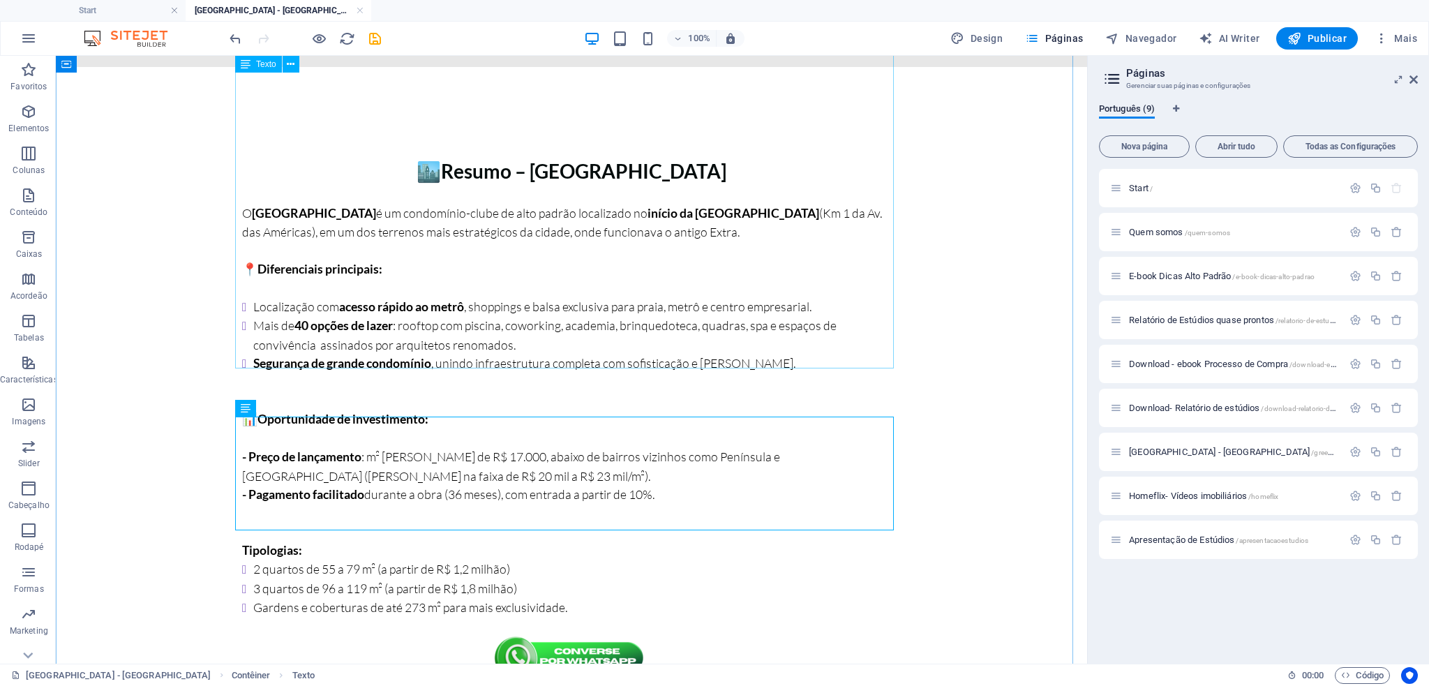
click at [586, 344] on div "🏙️ Resumo – [GEOGRAPHIC_DATA] [GEOGRAPHIC_DATA] é um condomínio-clube de alto p…" at bounding box center [571, 395] width 659 height 479
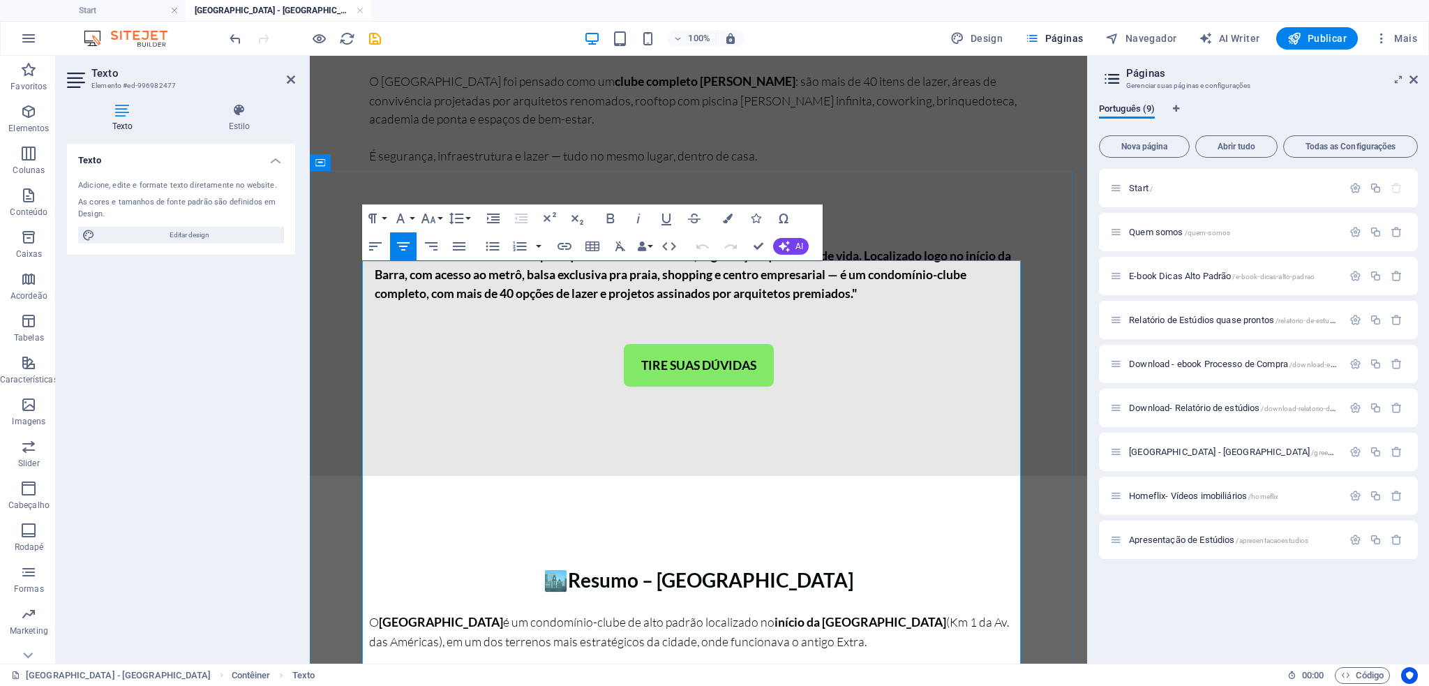
scroll to position [2133, 0]
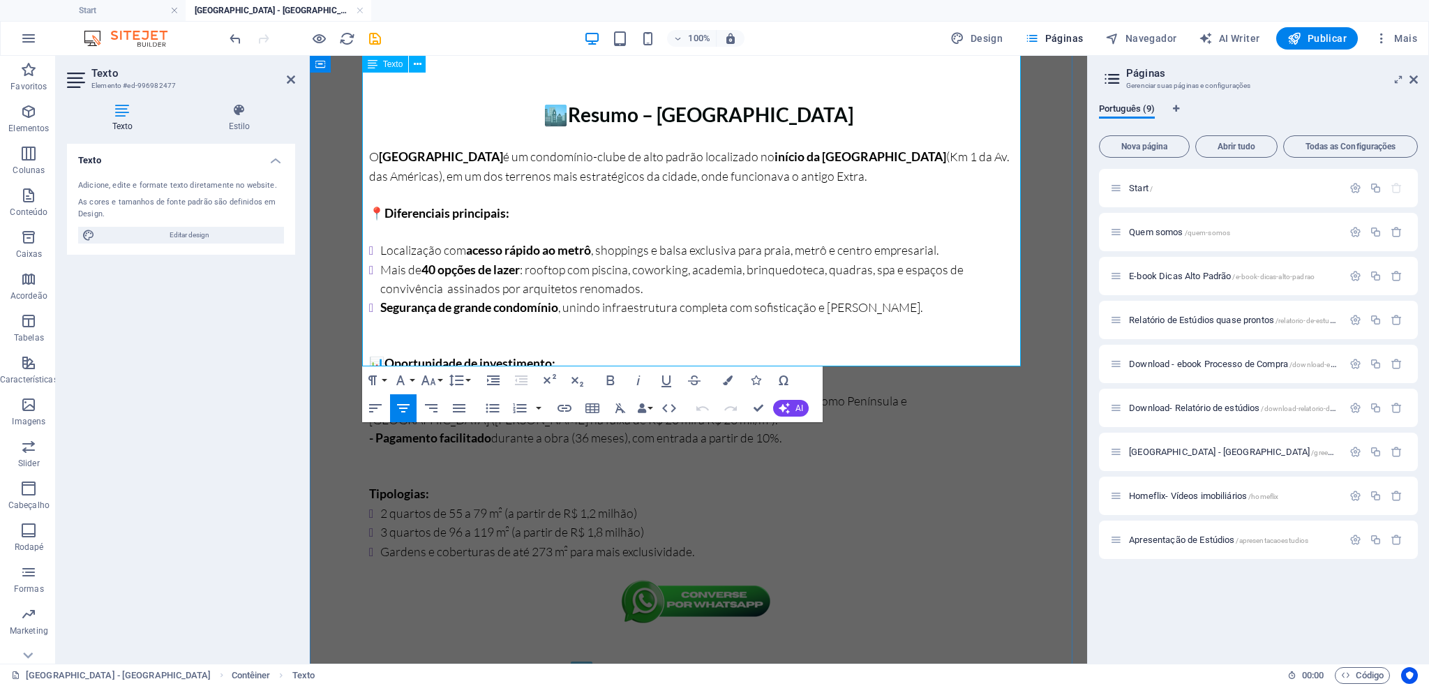
click at [721, 561] on p at bounding box center [698, 570] width 659 height 18
click at [713, 561] on p at bounding box center [698, 570] width 659 height 18
click at [646, 561] on p at bounding box center [698, 570] width 659 height 18
click at [715, 542] on li "Gardens e coberturas de até 273 m² para mais exclusividade." at bounding box center [704, 551] width 648 height 19
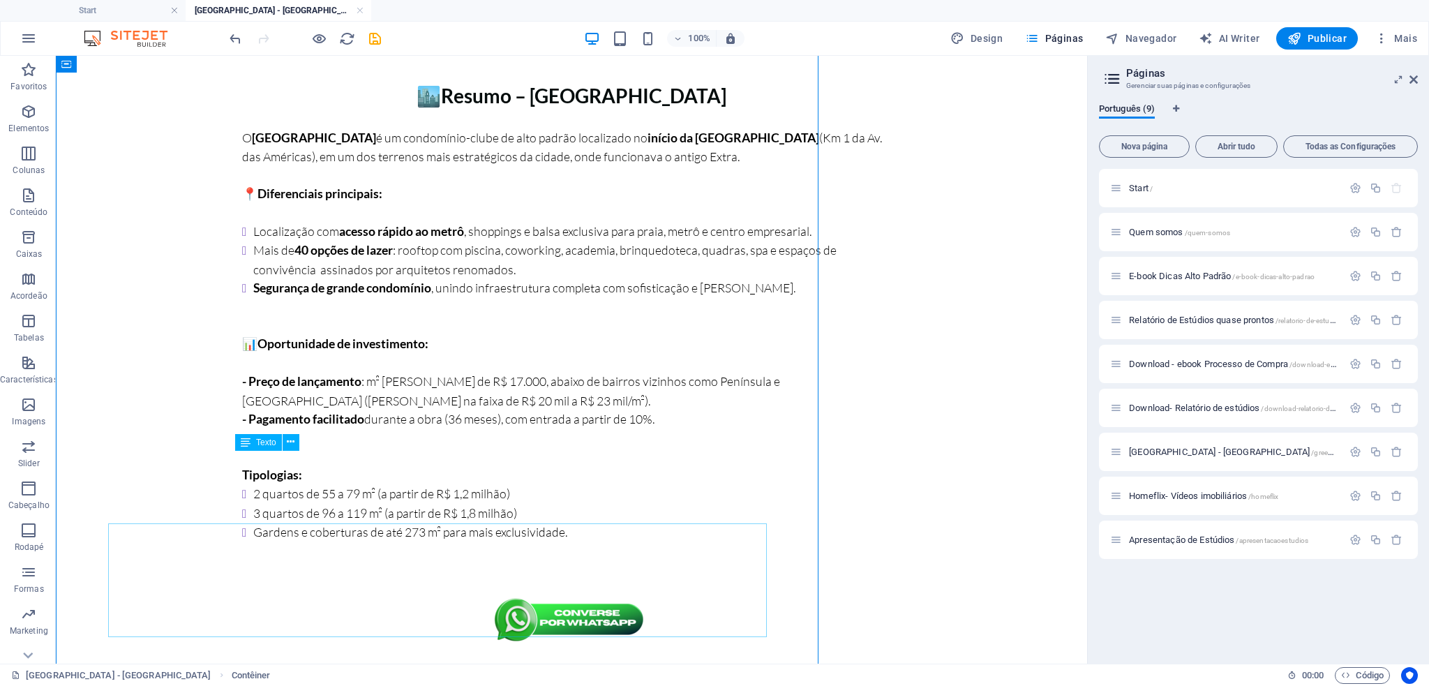
scroll to position [2060, 0]
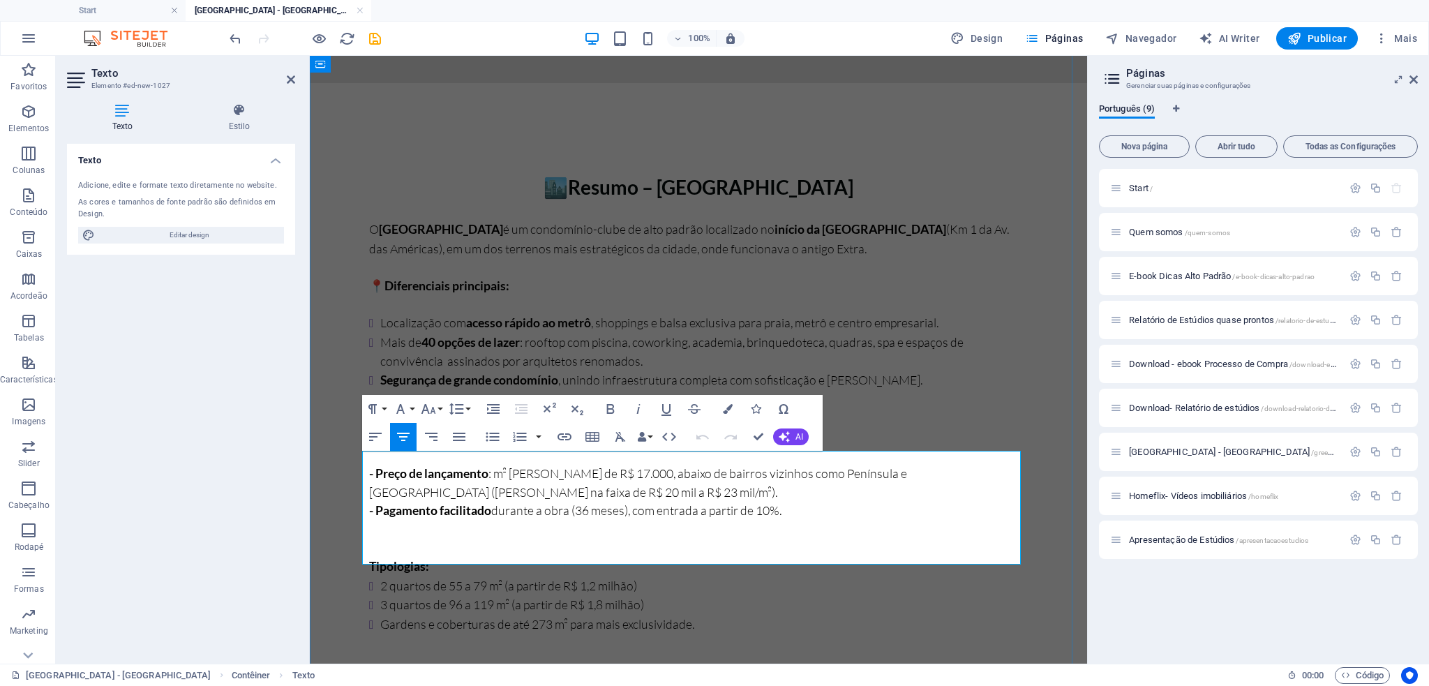
scroll to position [2133, 0]
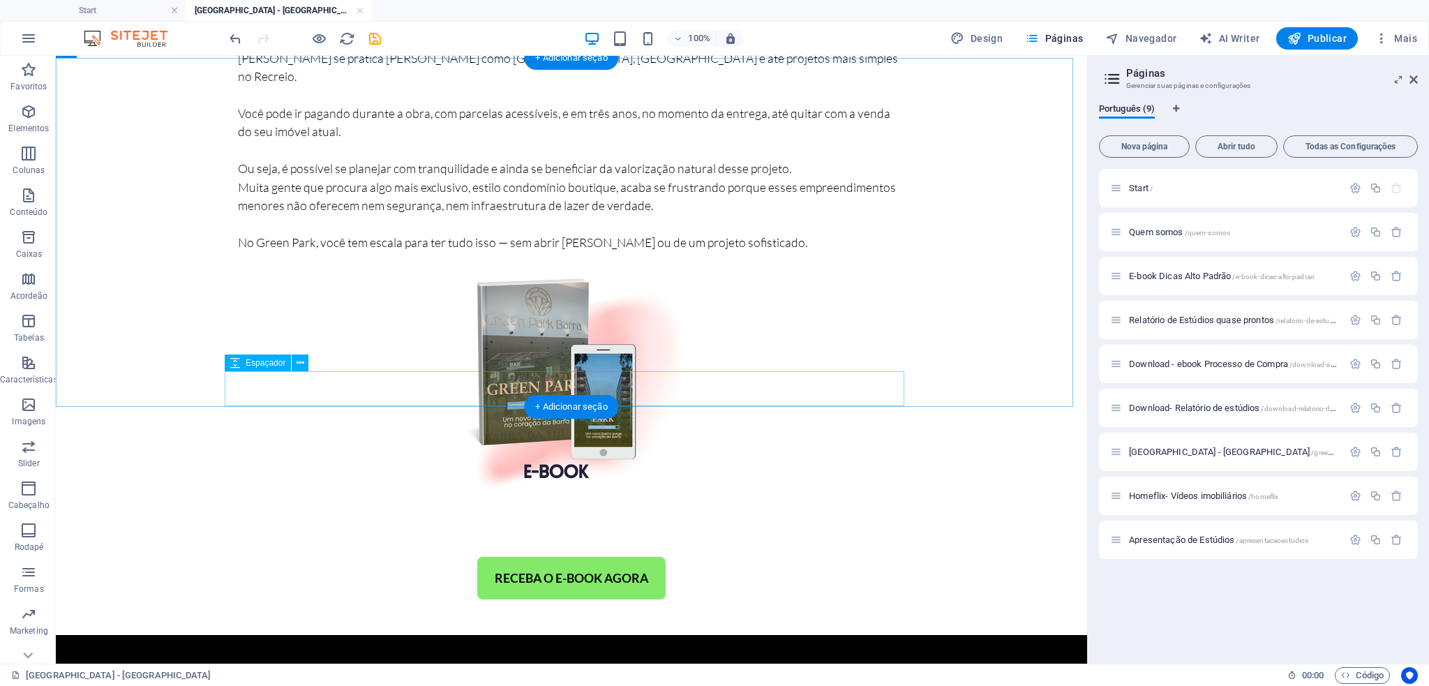
scroll to position [4364, 0]
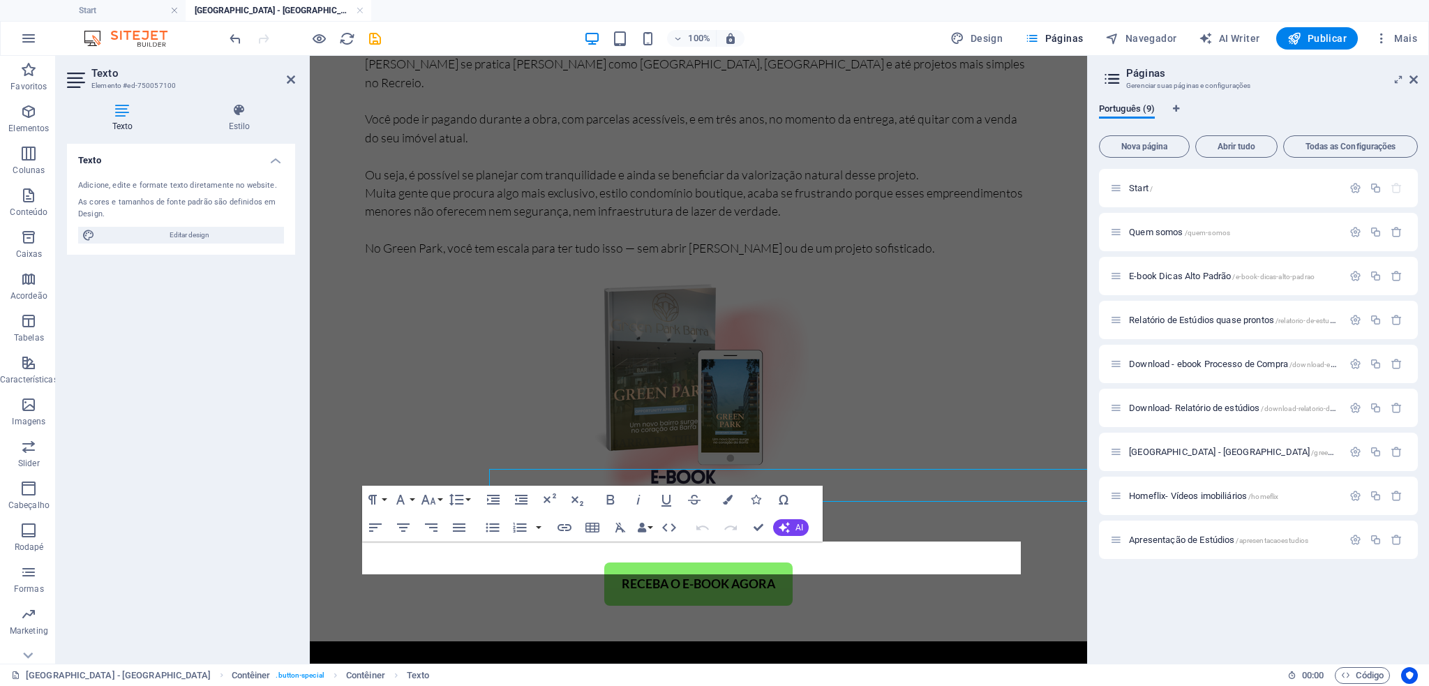
scroll to position [4437, 0]
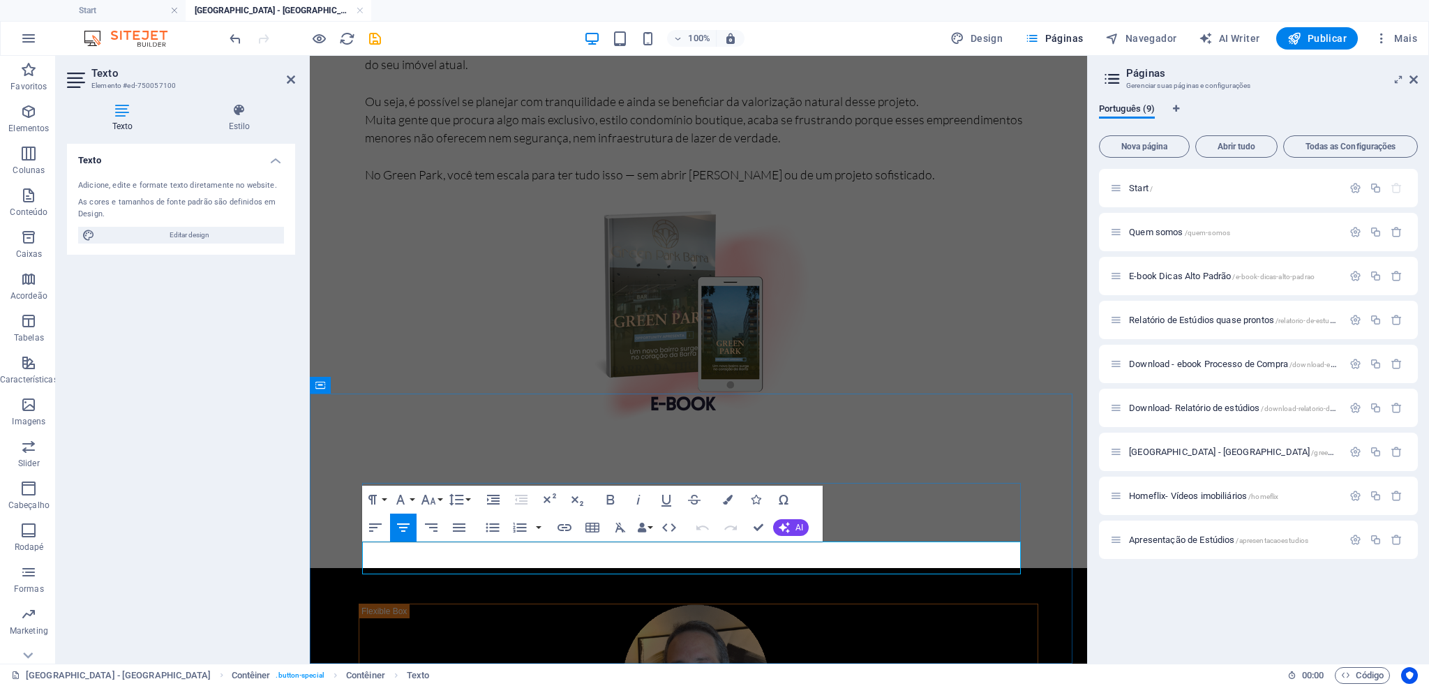
drag, startPoint x: 813, startPoint y: 549, endPoint x: 568, endPoint y: 551, distance: 245.0
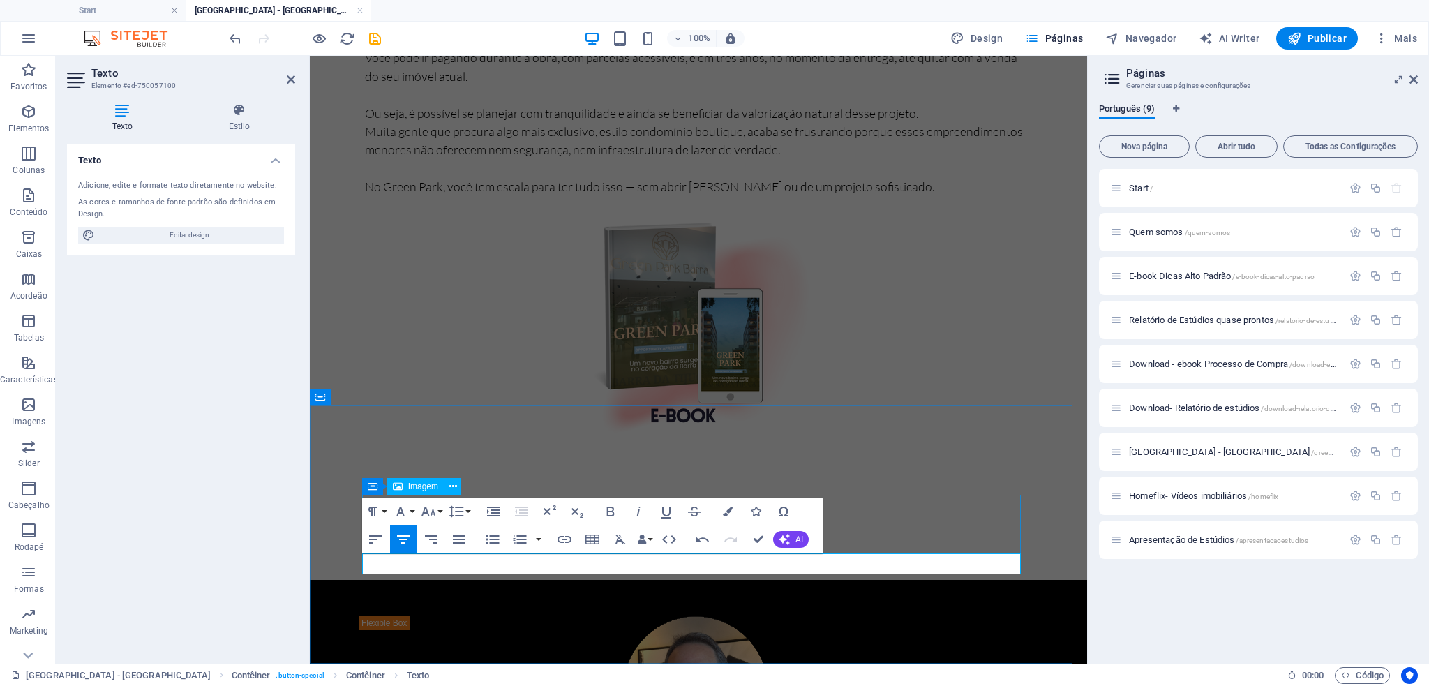
drag, startPoint x: 887, startPoint y: 511, endPoint x: 1117, endPoint y: 493, distance: 230.3
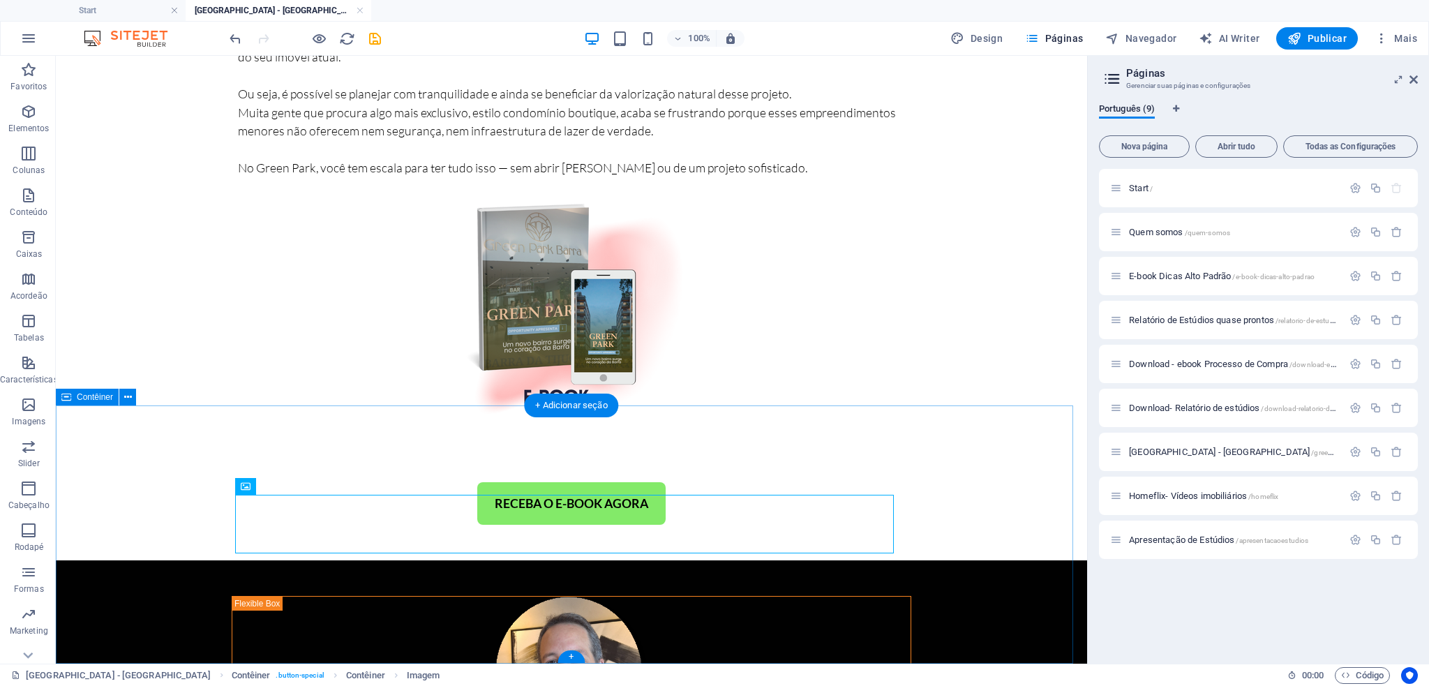
scroll to position [4352, 0]
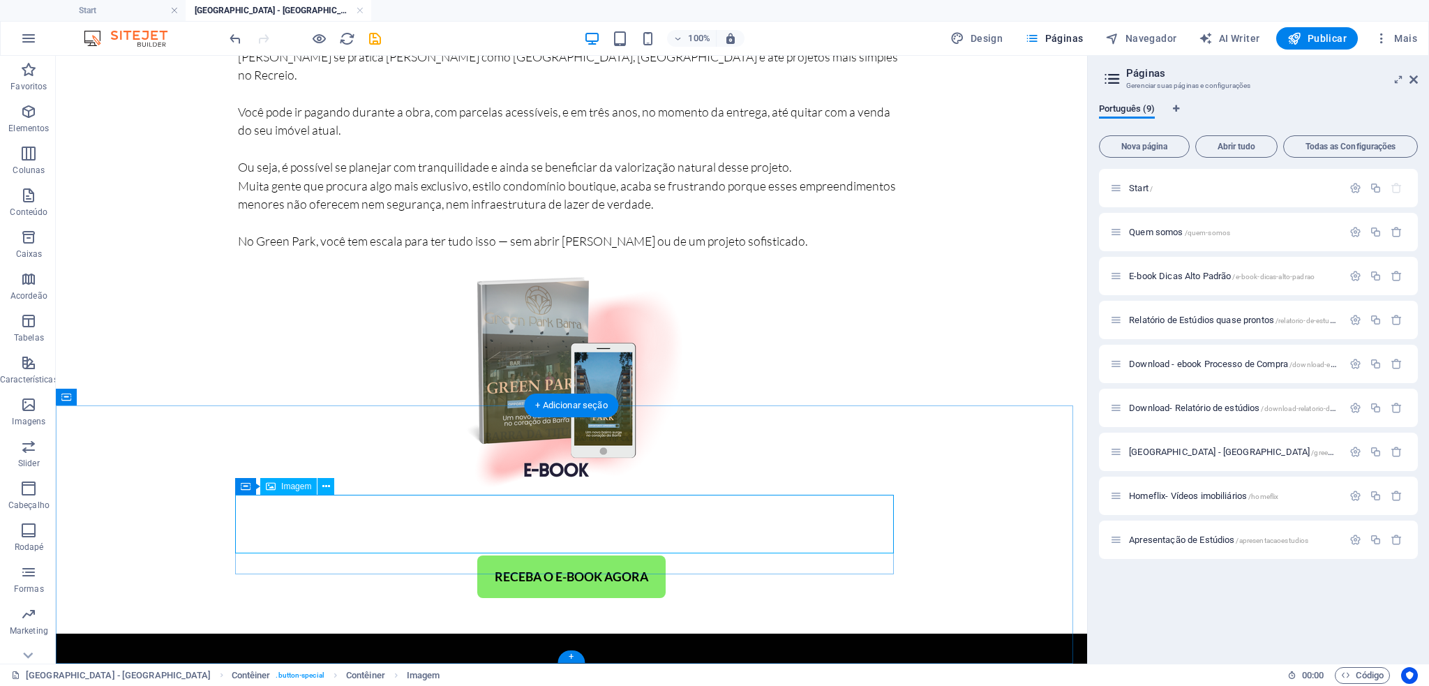
select select "px"
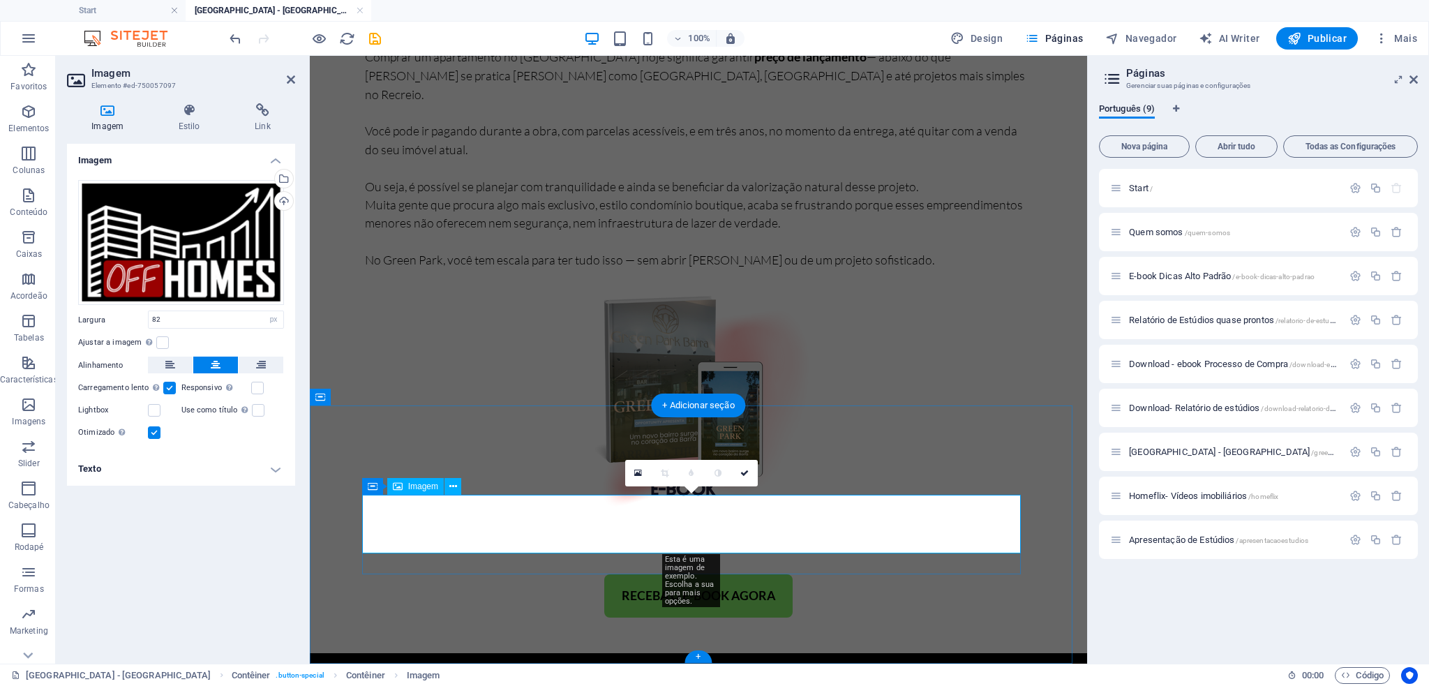
scroll to position [4425, 0]
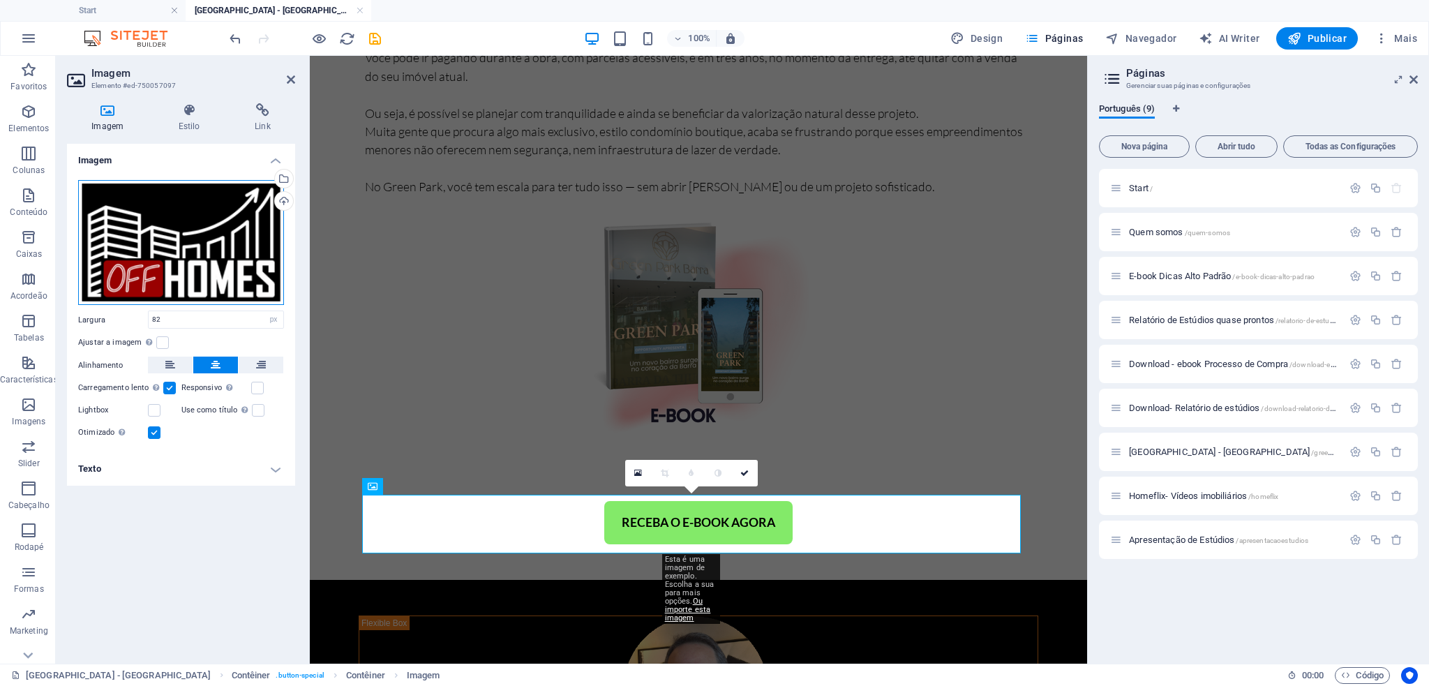
click at [158, 234] on div "Arraste os arquivos aqui, clique para escolher os arquivos ou selecione os arqu…" at bounding box center [181, 243] width 206 height 126
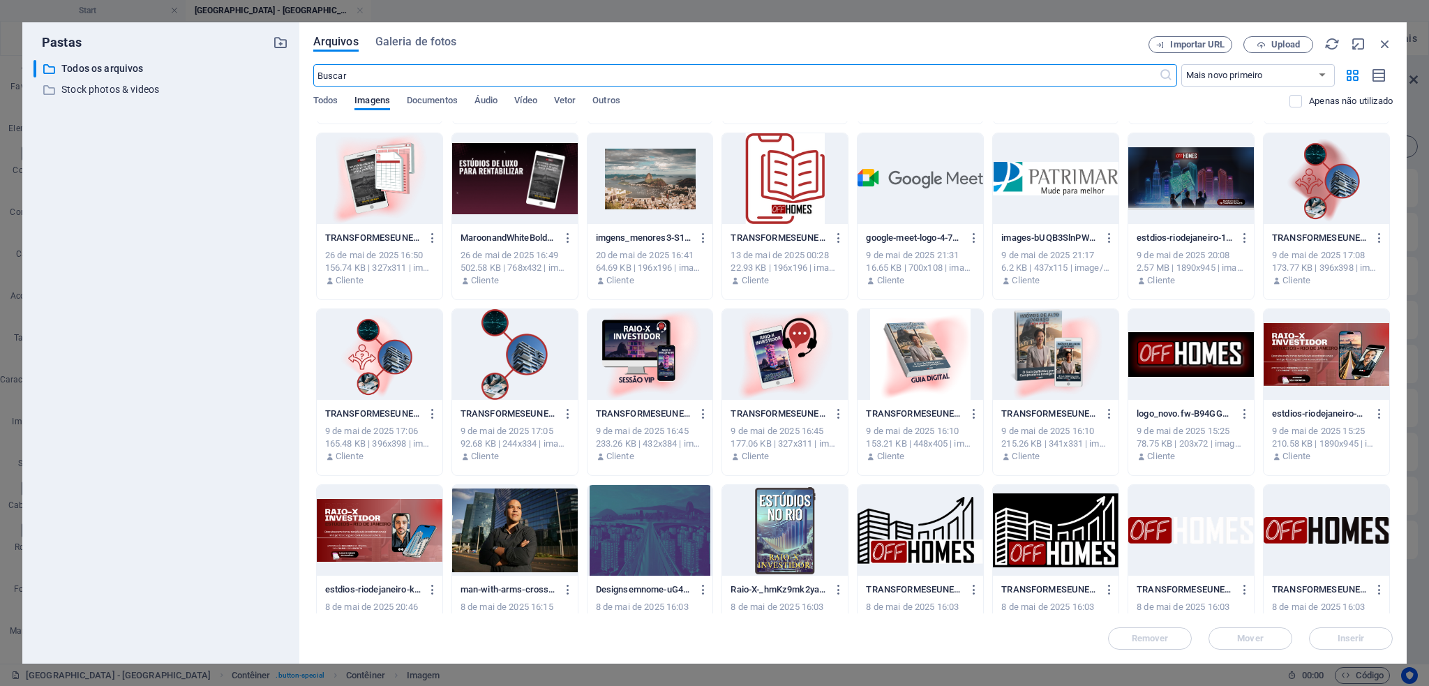
scroll to position [1489, 0]
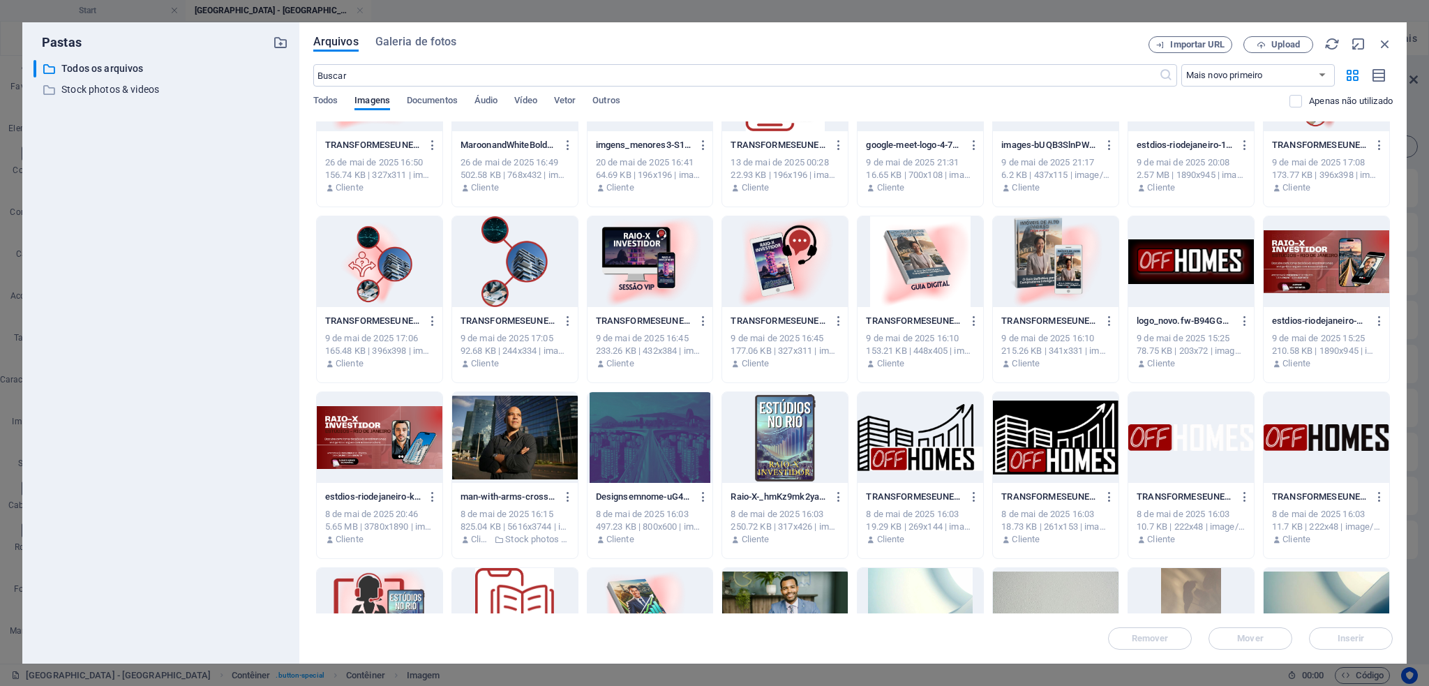
click at [1188, 267] on div at bounding box center [1192, 261] width 126 height 91
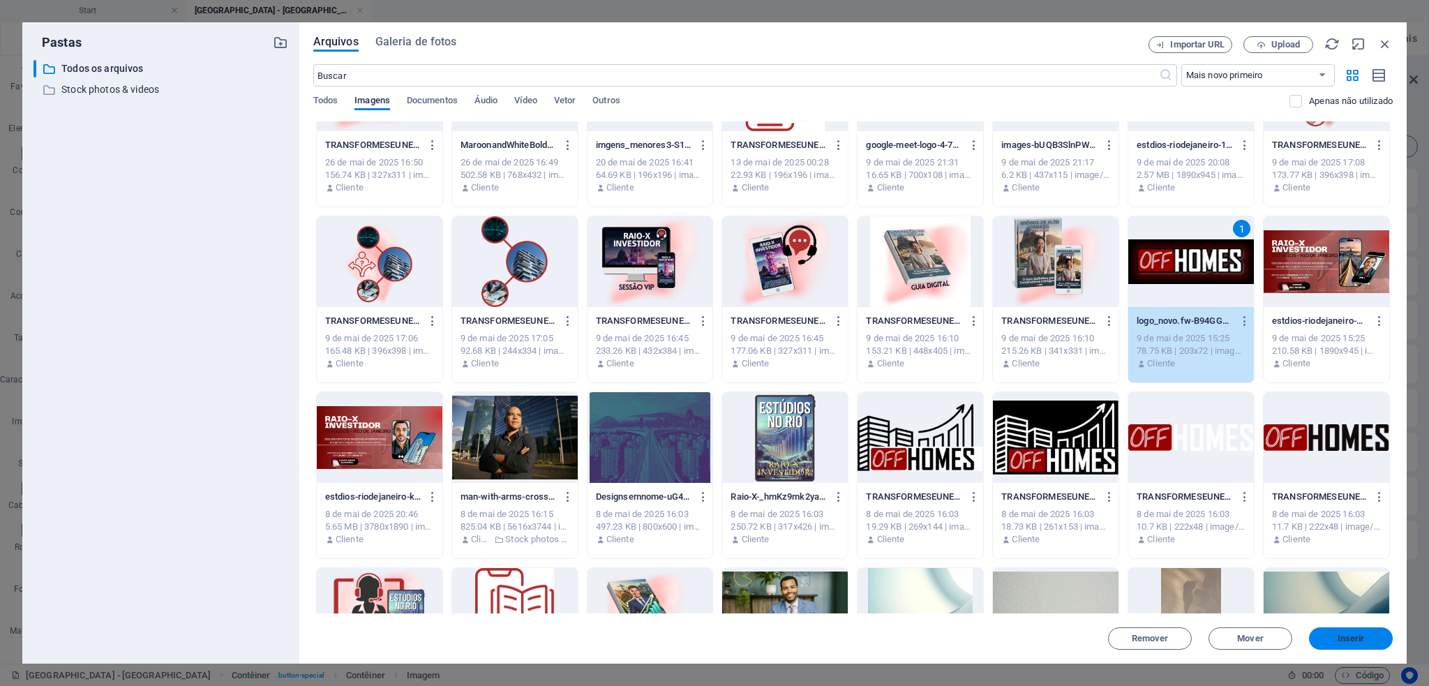
click at [1339, 641] on span "Inserir" at bounding box center [1351, 638] width 27 height 8
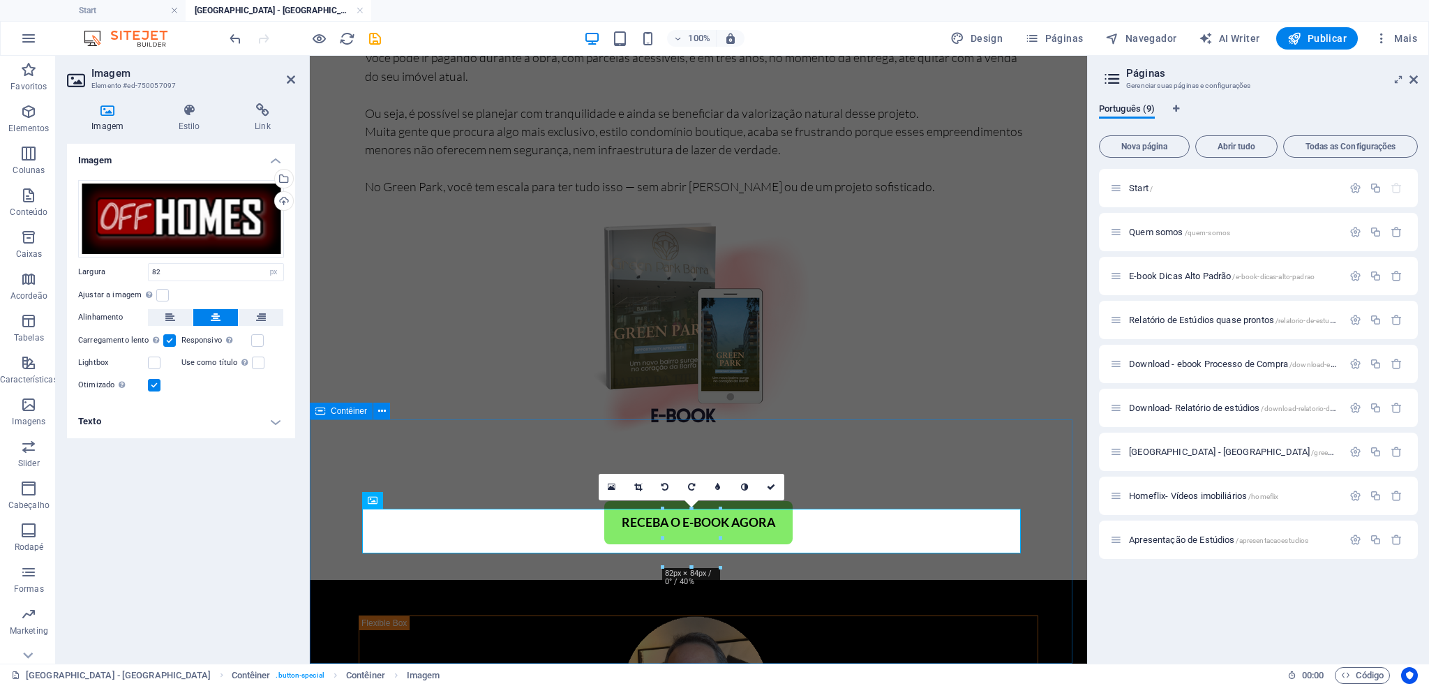
scroll to position [4411, 0]
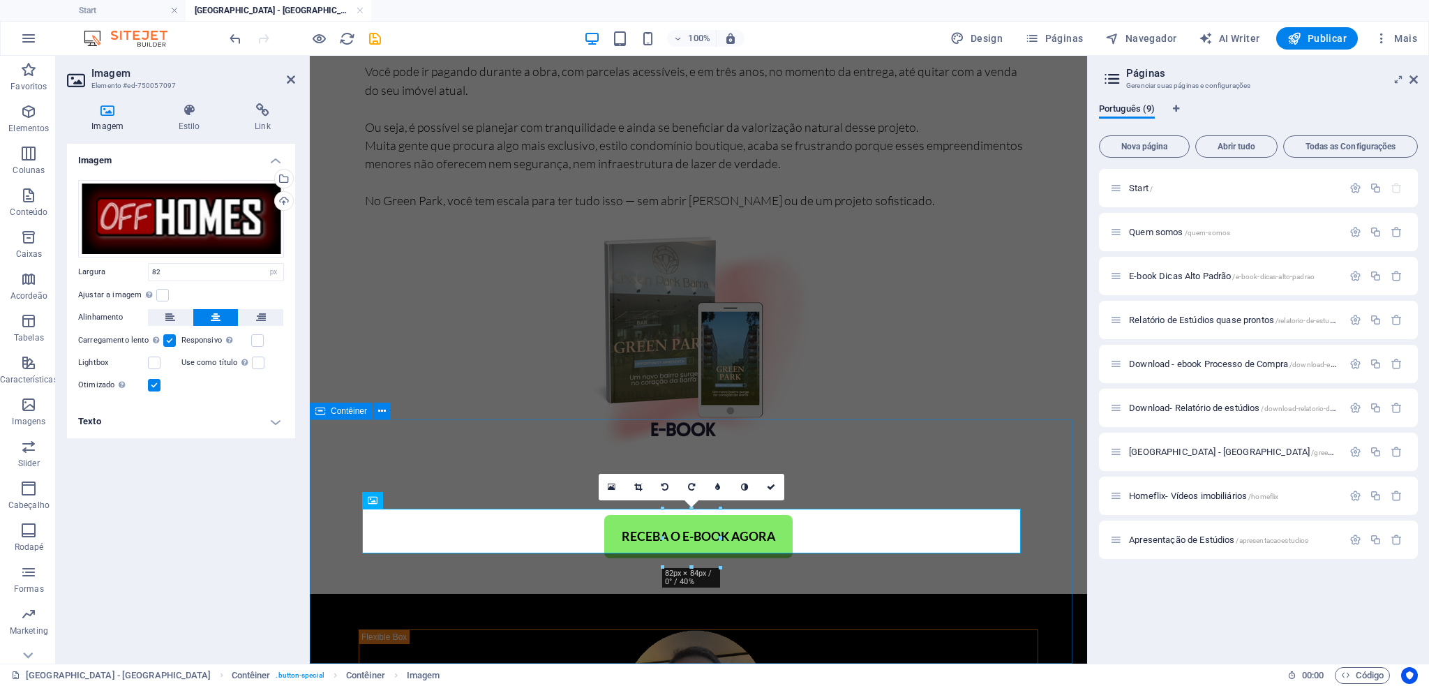
drag, startPoint x: 840, startPoint y: 606, endPoint x: 1081, endPoint y: 604, distance: 240.8
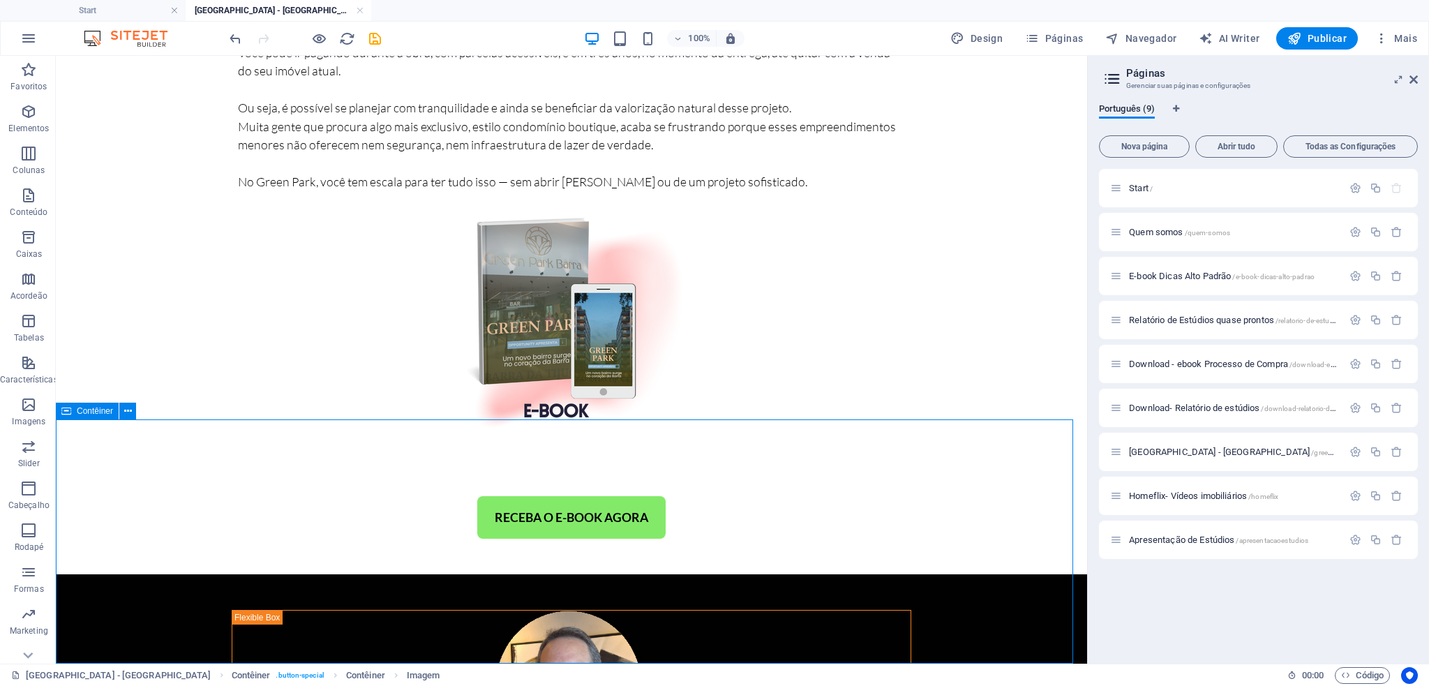
scroll to position [4338, 0]
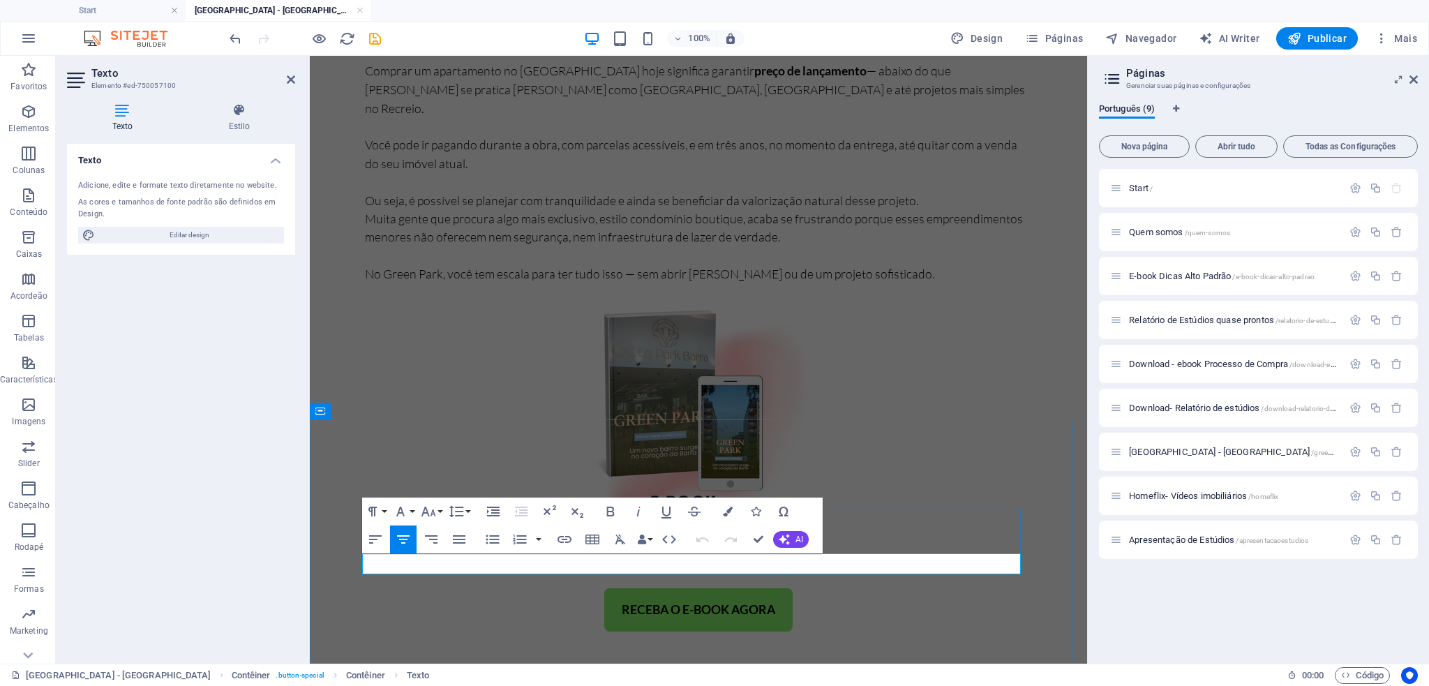
scroll to position [4411, 0]
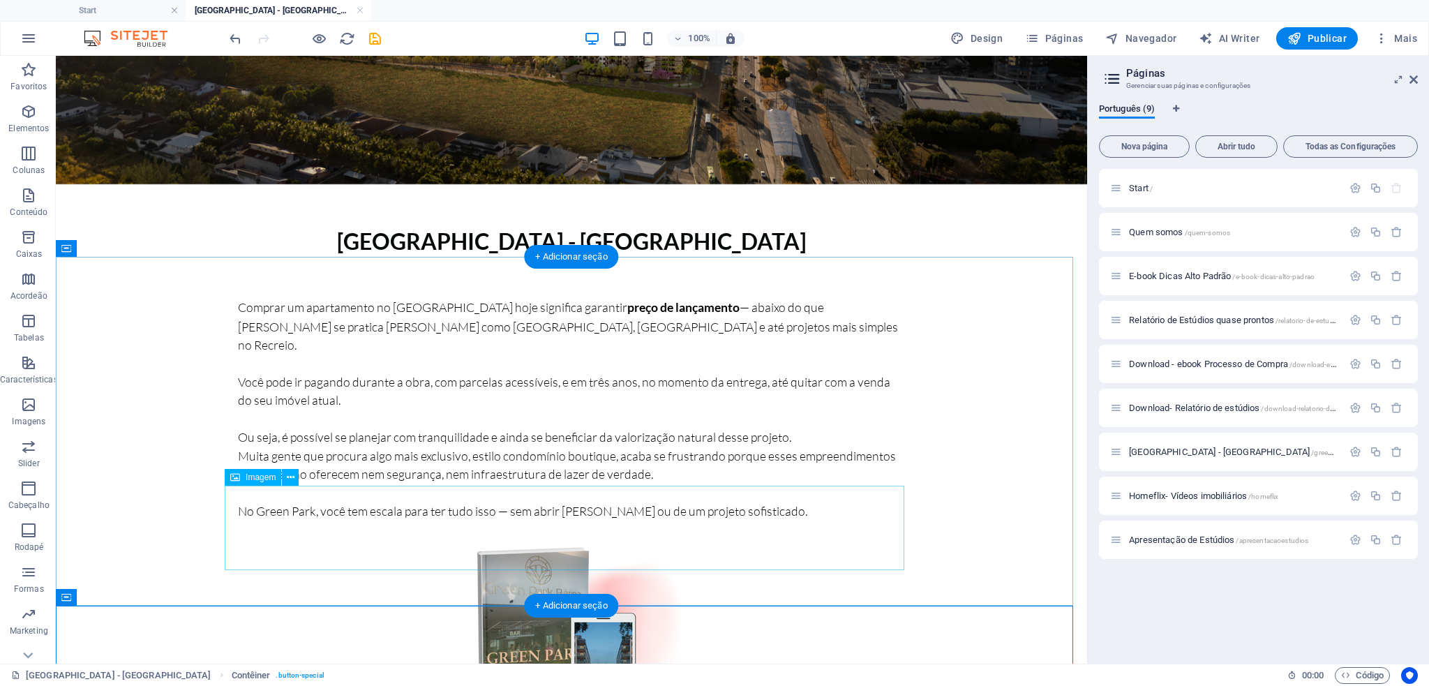
scroll to position [4152, 0]
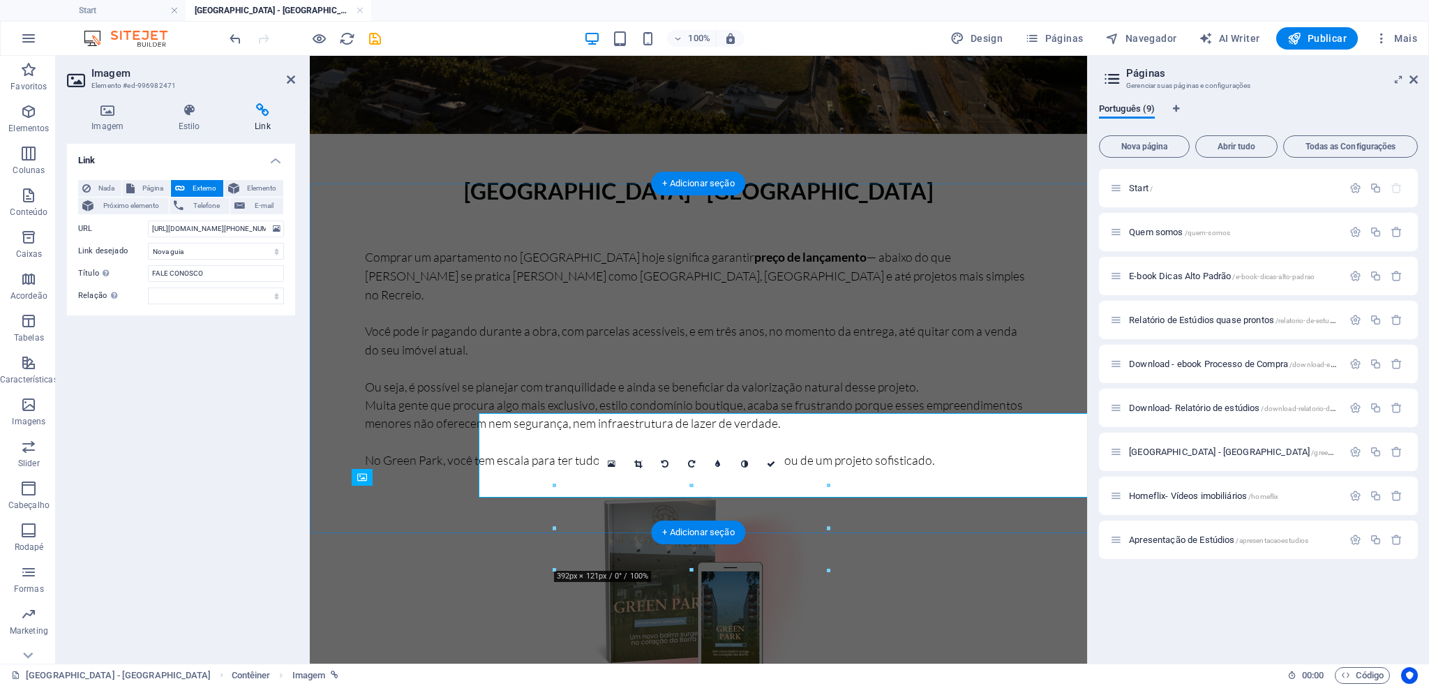
scroll to position [4225, 0]
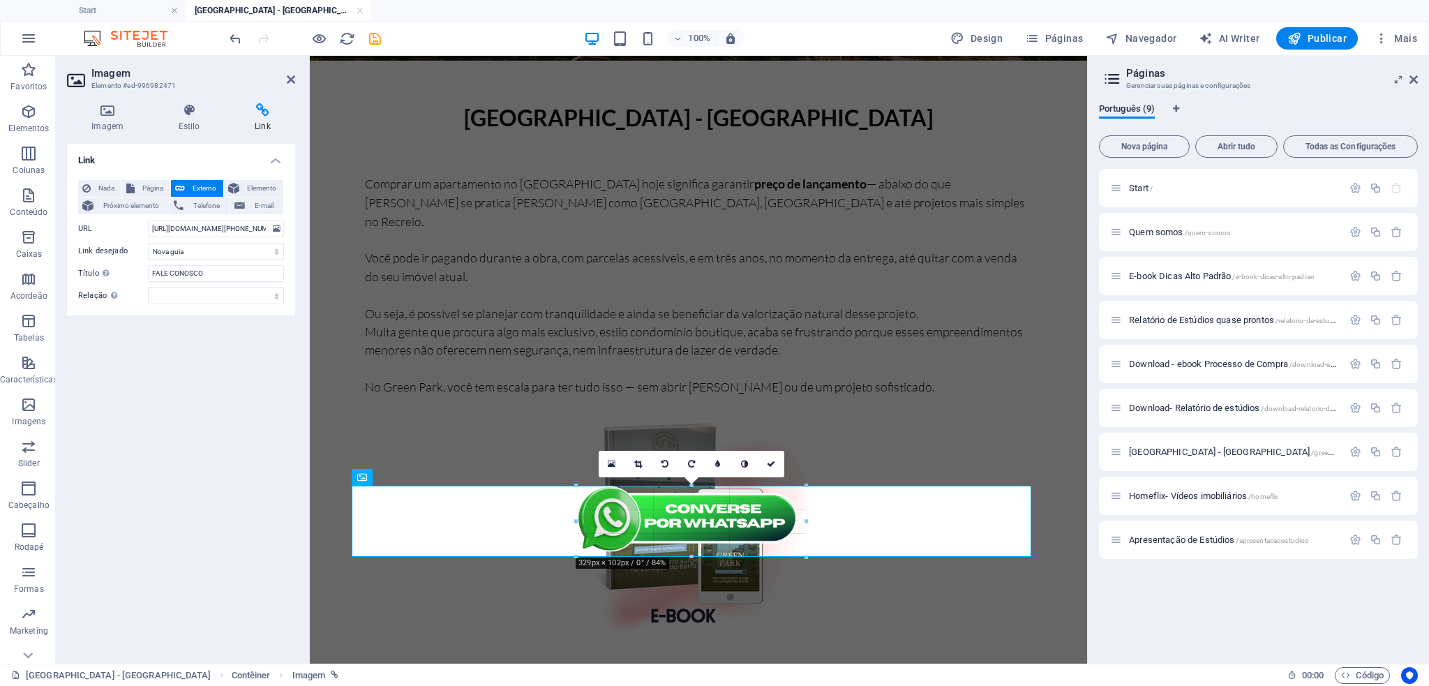
drag, startPoint x: 829, startPoint y: 569, endPoint x: 780, endPoint y: 533, distance: 61.4
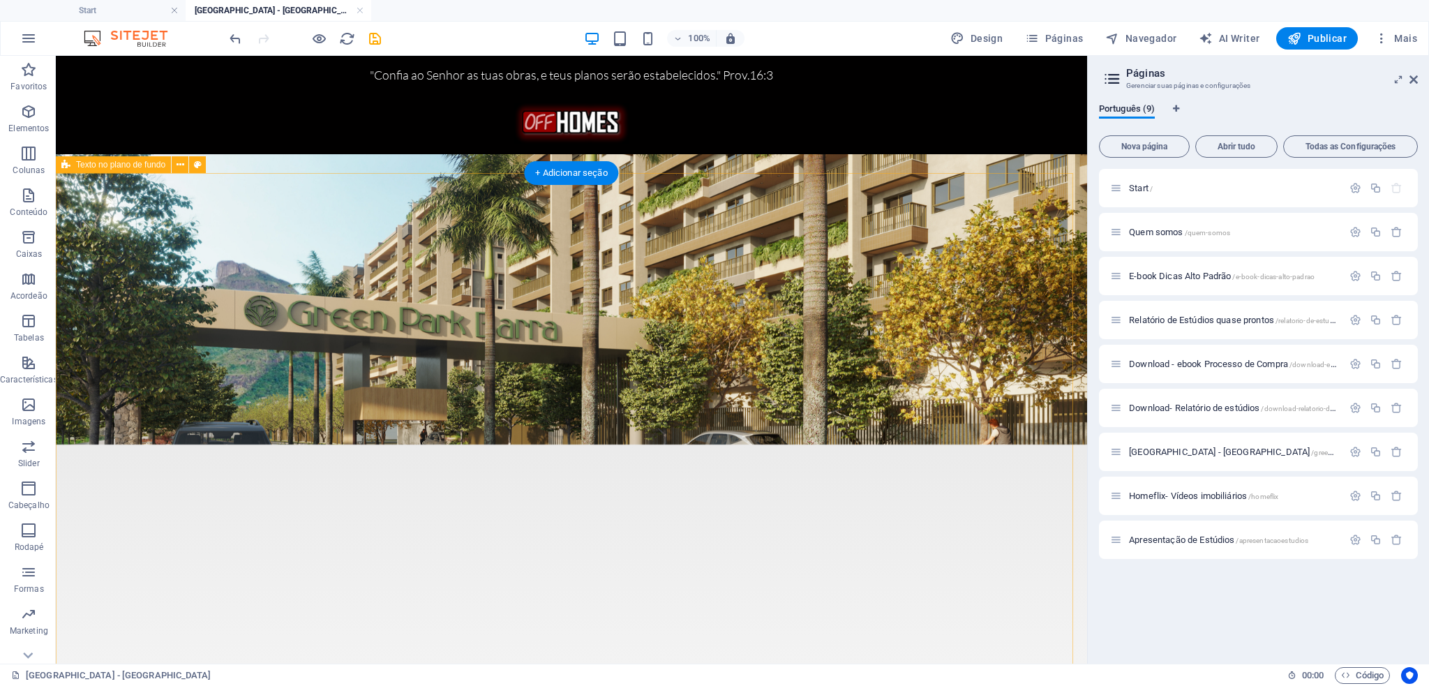
scroll to position [0, 0]
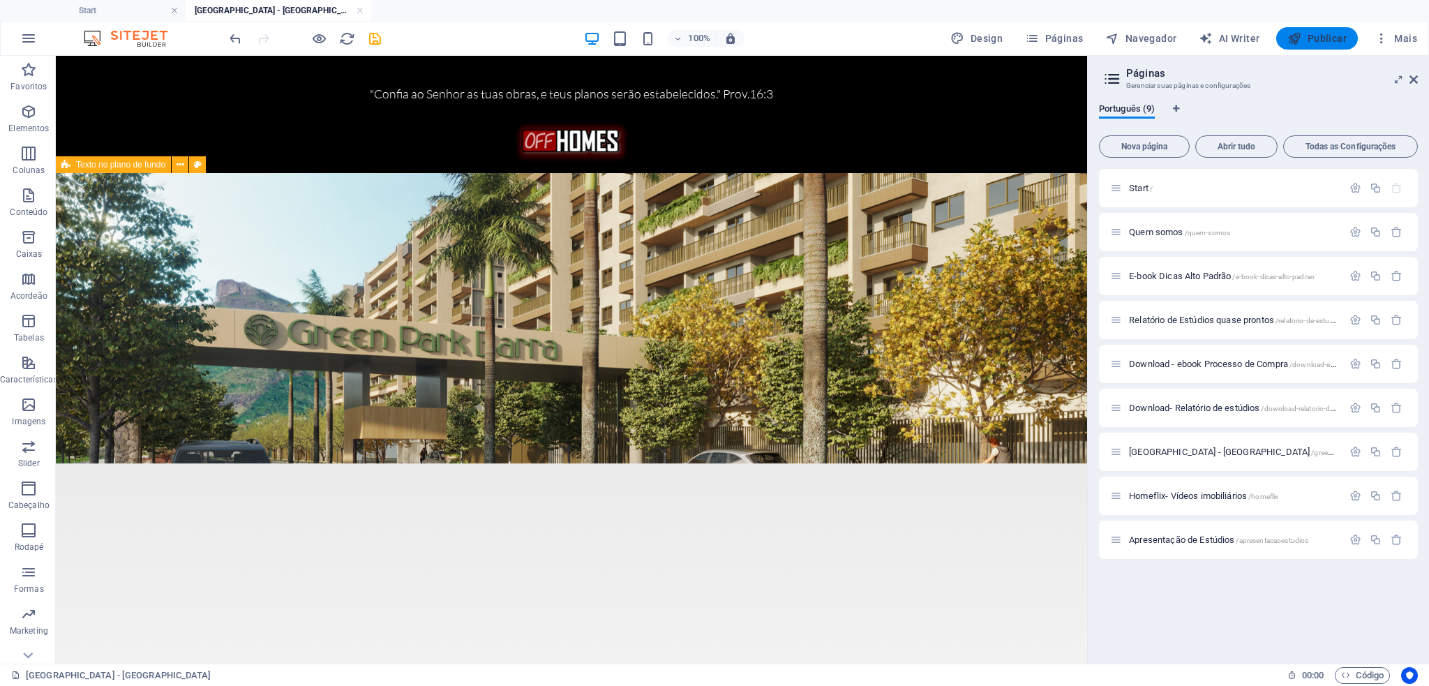
click at [1305, 38] on span "Publicar" at bounding box center [1317, 38] width 59 height 14
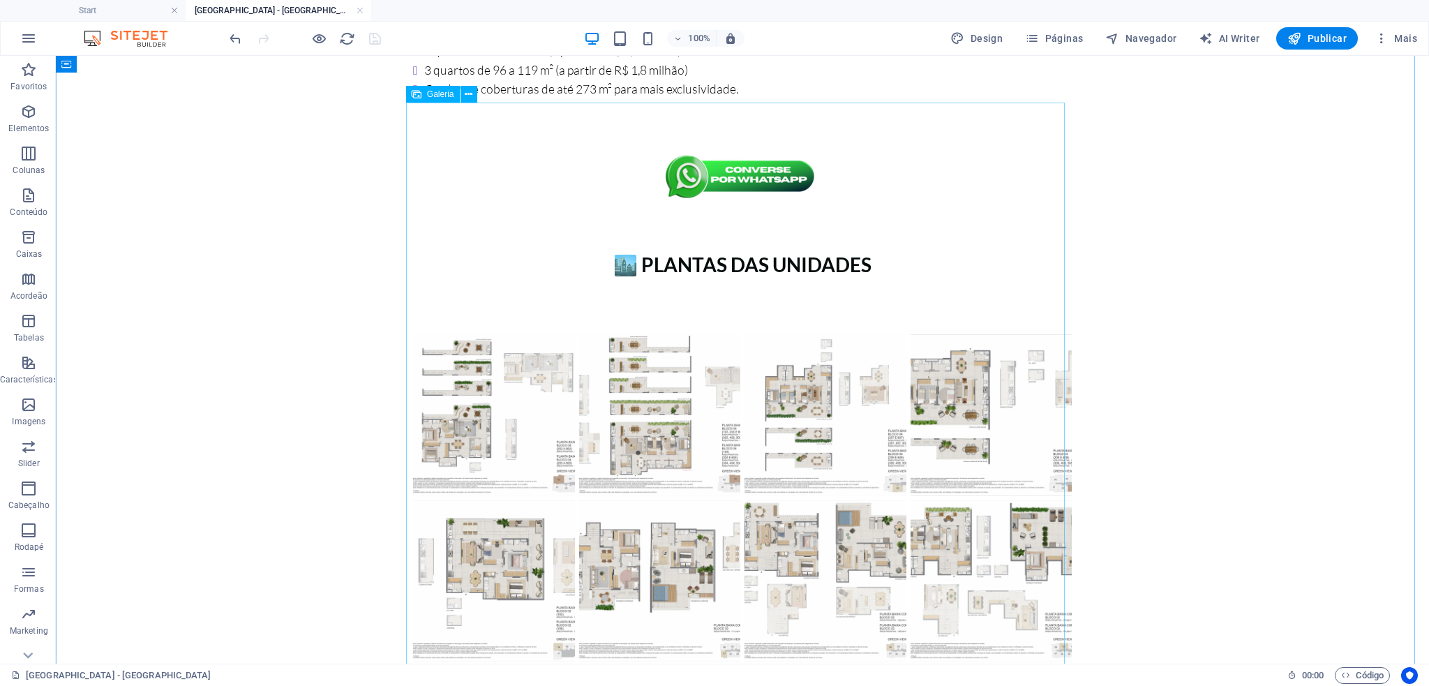
scroll to position [2512, 0]
